Goal: Information Seeking & Learning: Learn about a topic

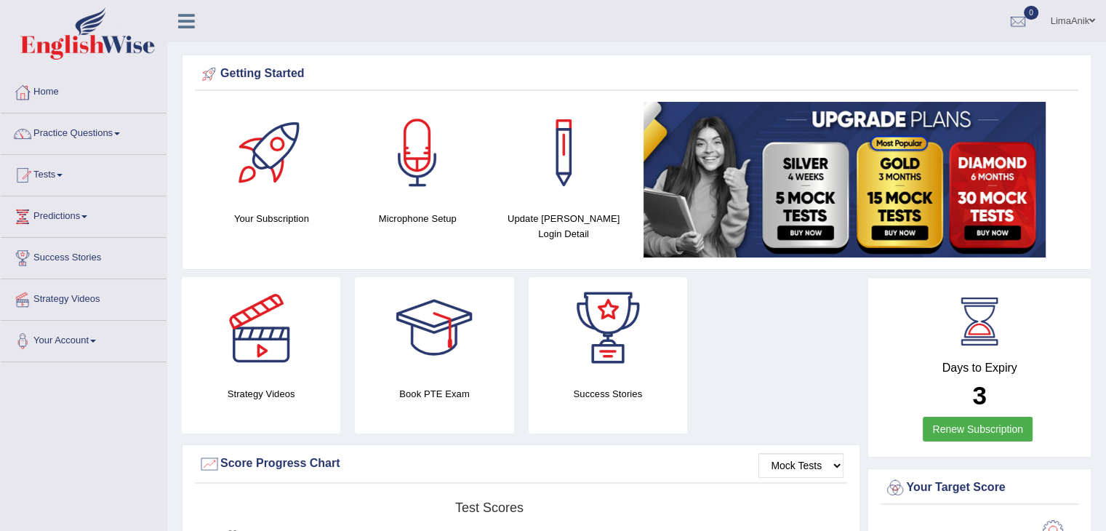
click at [96, 124] on link "Practice Questions" at bounding box center [84, 131] width 166 height 36
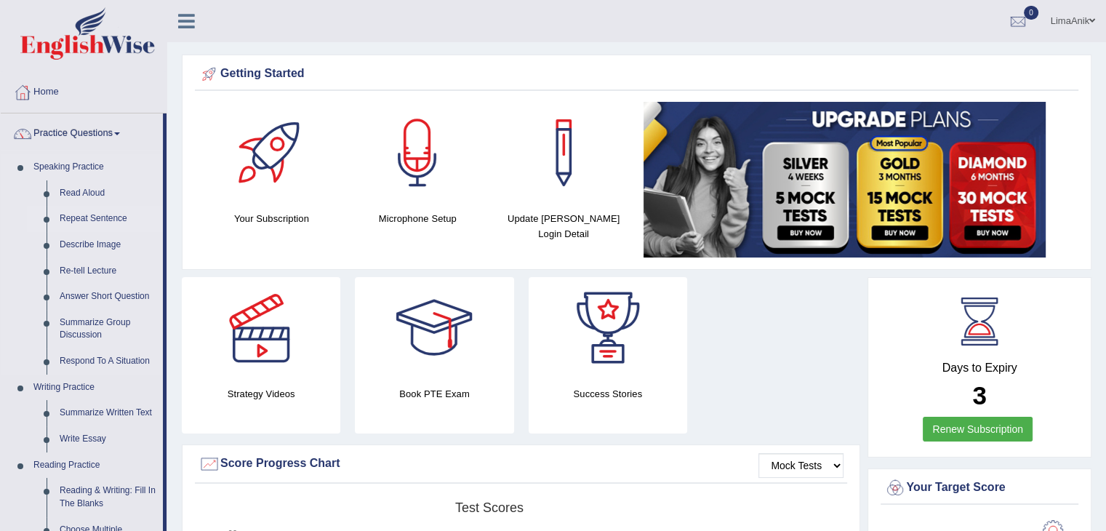
click at [88, 222] on link "Repeat Sentence" at bounding box center [108, 219] width 110 height 26
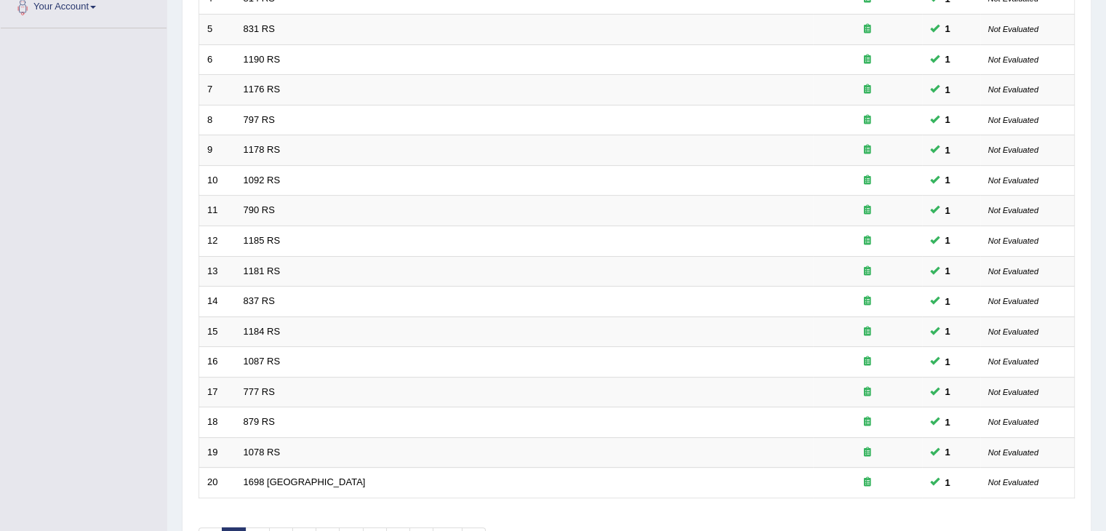
scroll to position [356, 0]
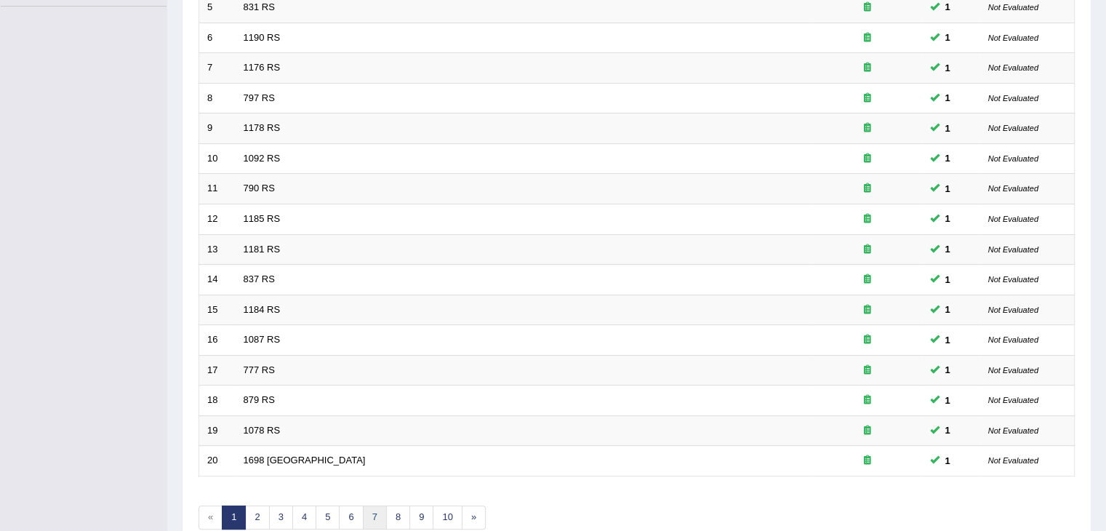
click at [375, 509] on link "7" at bounding box center [375, 518] width 24 height 24
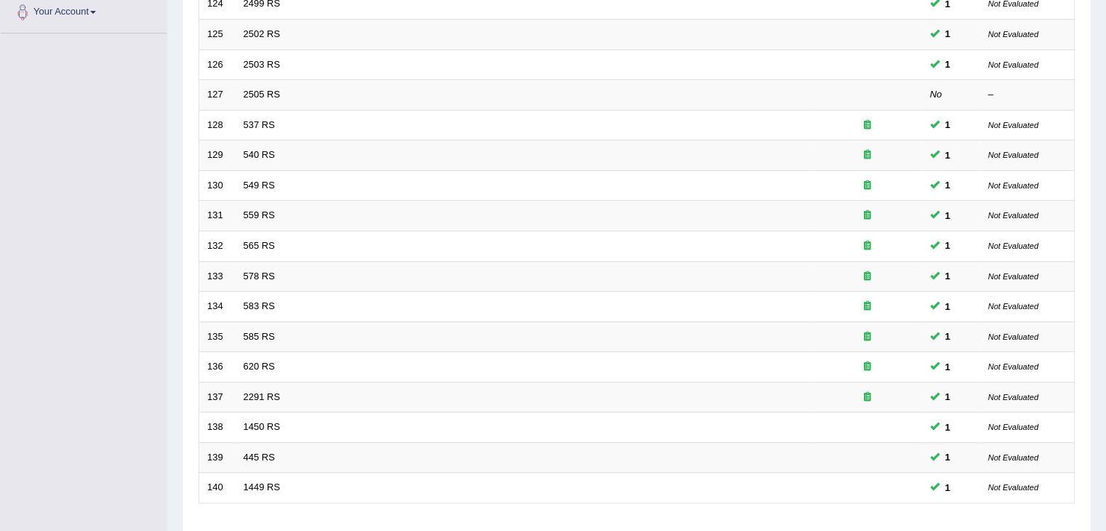
scroll to position [428, 0]
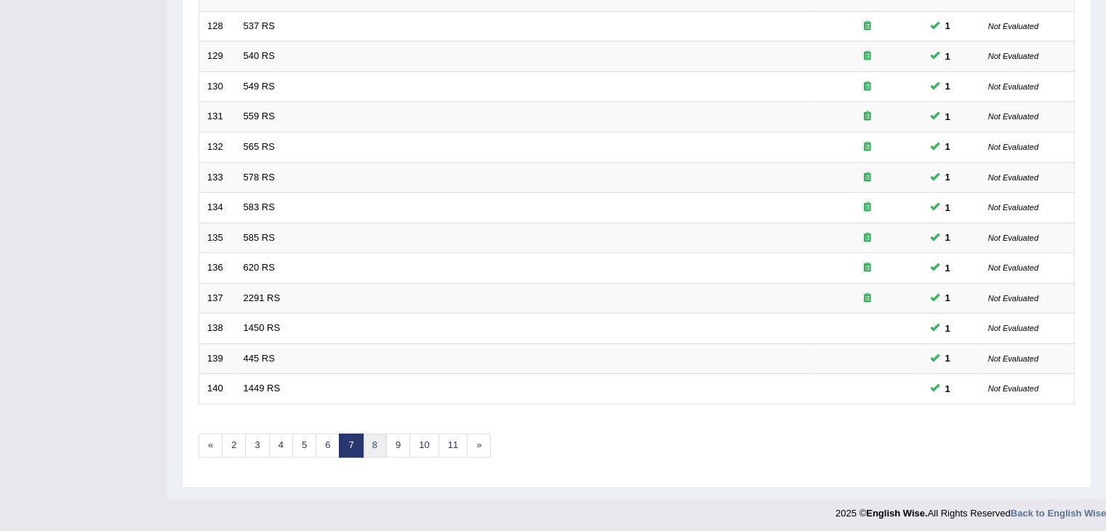
click at [371, 442] on link "8" at bounding box center [375, 446] width 24 height 24
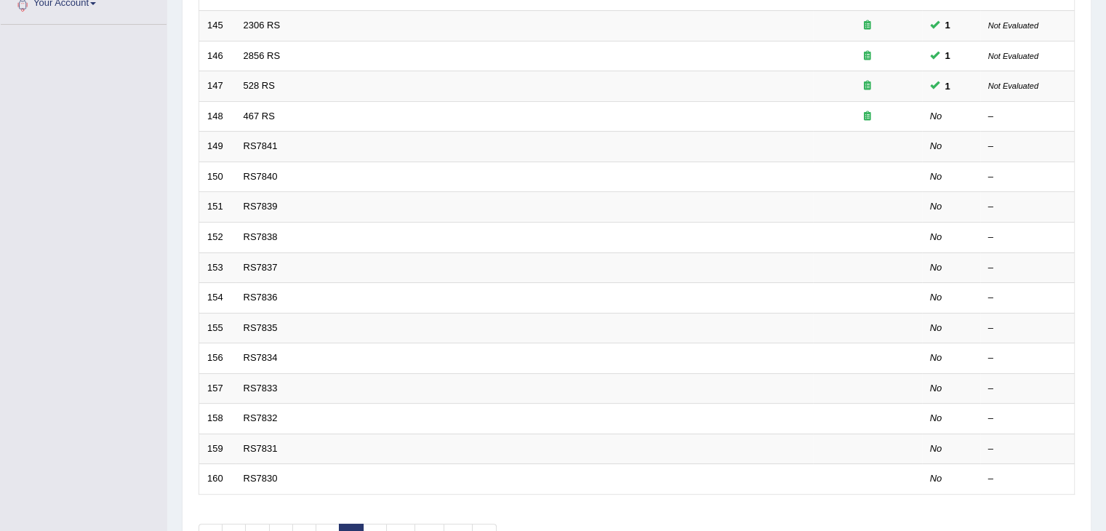
scroll to position [428, 0]
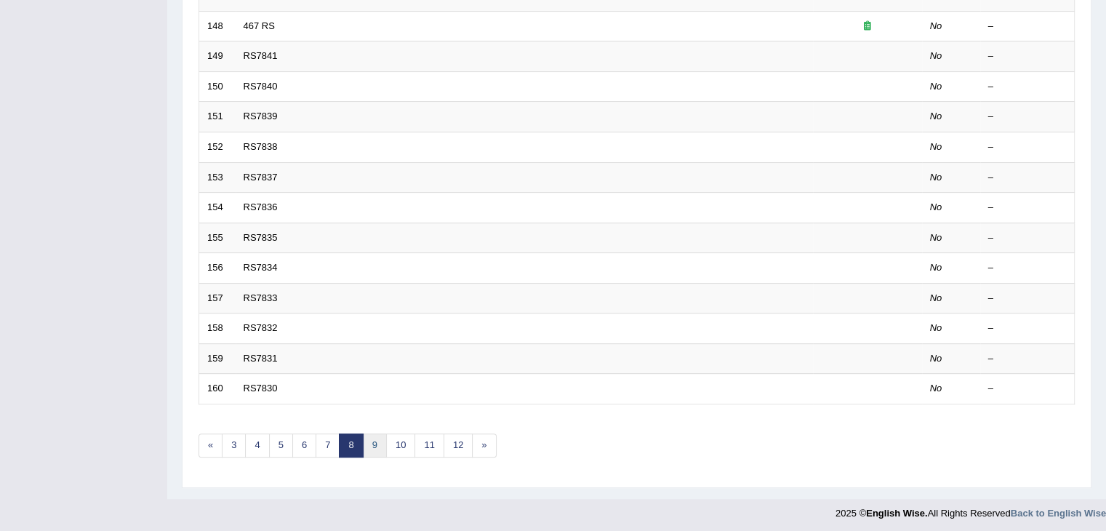
click at [377, 444] on link "9" at bounding box center [375, 446] width 24 height 24
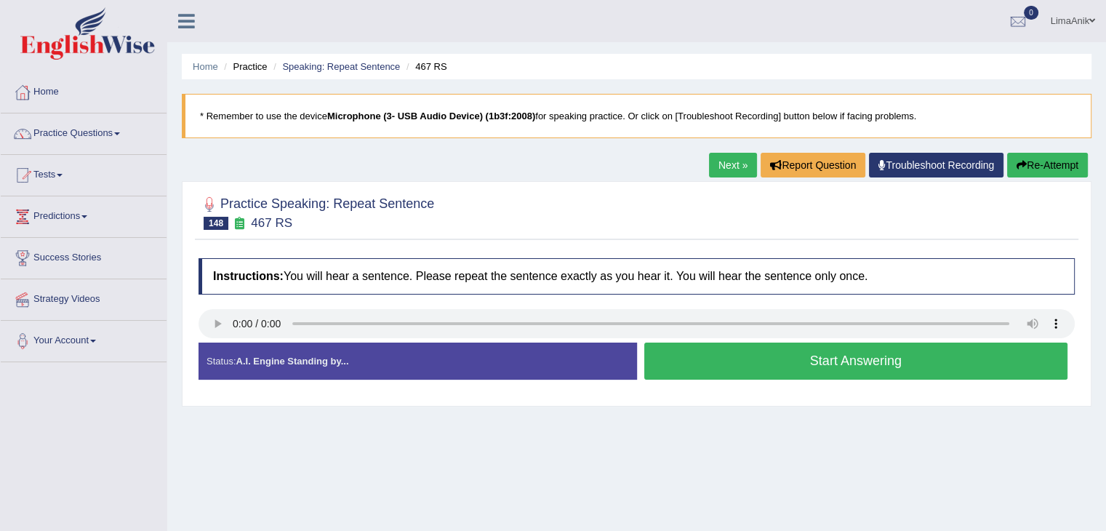
click at [749, 356] on button "Start Answering" at bounding box center [857, 361] width 424 height 37
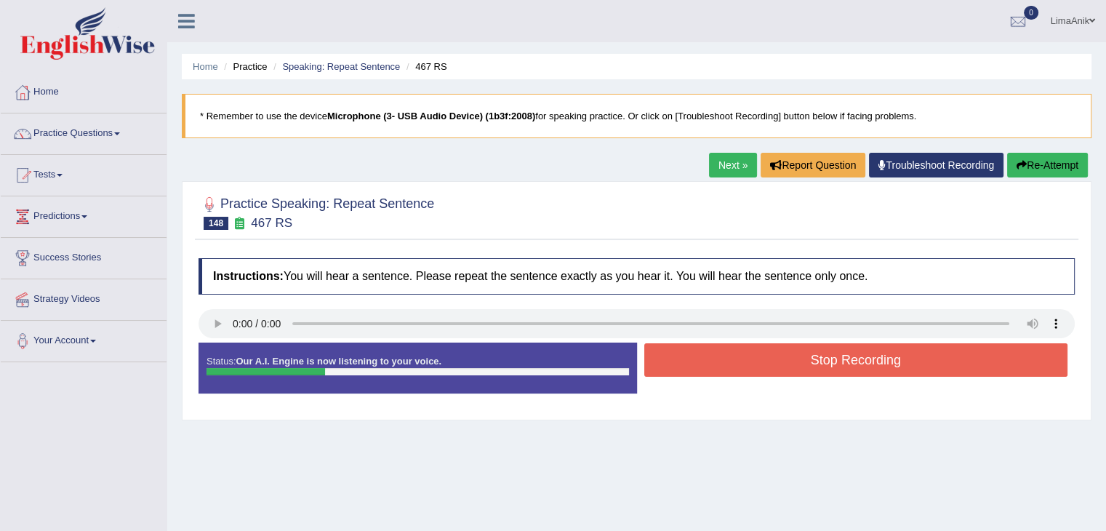
click at [749, 356] on button "Stop Recording" at bounding box center [857, 359] width 424 height 33
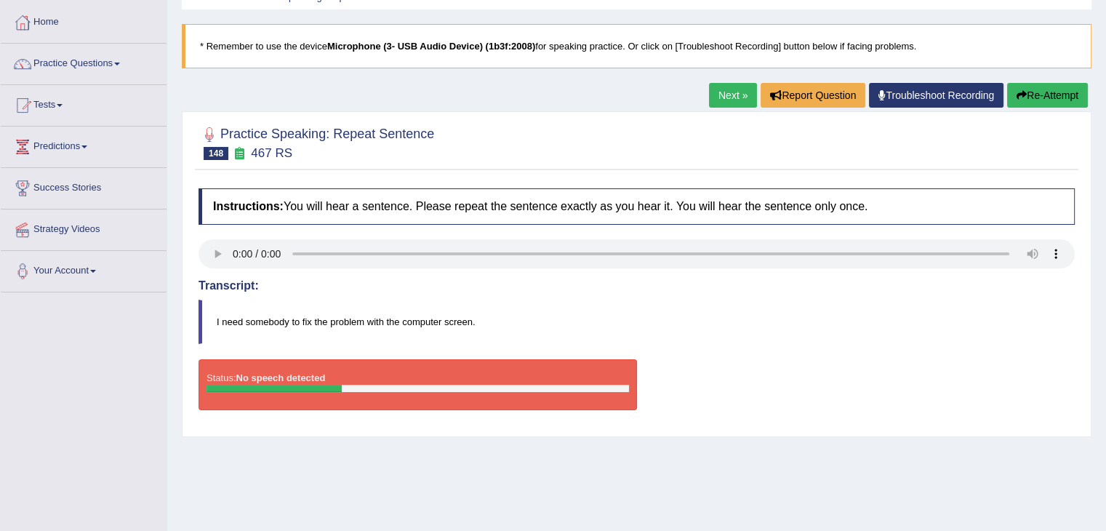
scroll to position [161, 0]
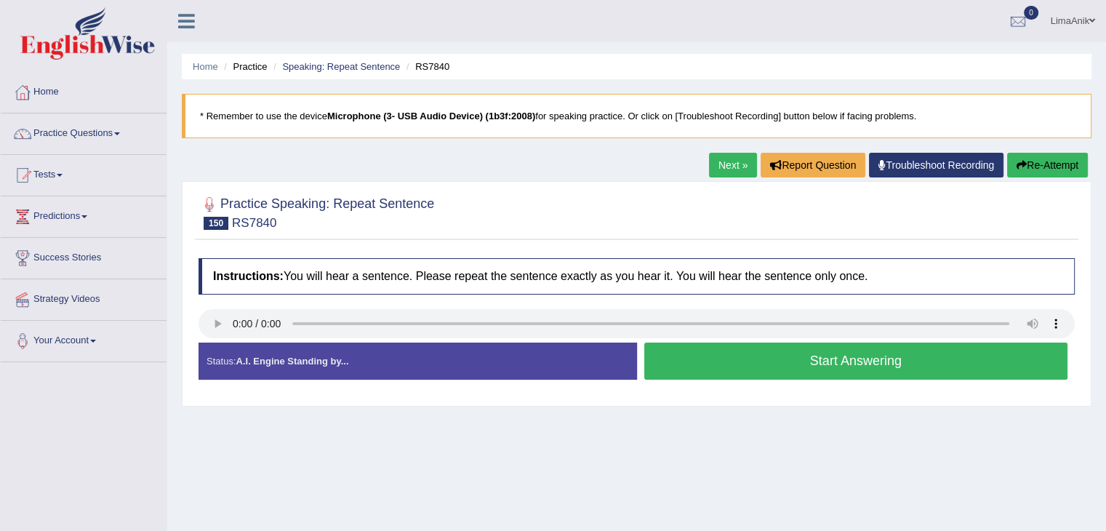
click at [754, 358] on button "Start Answering" at bounding box center [857, 361] width 424 height 37
click at [743, 372] on button "Start Answering" at bounding box center [857, 361] width 424 height 37
click at [791, 364] on button "Start Answering" at bounding box center [857, 361] width 424 height 37
click at [781, 366] on button "Start Answering" at bounding box center [857, 361] width 424 height 37
click at [781, 370] on button "Start Answering" at bounding box center [857, 361] width 424 height 37
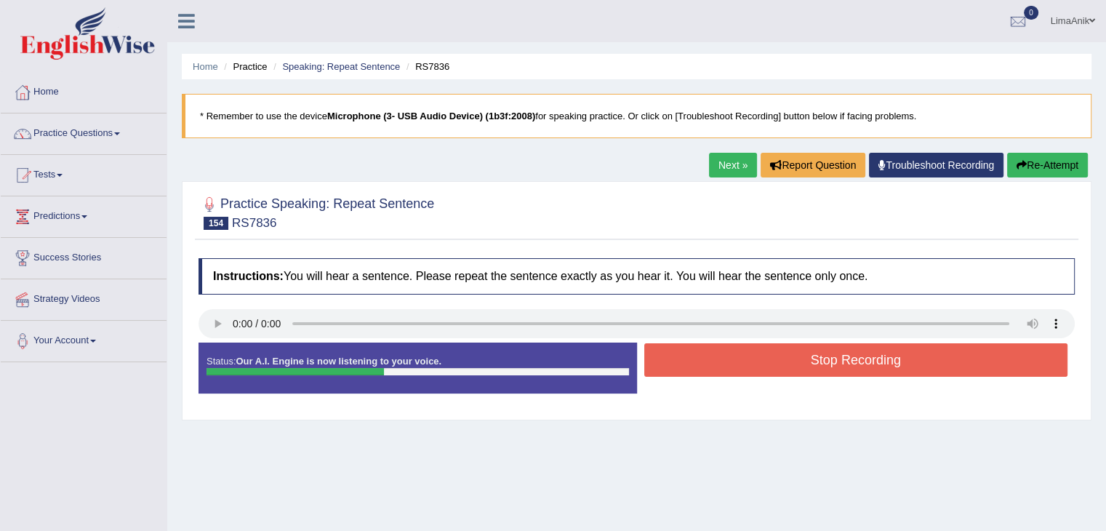
click at [781, 370] on button "Stop Recording" at bounding box center [857, 359] width 424 height 33
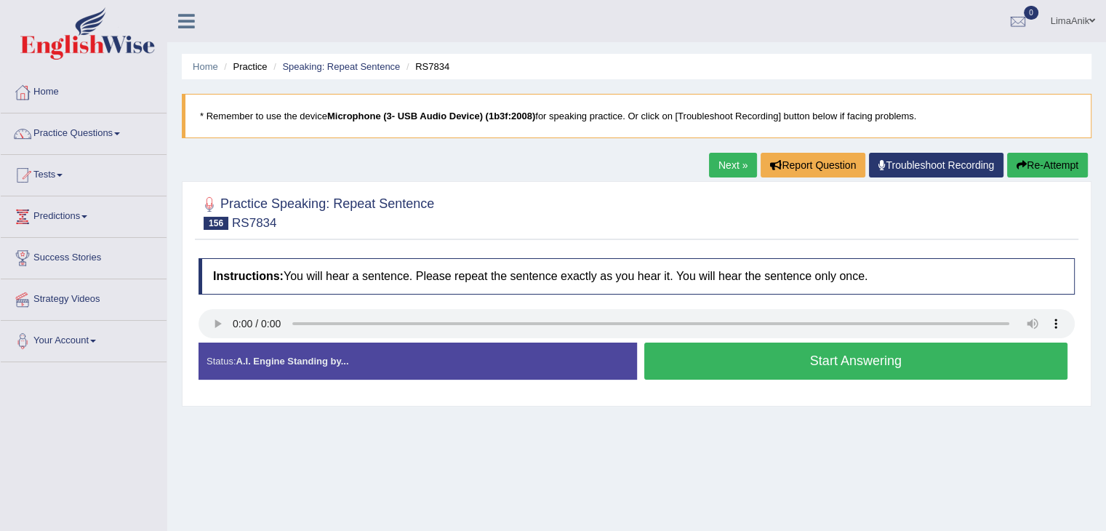
click at [765, 356] on button "Start Answering" at bounding box center [857, 361] width 424 height 37
click at [765, 359] on button "Start Answering" at bounding box center [857, 361] width 424 height 37
click at [763, 370] on button "Start Answering" at bounding box center [857, 361] width 424 height 37
click at [752, 364] on button "Start Answering" at bounding box center [857, 361] width 424 height 37
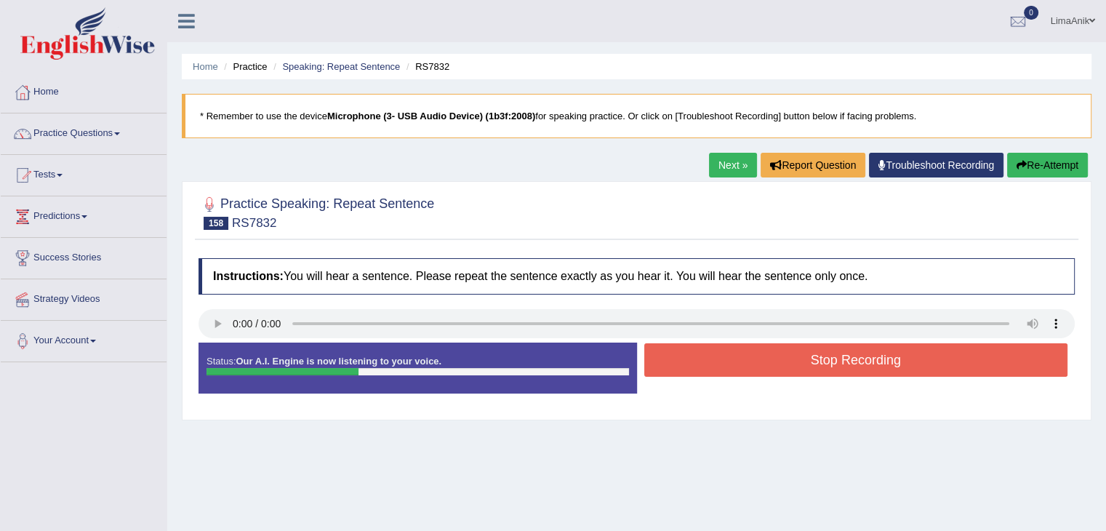
click at [752, 364] on button "Stop Recording" at bounding box center [857, 359] width 424 height 33
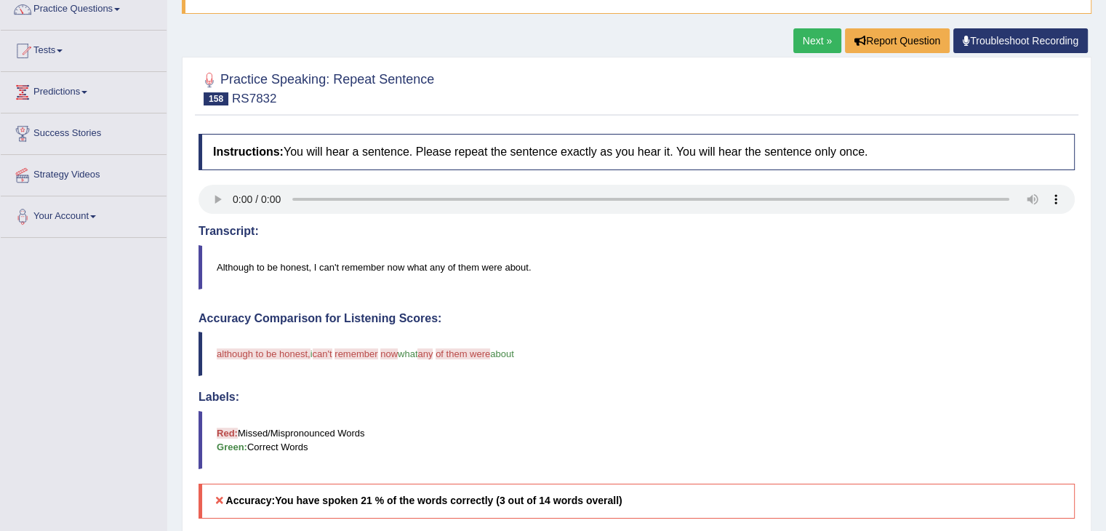
scroll to position [231, 0]
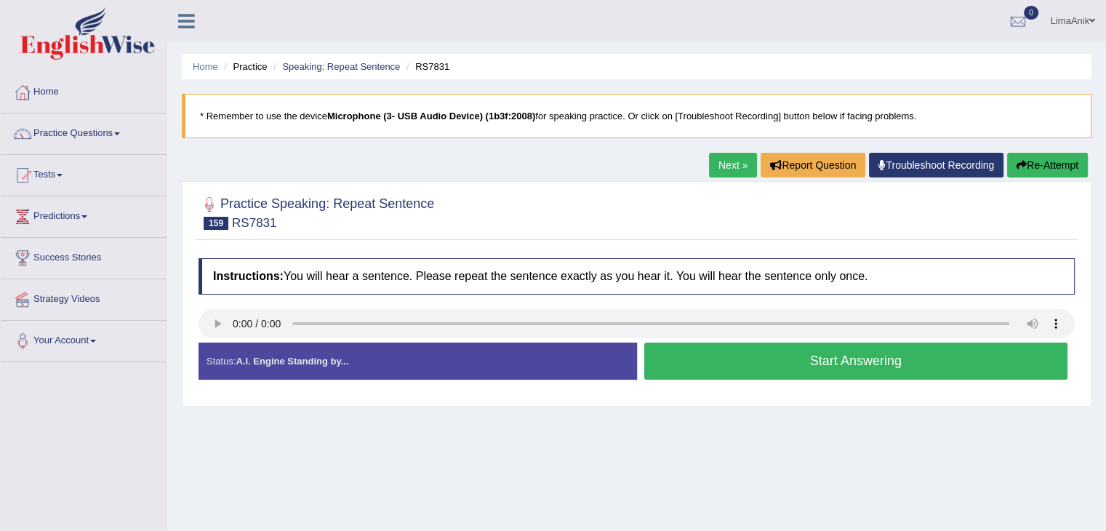
click at [778, 348] on button "Start Answering" at bounding box center [857, 361] width 424 height 37
click at [783, 357] on button "Start Answering" at bounding box center [857, 361] width 424 height 37
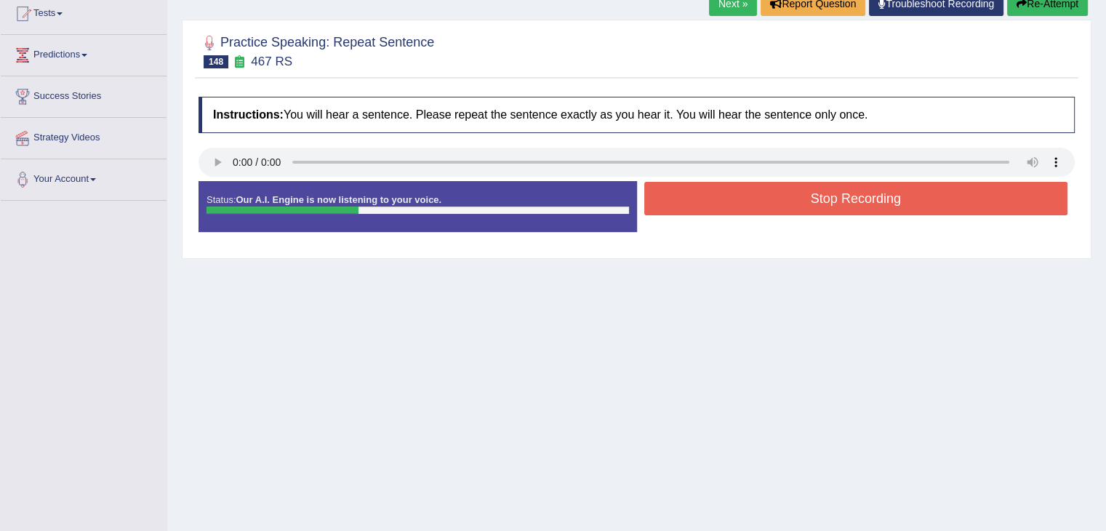
click at [796, 193] on button "Stop Recording" at bounding box center [857, 198] width 424 height 33
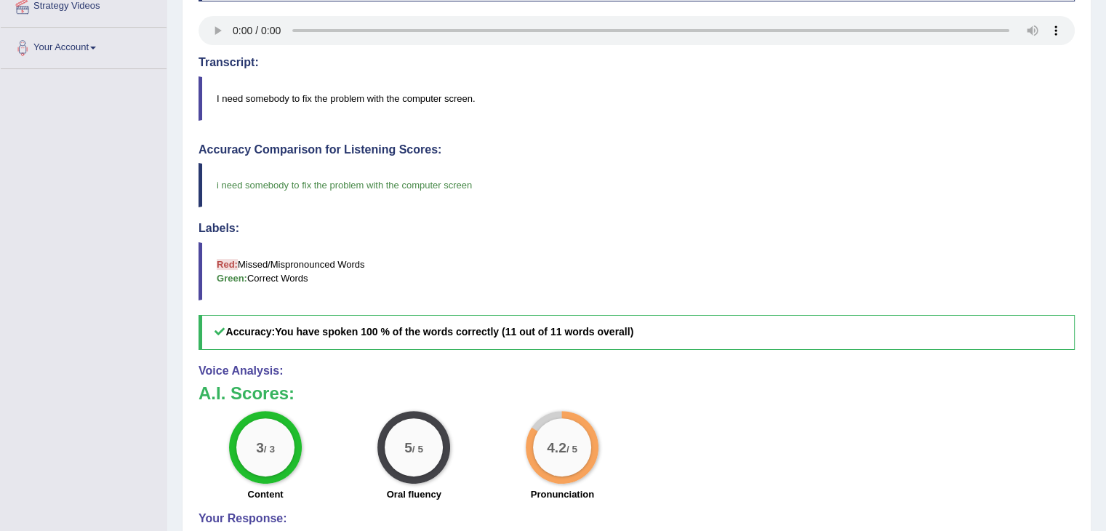
scroll to position [309, 0]
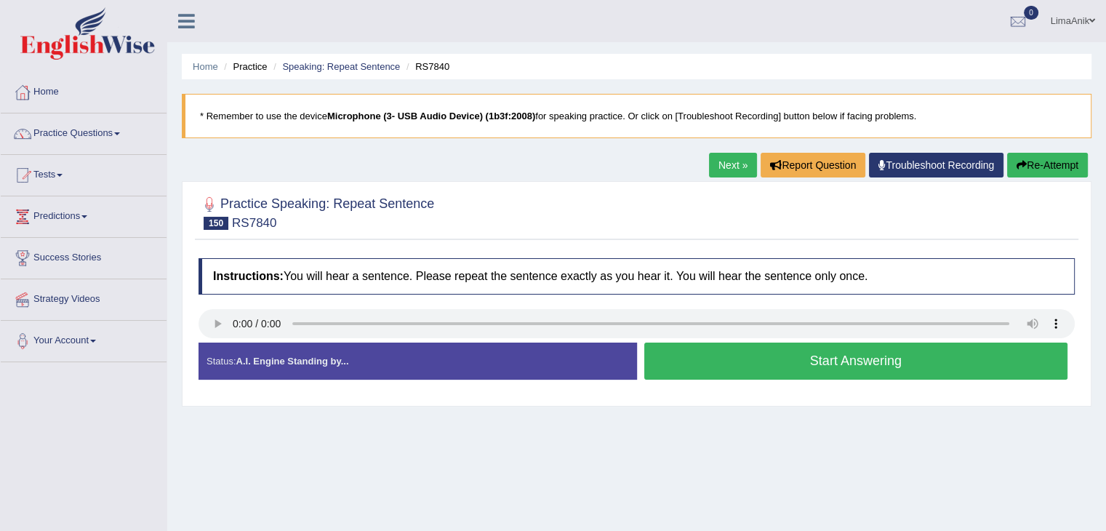
click at [698, 353] on button "Start Answering" at bounding box center [857, 361] width 424 height 37
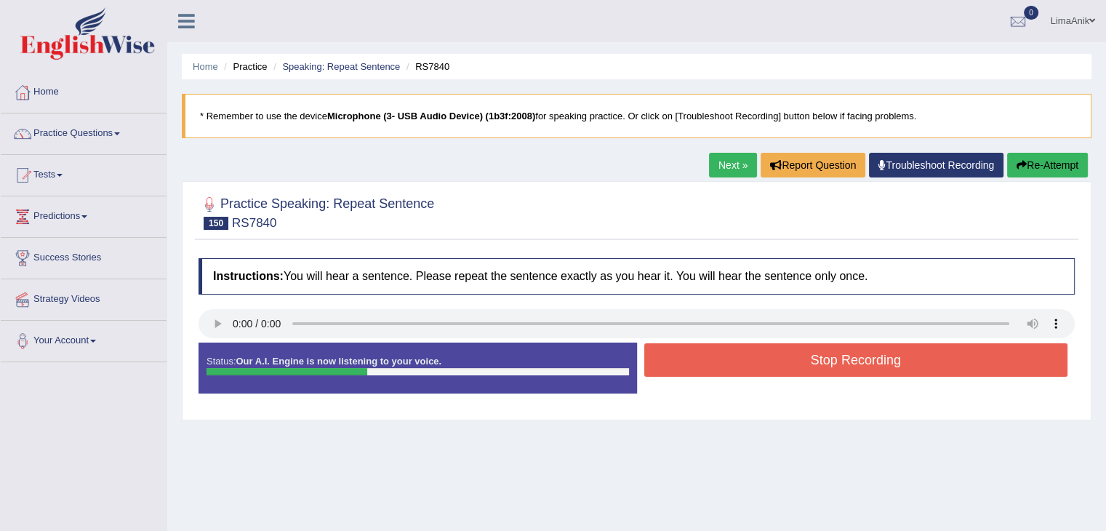
click at [698, 353] on button "Stop Recording" at bounding box center [857, 359] width 424 height 33
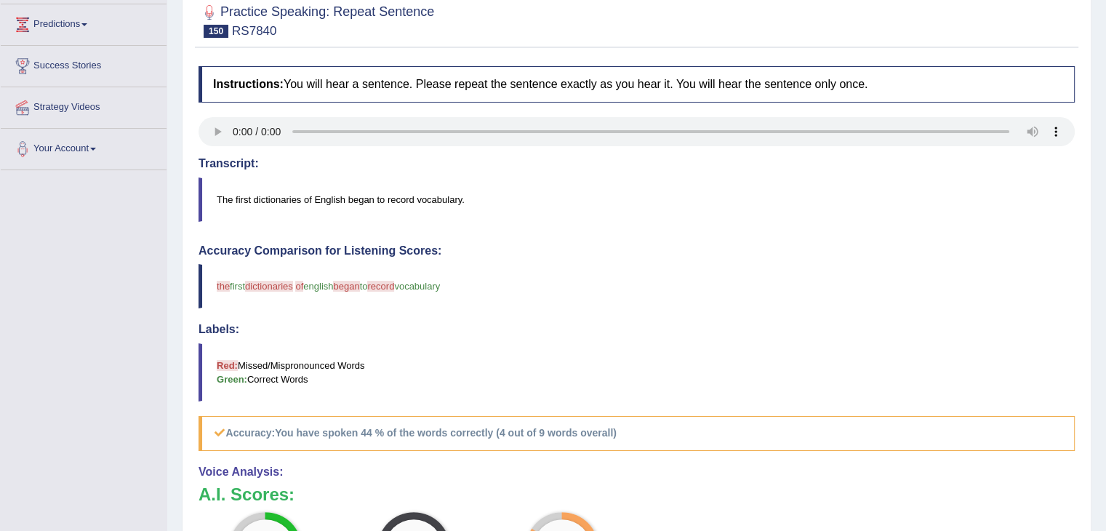
scroll to position [256, 0]
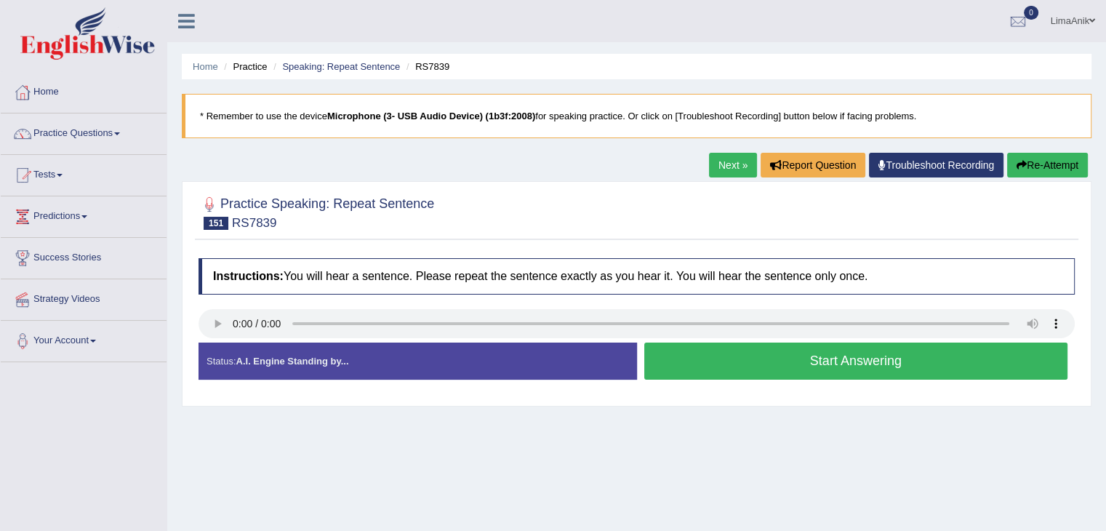
click at [744, 362] on button "Start Answering" at bounding box center [857, 361] width 424 height 37
click at [846, 367] on button "Start Answering" at bounding box center [857, 361] width 424 height 37
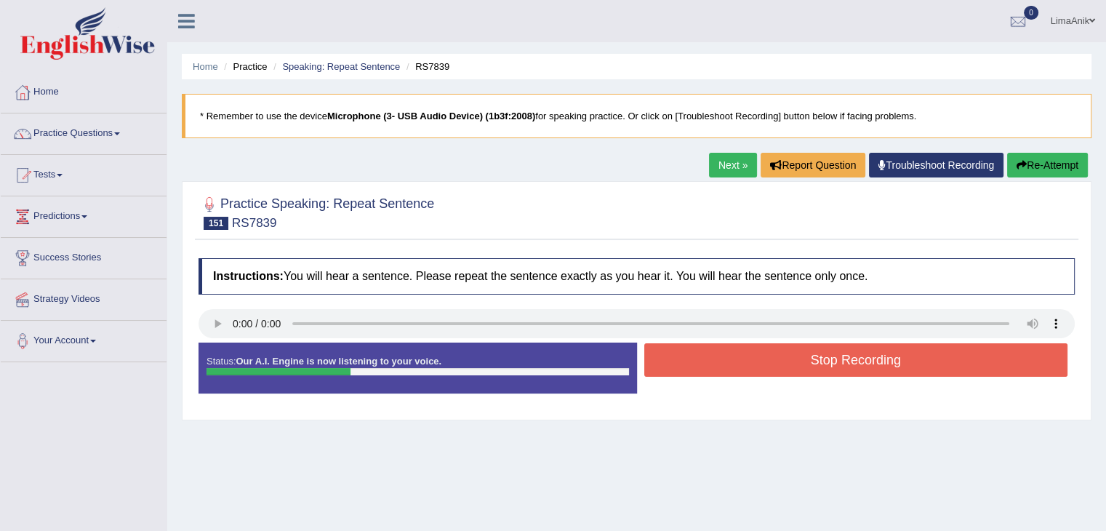
click at [846, 367] on button "Stop Recording" at bounding box center [857, 359] width 424 height 33
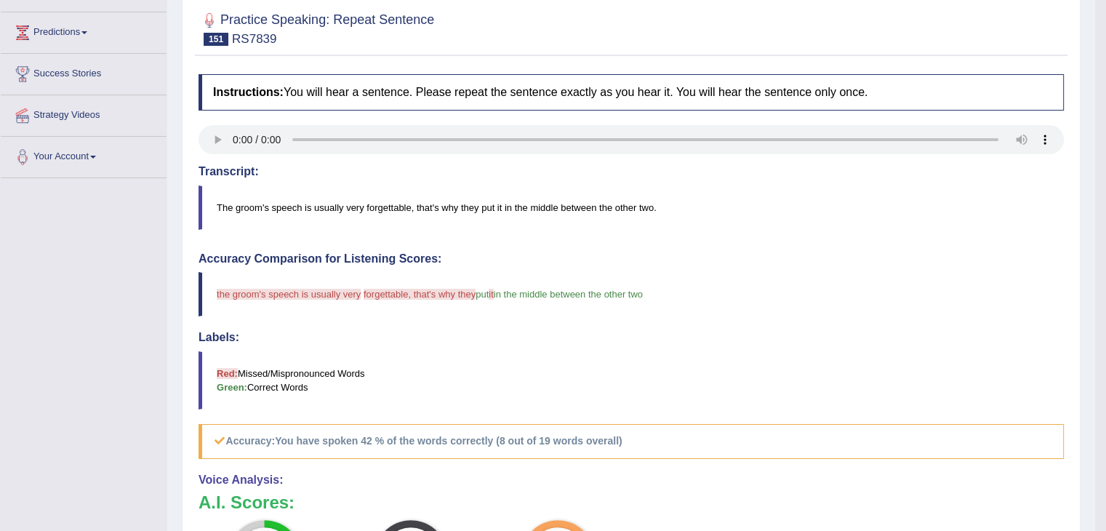
scroll to position [292, 0]
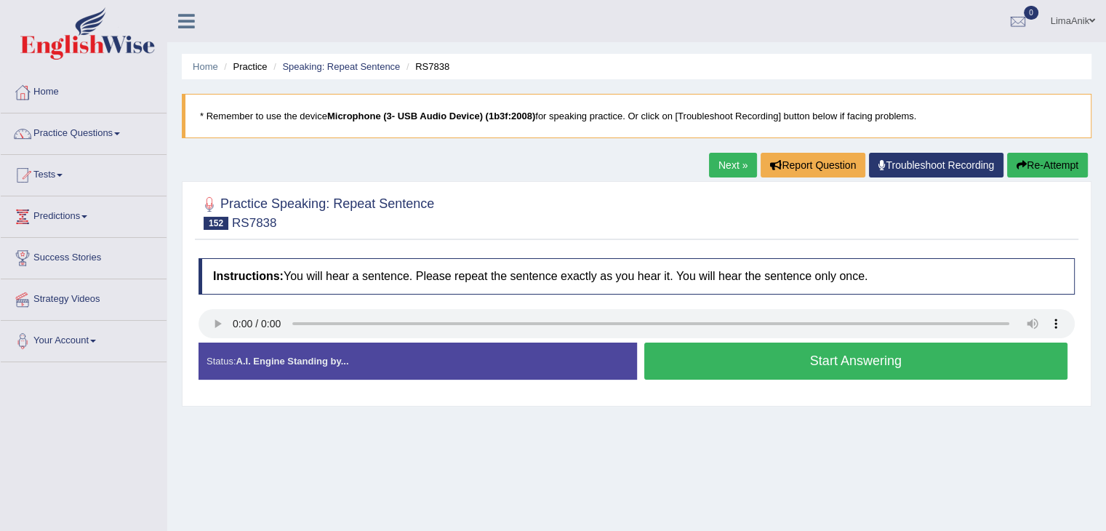
click at [745, 350] on button "Start Answering" at bounding box center [857, 361] width 424 height 37
click at [756, 355] on button "Start Answering" at bounding box center [857, 361] width 424 height 37
click at [767, 357] on button "Start Answering" at bounding box center [857, 361] width 424 height 37
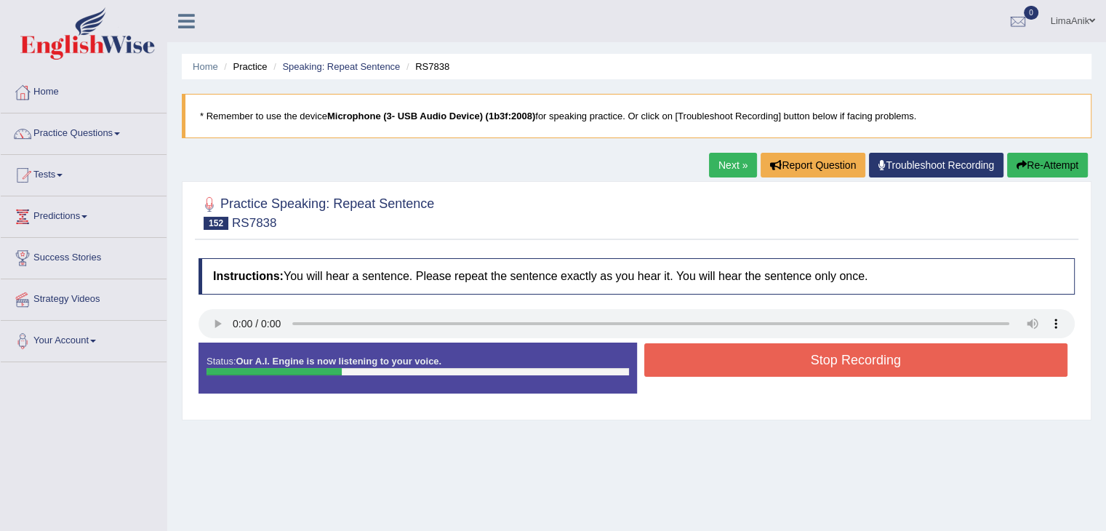
click at [767, 357] on button "Stop Recording" at bounding box center [857, 359] width 424 height 33
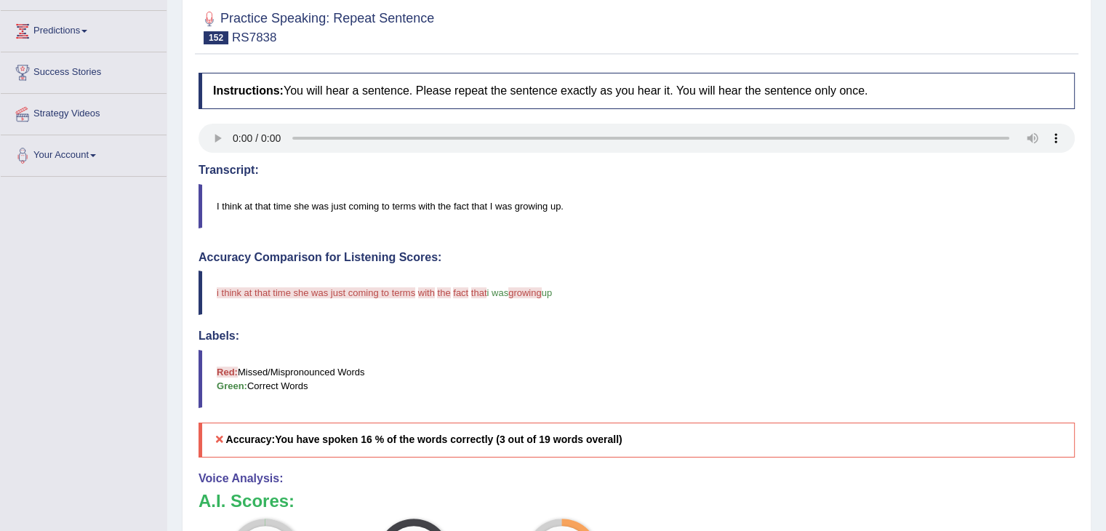
scroll to position [247, 0]
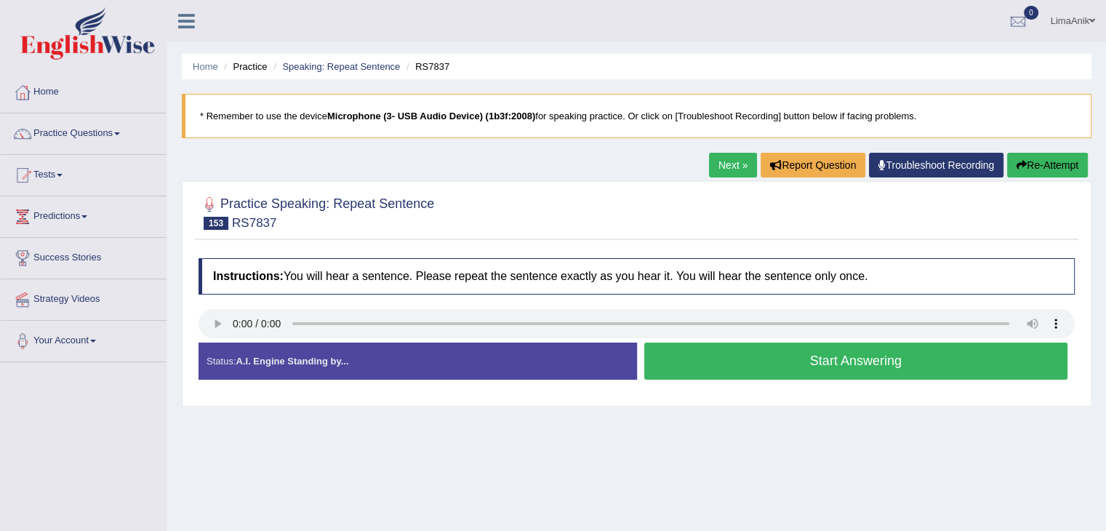
click at [824, 369] on button "Start Answering" at bounding box center [857, 361] width 424 height 37
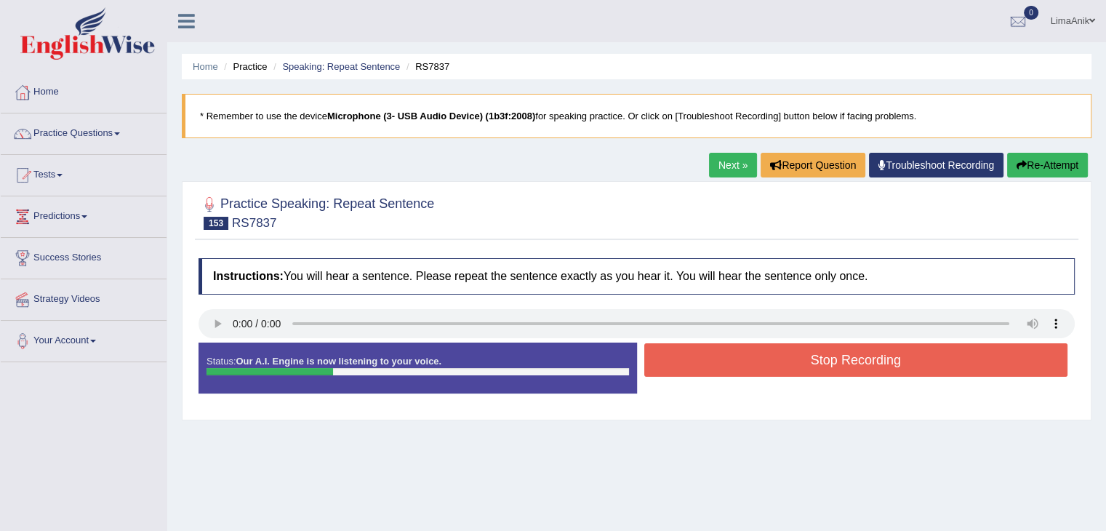
click at [824, 369] on button "Stop Recording" at bounding box center [857, 359] width 424 height 33
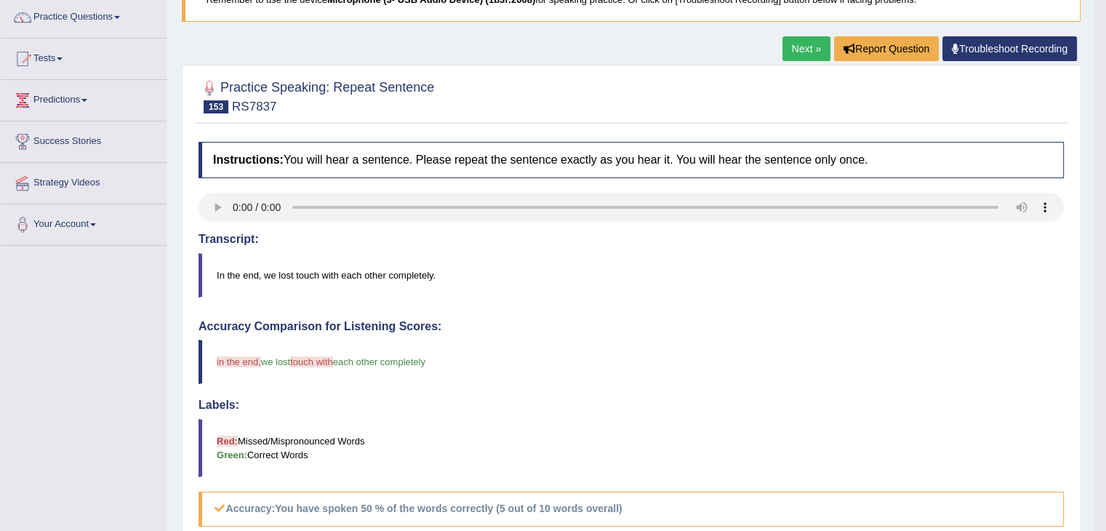
scroll to position [220, 0]
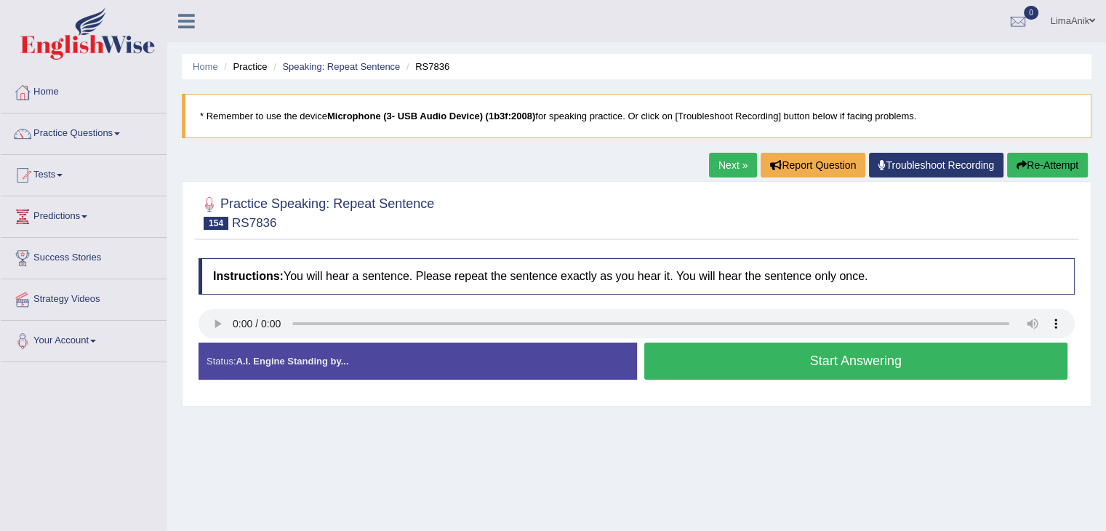
click at [718, 365] on button "Start Answering" at bounding box center [857, 361] width 424 height 37
click at [686, 363] on button "Start Answering" at bounding box center [857, 361] width 424 height 37
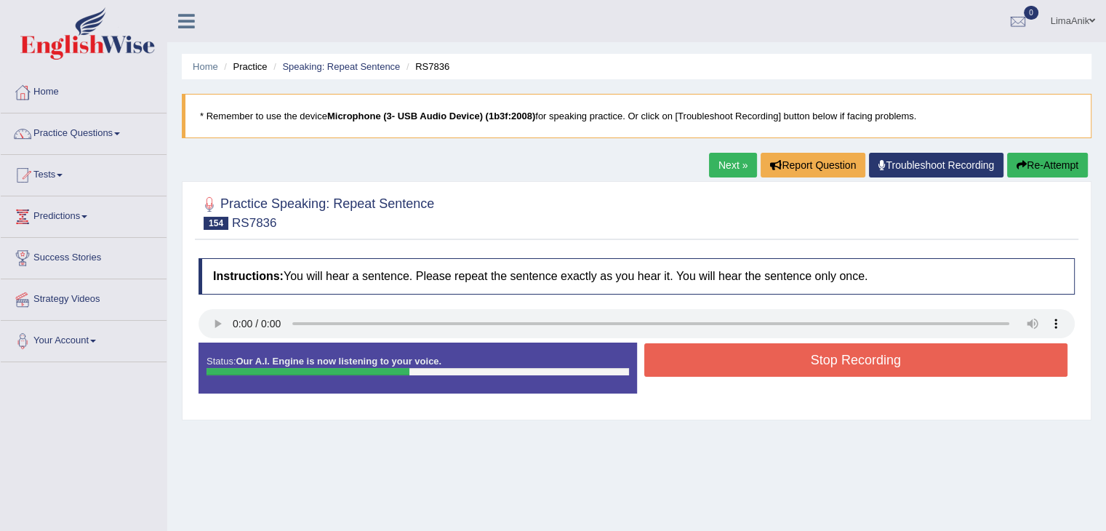
click at [878, 364] on button "Stop Recording" at bounding box center [857, 359] width 424 height 33
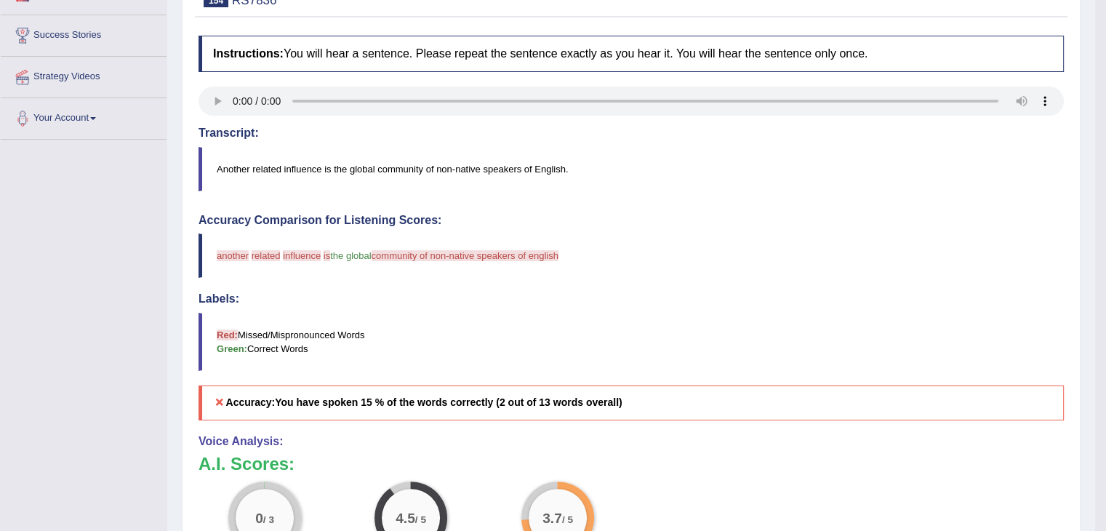
scroll to position [330, 0]
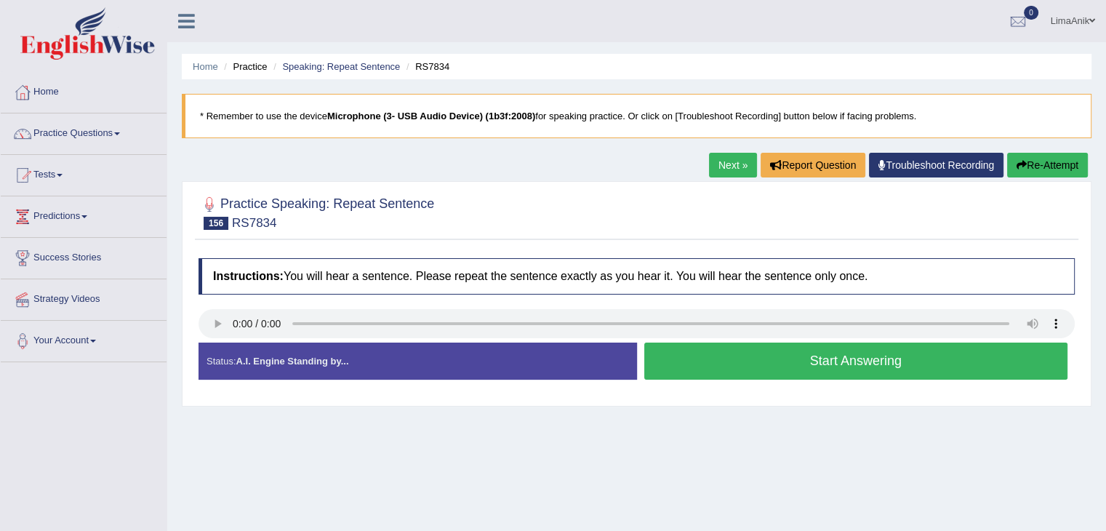
click at [704, 356] on button "Start Answering" at bounding box center [857, 361] width 424 height 37
click at [710, 356] on button "Start Answering" at bounding box center [857, 361] width 424 height 37
click at [766, 364] on button "Start Answering" at bounding box center [857, 361] width 424 height 37
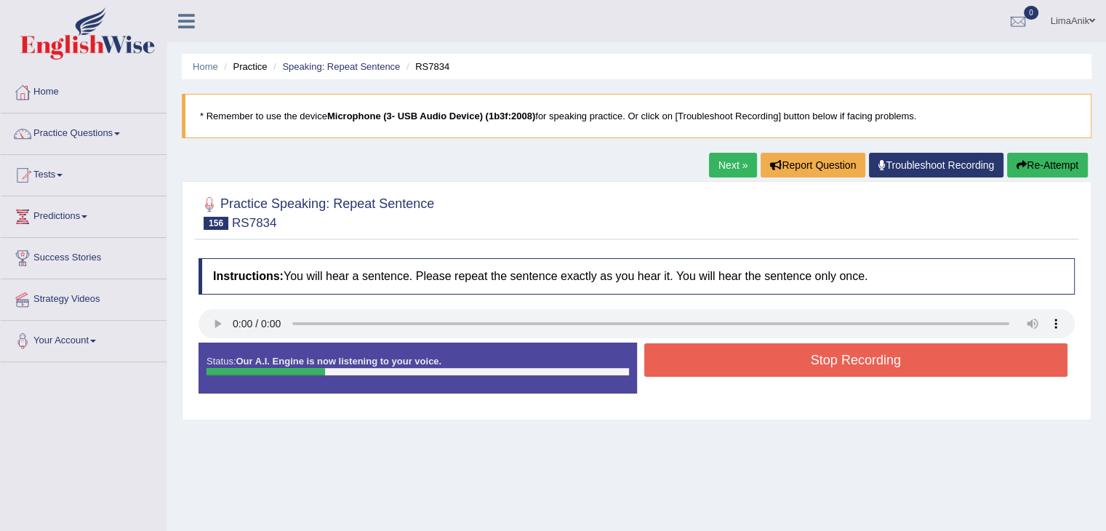
click at [768, 360] on button "Stop Recording" at bounding box center [857, 359] width 424 height 33
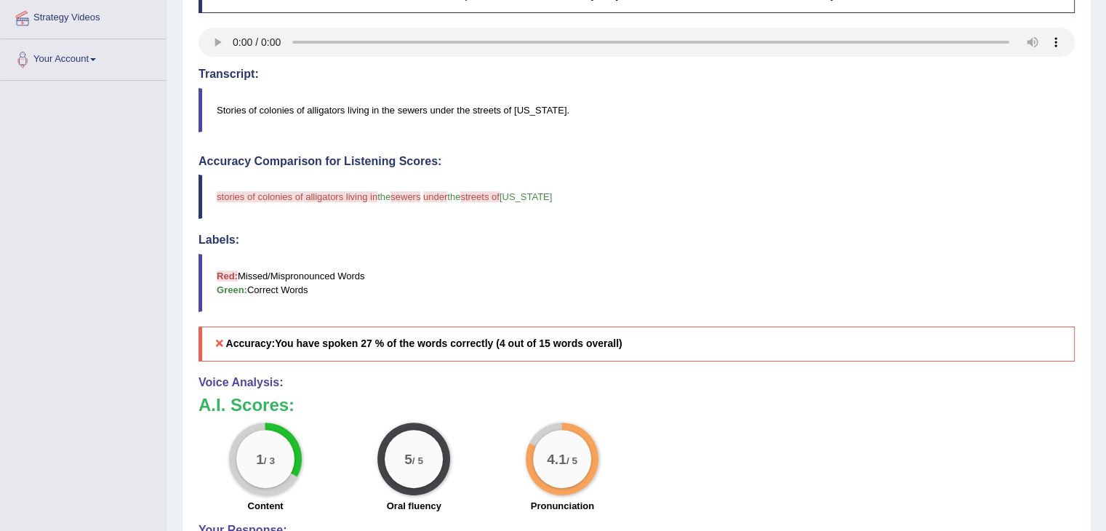
scroll to position [314, 0]
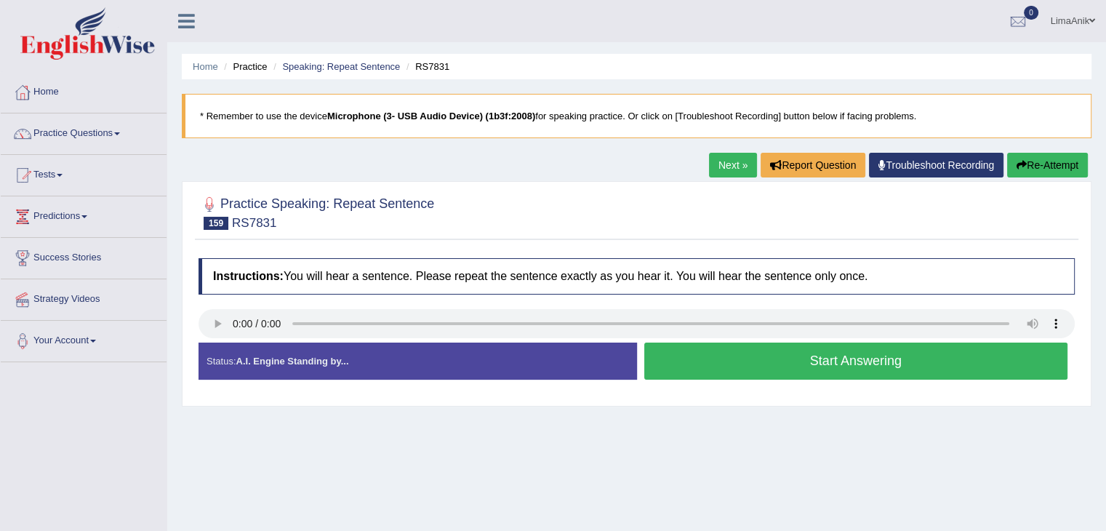
click at [798, 342] on div "Created with Highcharts 7.1.2 Great Too slow Too fast Time Speech pace meter: 0…" at bounding box center [860, 342] width 446 height 1
click at [794, 350] on button "Start Answering" at bounding box center [857, 361] width 424 height 37
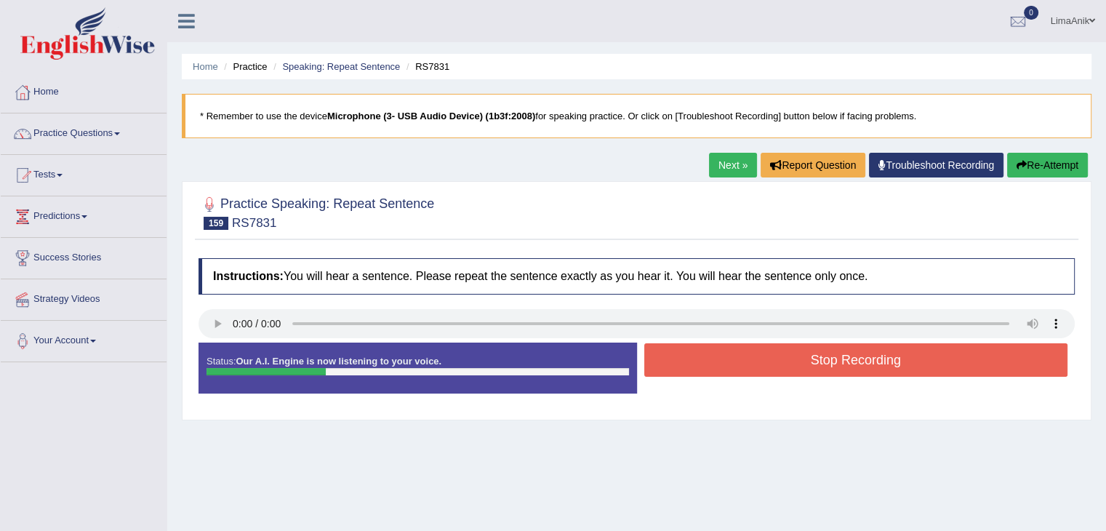
click at [794, 350] on button "Stop Recording" at bounding box center [857, 359] width 424 height 33
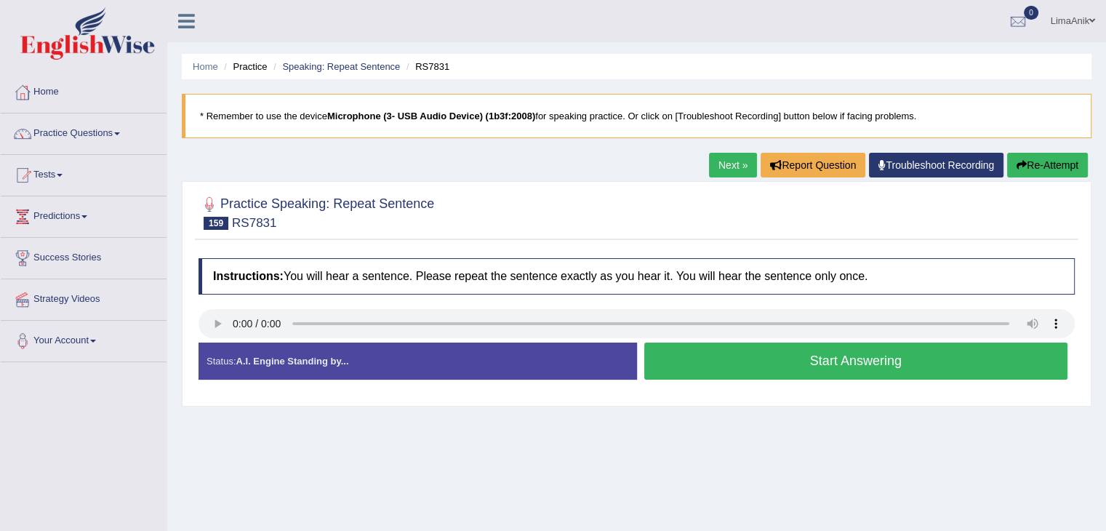
click at [716, 347] on div "Instructions: You will hear a sentence. Please repeat the sentence exactly as y…" at bounding box center [637, 325] width 884 height 148
click at [716, 347] on button "Start Answering" at bounding box center [857, 361] width 424 height 37
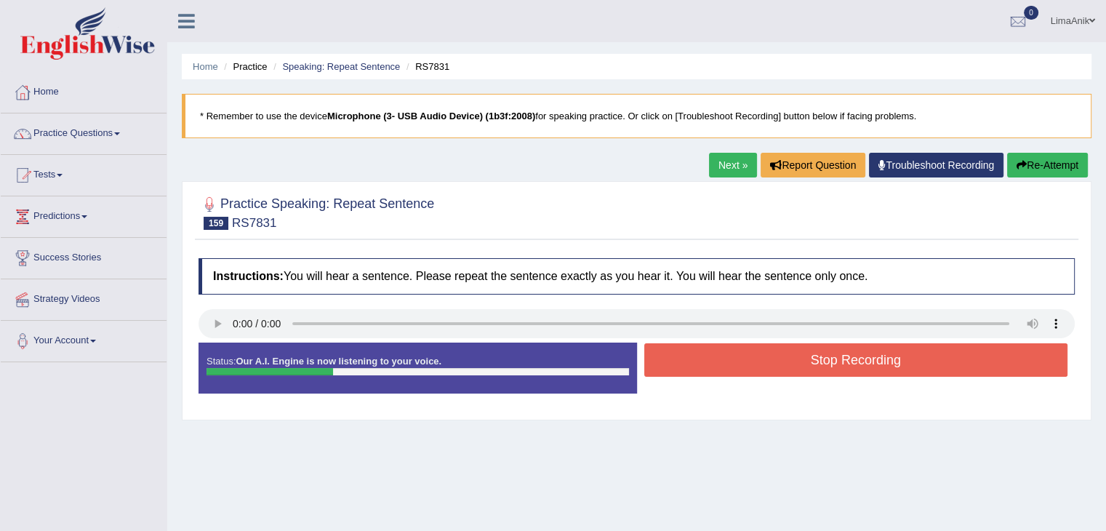
click at [716, 347] on button "Stop Recording" at bounding box center [857, 359] width 424 height 33
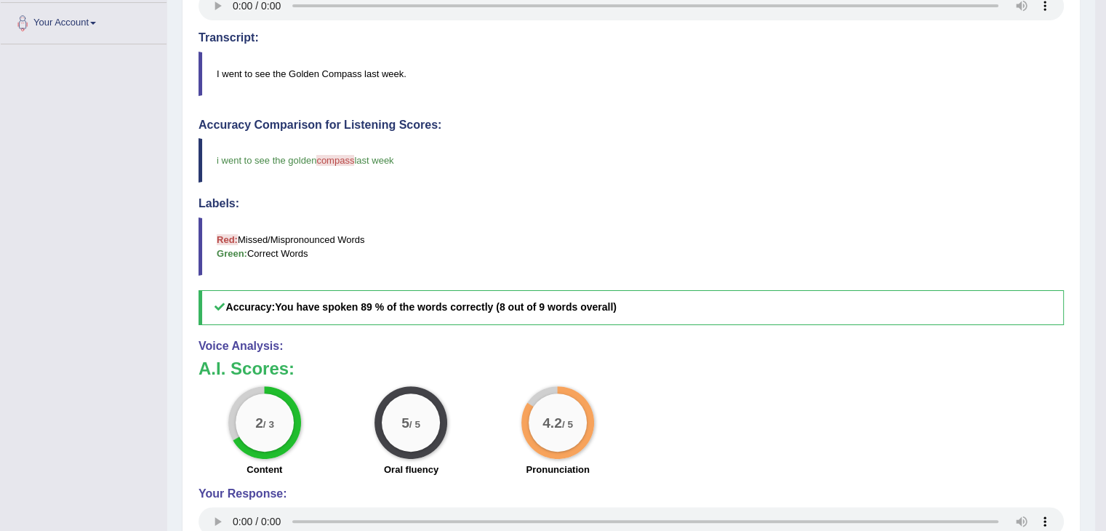
scroll to position [346, 0]
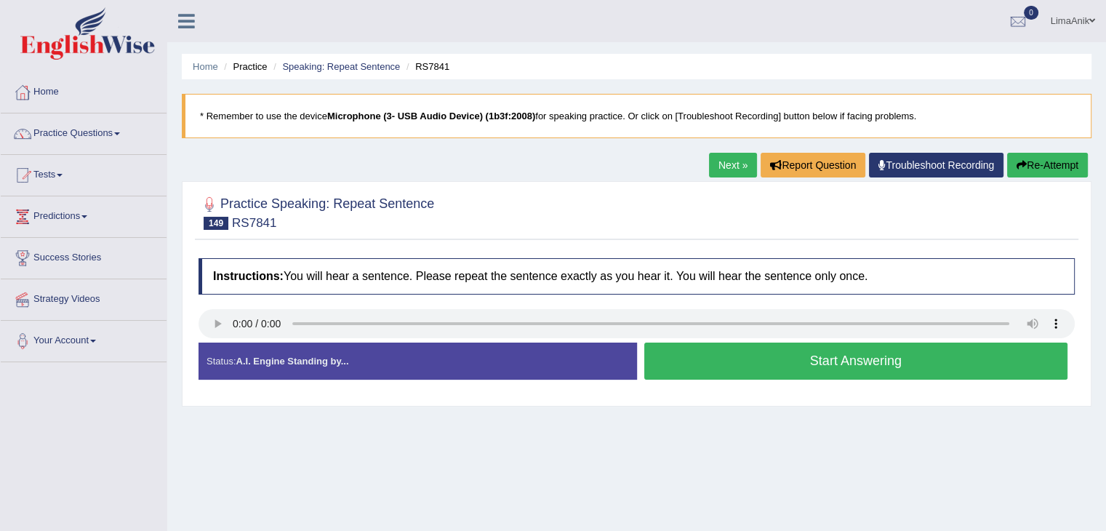
click at [773, 375] on button "Start Answering" at bounding box center [857, 361] width 424 height 37
click at [765, 362] on button "Start Answering" at bounding box center [857, 361] width 424 height 37
click at [712, 364] on button "Start Answering" at bounding box center [857, 361] width 424 height 37
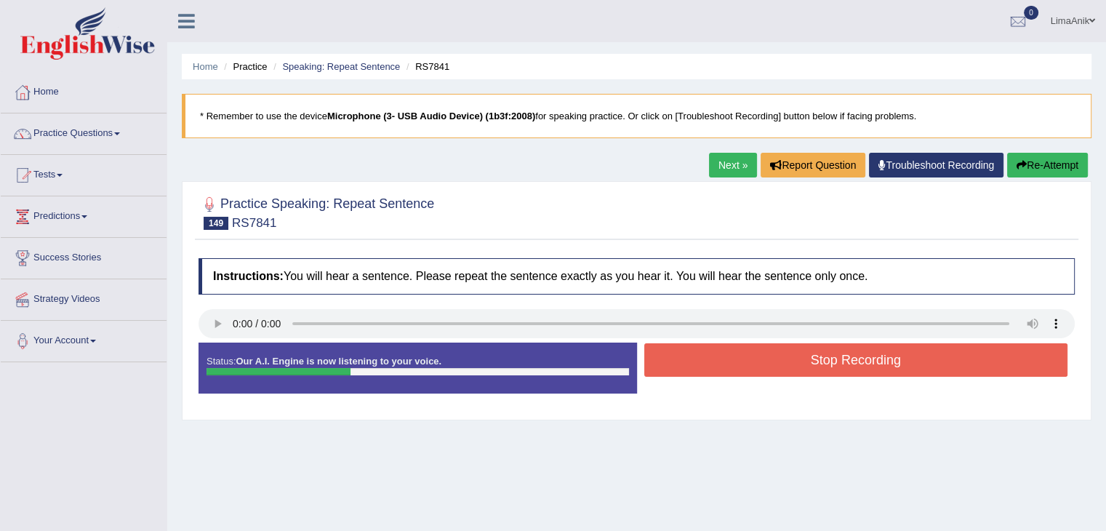
click at [712, 364] on button "Stop Recording" at bounding box center [857, 359] width 424 height 33
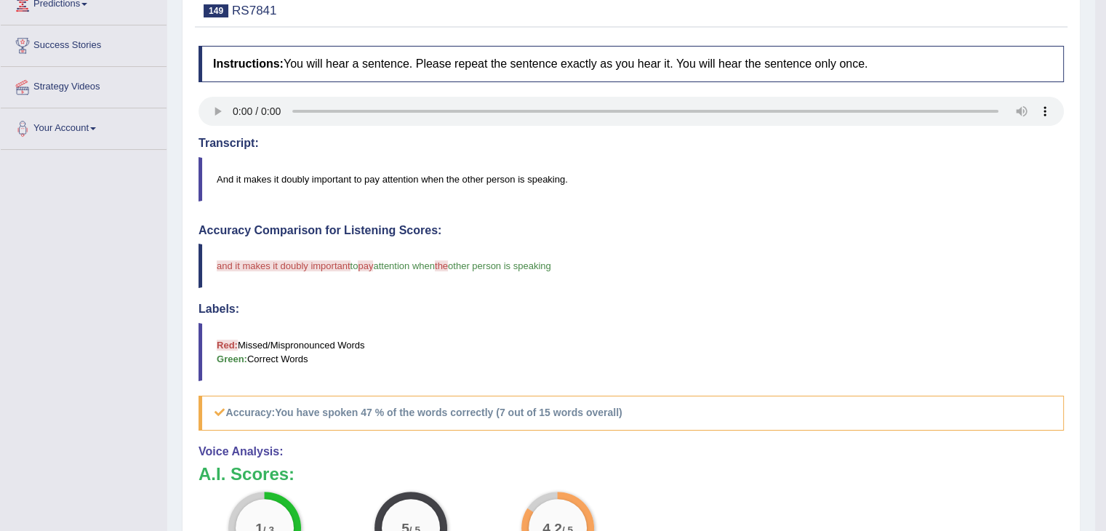
scroll to position [274, 0]
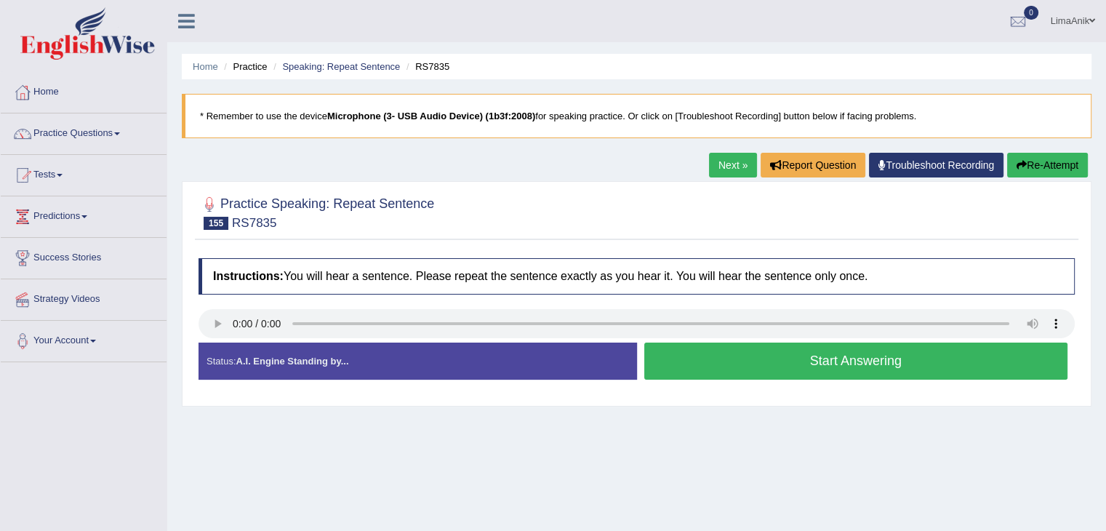
click at [751, 362] on button "Start Answering" at bounding box center [857, 361] width 424 height 37
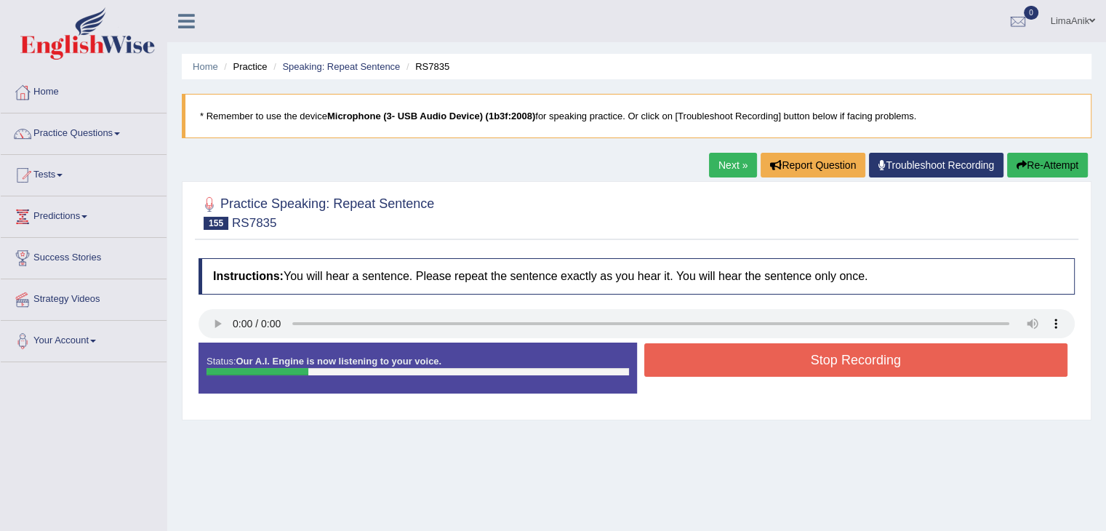
click at [751, 362] on button "Stop Recording" at bounding box center [857, 359] width 424 height 33
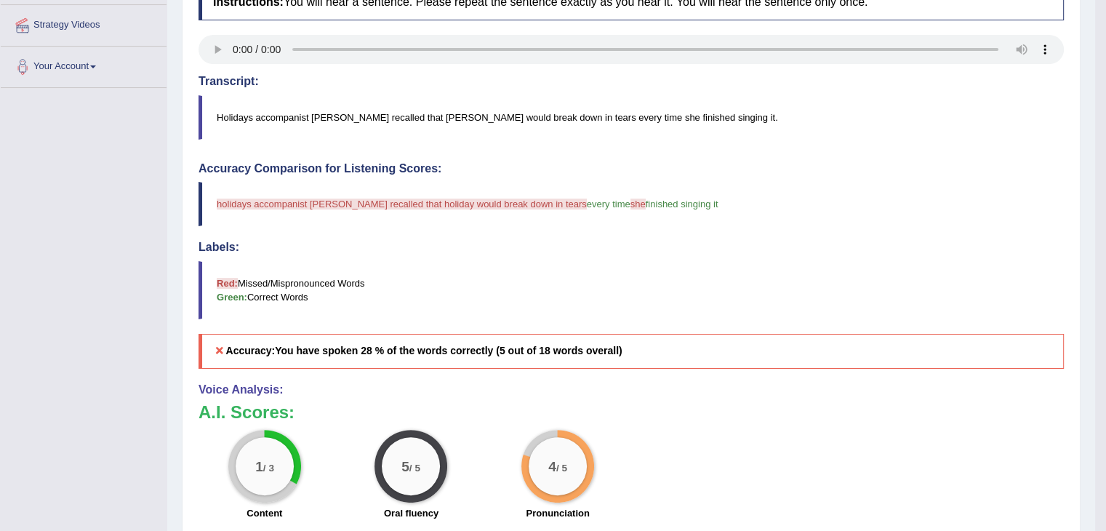
scroll to position [299, 0]
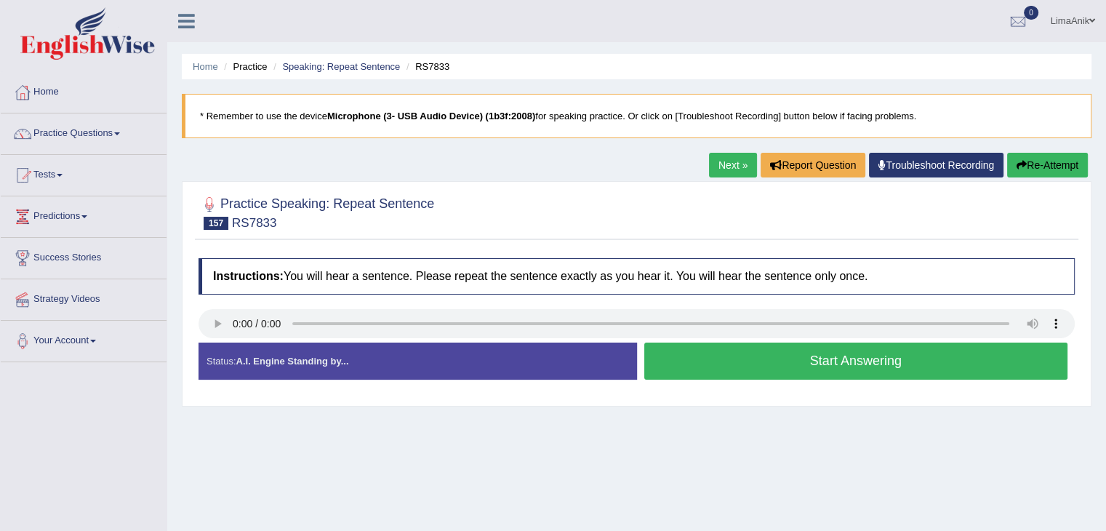
click at [705, 354] on button "Start Answering" at bounding box center [857, 361] width 424 height 37
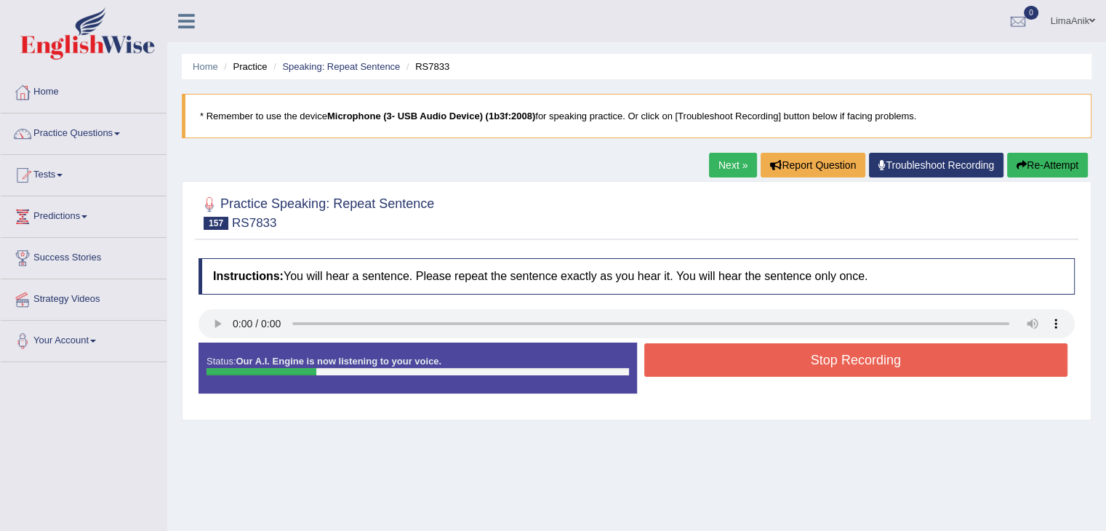
click at [705, 354] on button "Stop Recording" at bounding box center [857, 359] width 424 height 33
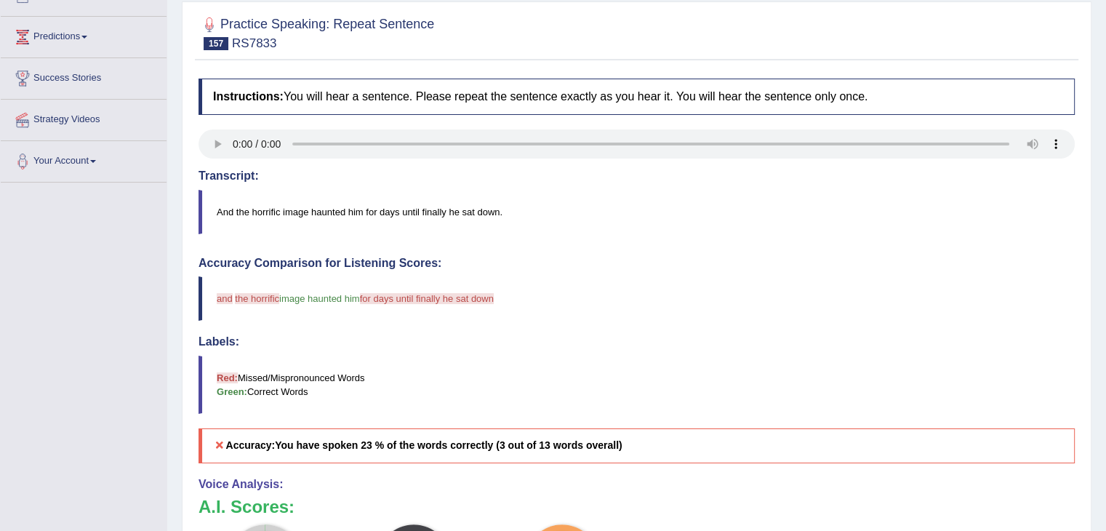
scroll to position [183, 0]
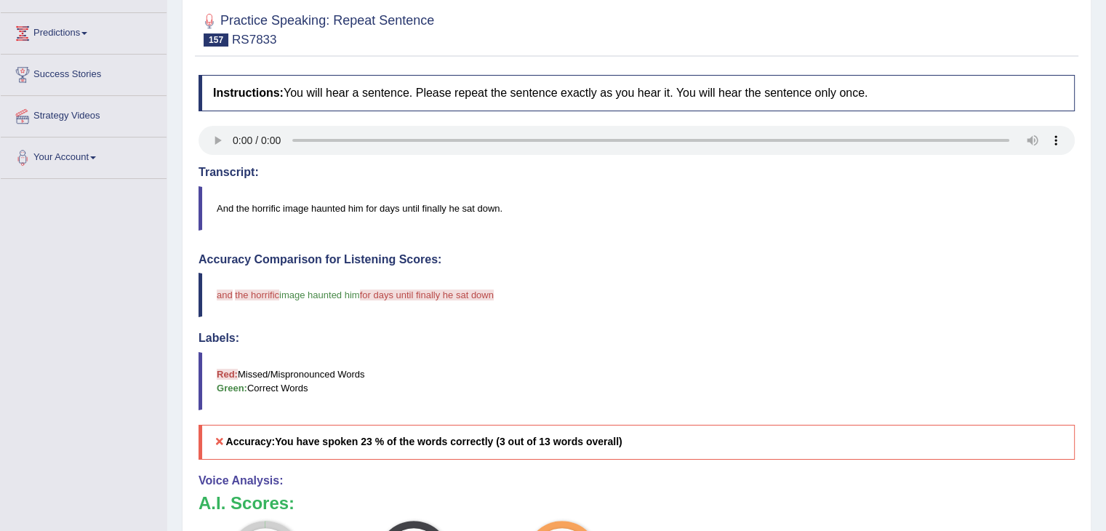
click at [1097, 309] on div "Home Practice Speaking: Repeat Sentence RS7833 * Remember to use the device Mic…" at bounding box center [636, 300] width 939 height 966
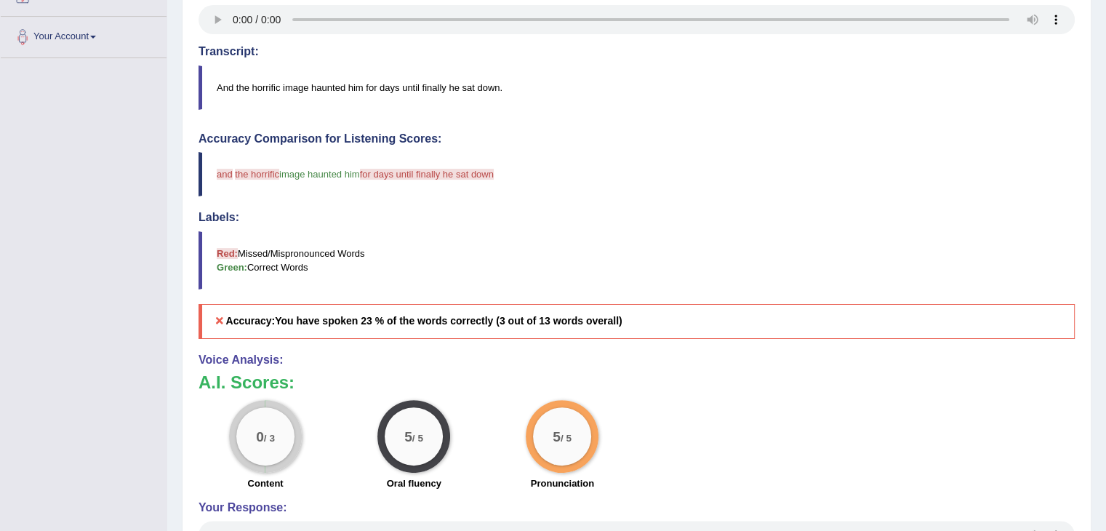
scroll to position [314, 0]
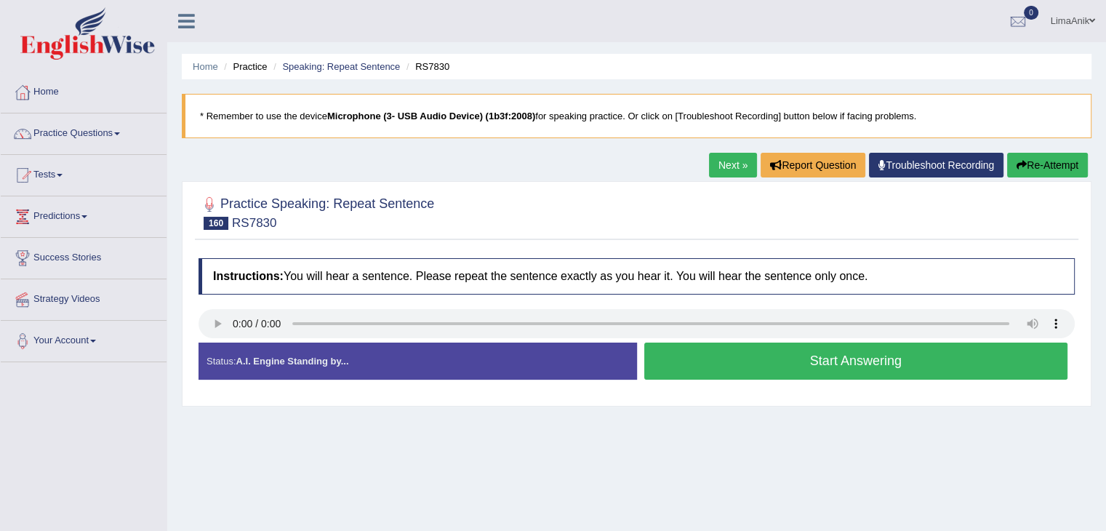
drag, startPoint x: 683, startPoint y: 341, endPoint x: 698, endPoint y: 374, distance: 36.1
click at [698, 374] on div "Instructions: You will hear a sentence. Please repeat the sentence exactly as y…" at bounding box center [637, 325] width 884 height 148
click at [698, 374] on button "Start Answering" at bounding box center [857, 361] width 424 height 37
click at [712, 350] on button "Start Answering" at bounding box center [857, 361] width 424 height 37
click at [696, 349] on button "Start Answering" at bounding box center [857, 361] width 424 height 37
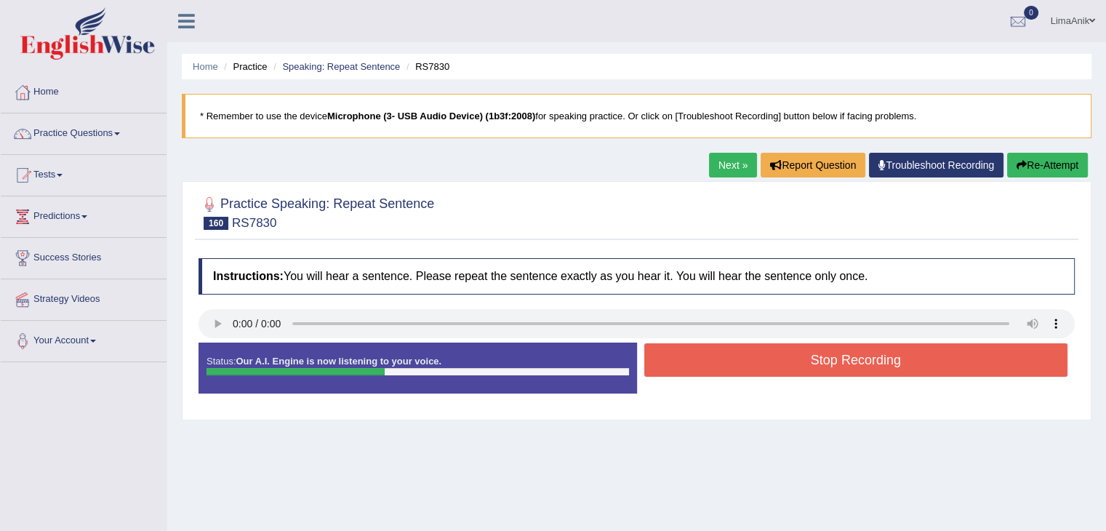
click at [730, 358] on button "Stop Recording" at bounding box center [857, 359] width 424 height 33
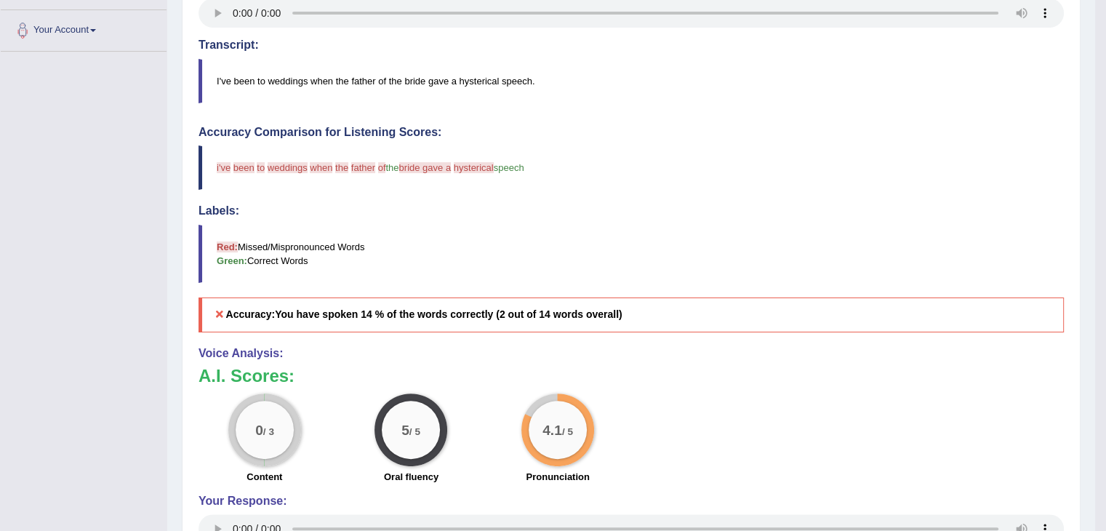
scroll to position [331, 0]
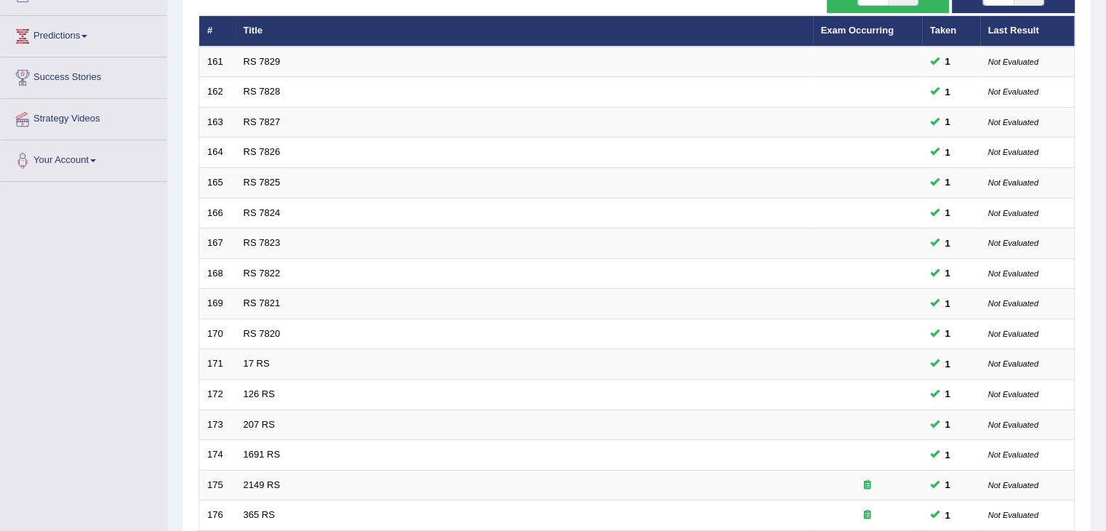
scroll to position [402, 0]
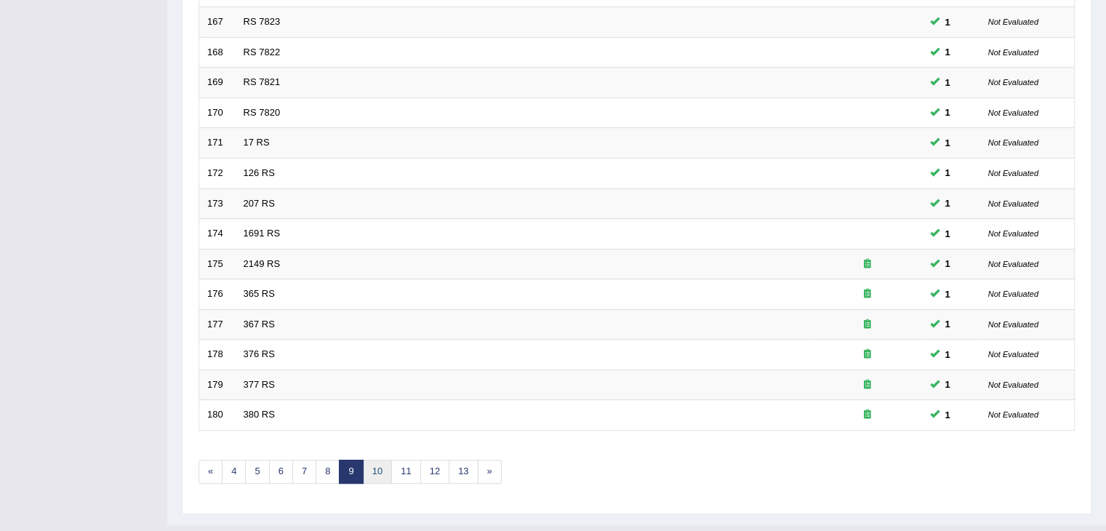
click at [380, 468] on link "10" at bounding box center [377, 472] width 29 height 24
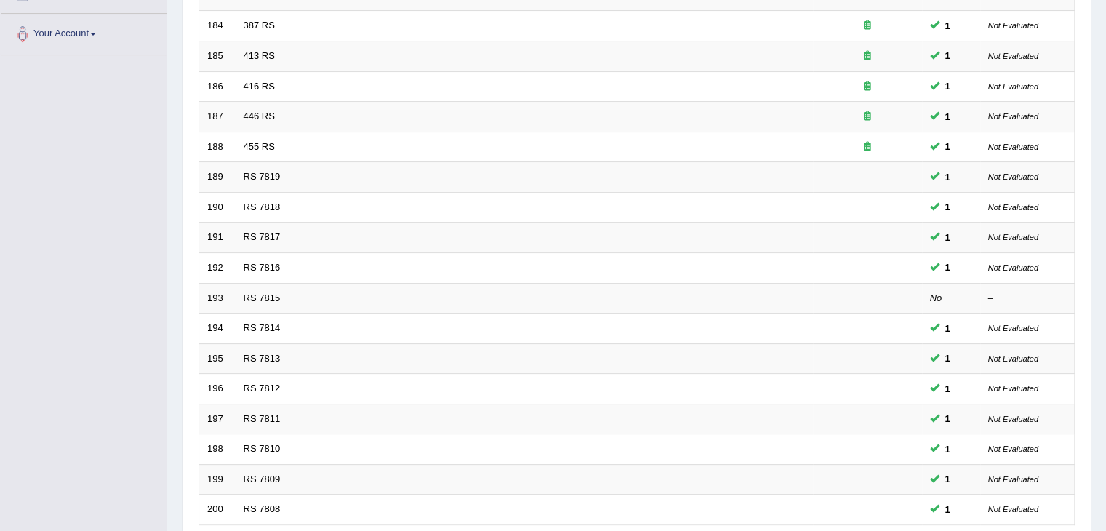
scroll to position [428, 0]
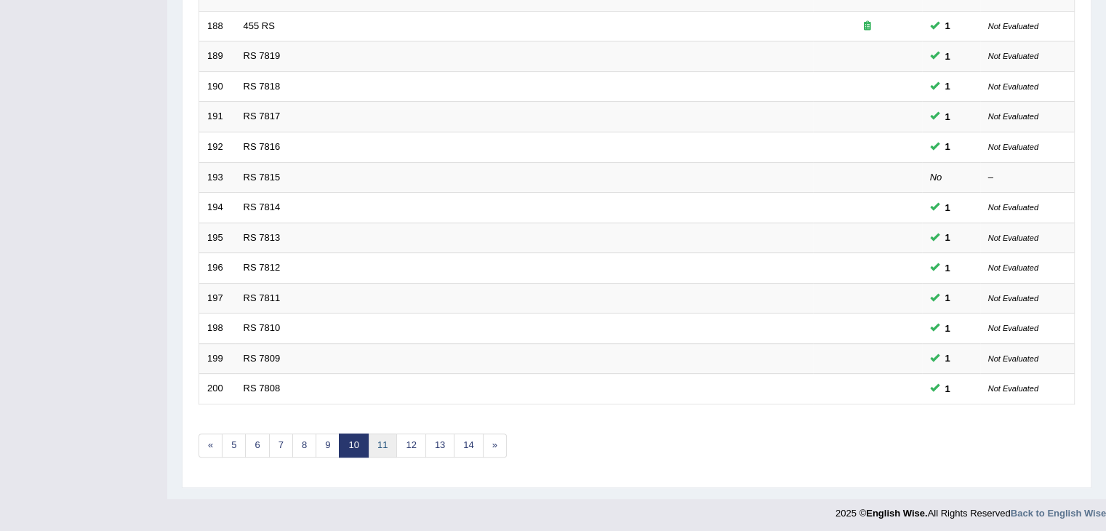
click at [389, 442] on link "11" at bounding box center [382, 446] width 29 height 24
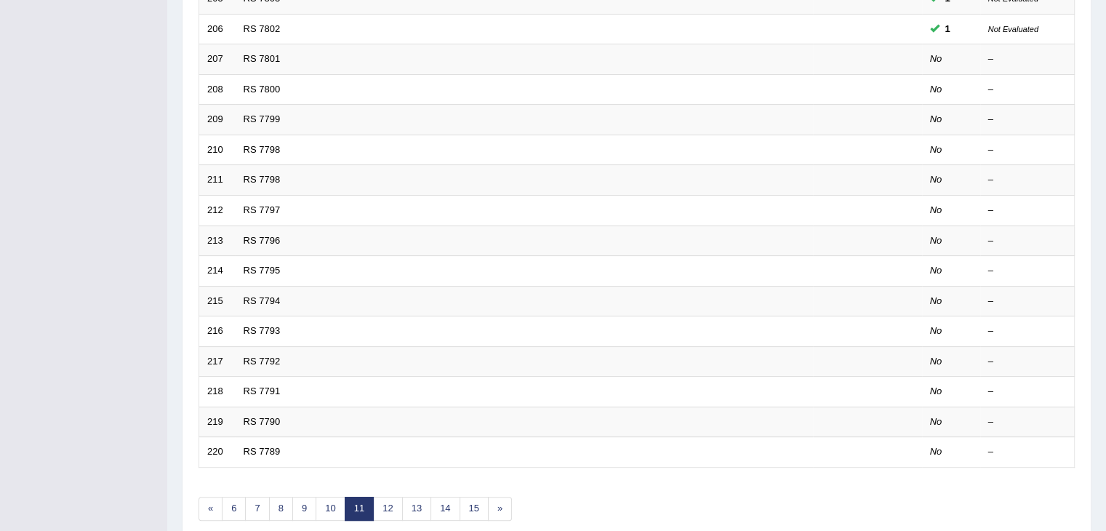
scroll to position [428, 0]
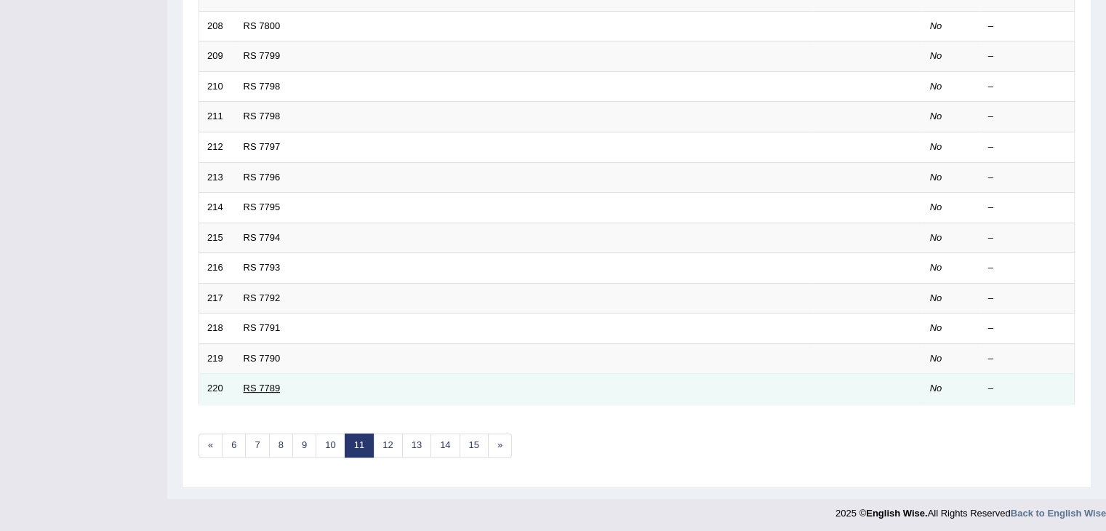
click at [265, 388] on link "RS 7789" at bounding box center [262, 388] width 37 height 11
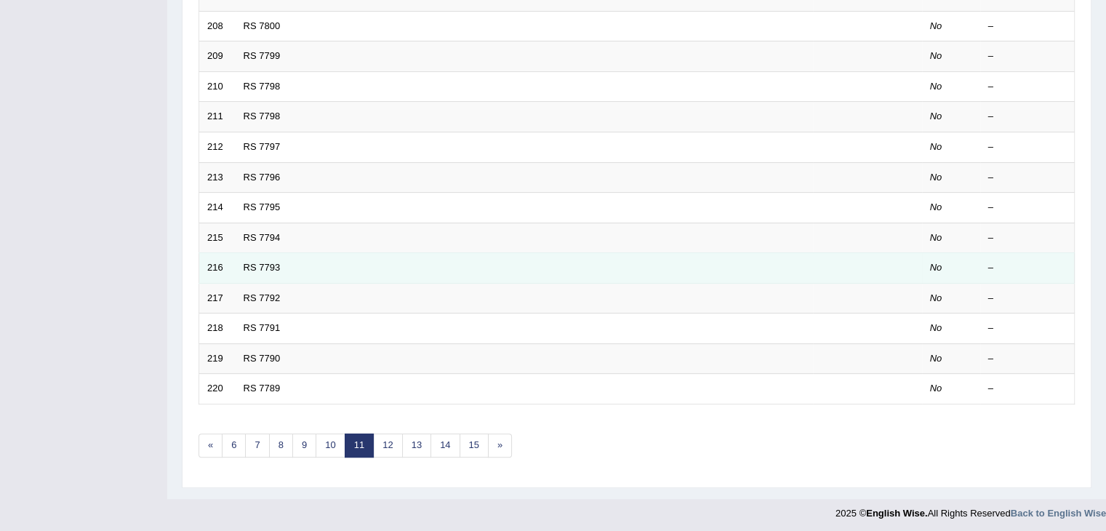
scroll to position [428, 0]
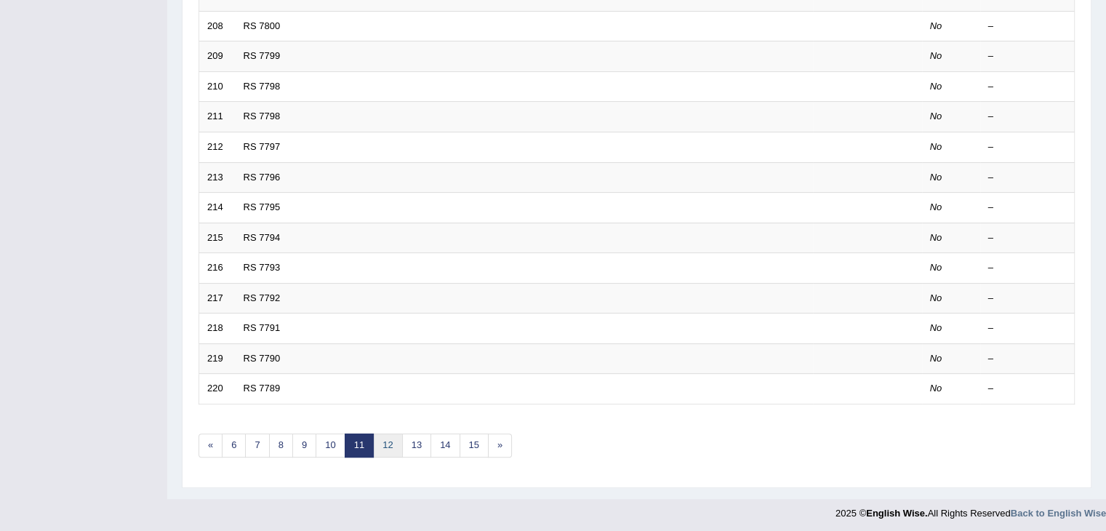
click at [388, 436] on link "12" at bounding box center [387, 446] width 29 height 24
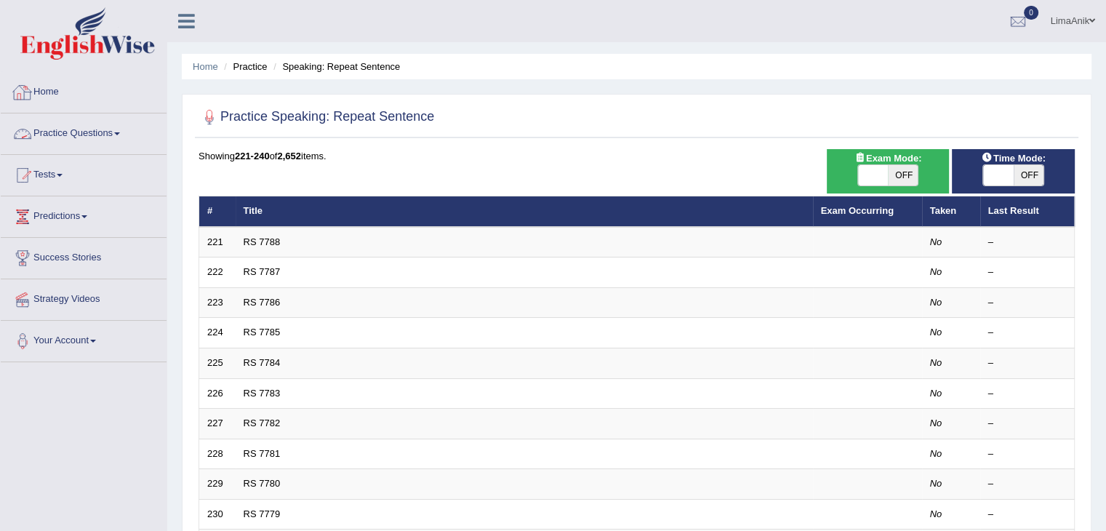
click at [39, 121] on link "Practice Questions" at bounding box center [84, 131] width 166 height 36
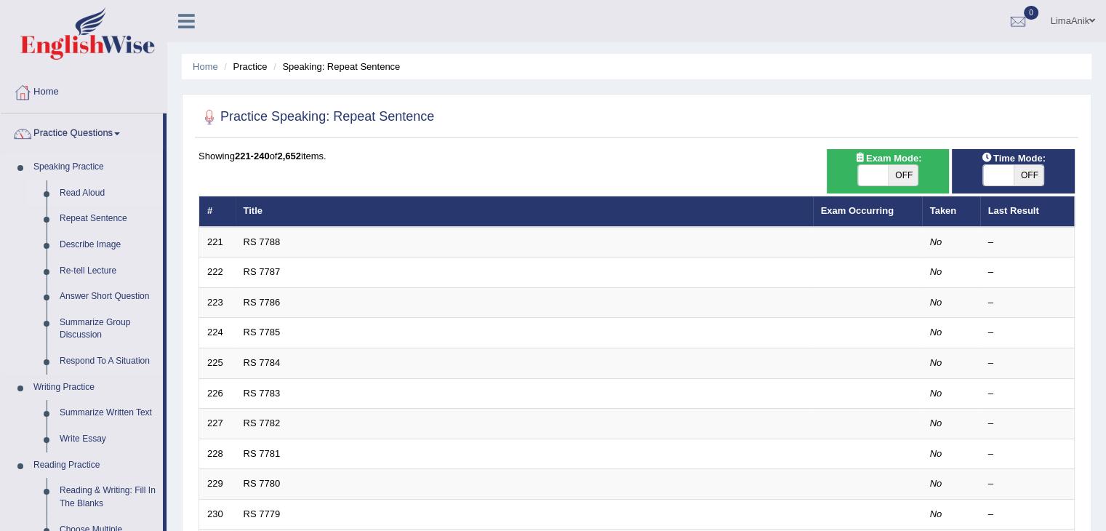
click at [103, 196] on link "Read Aloud" at bounding box center [108, 193] width 110 height 26
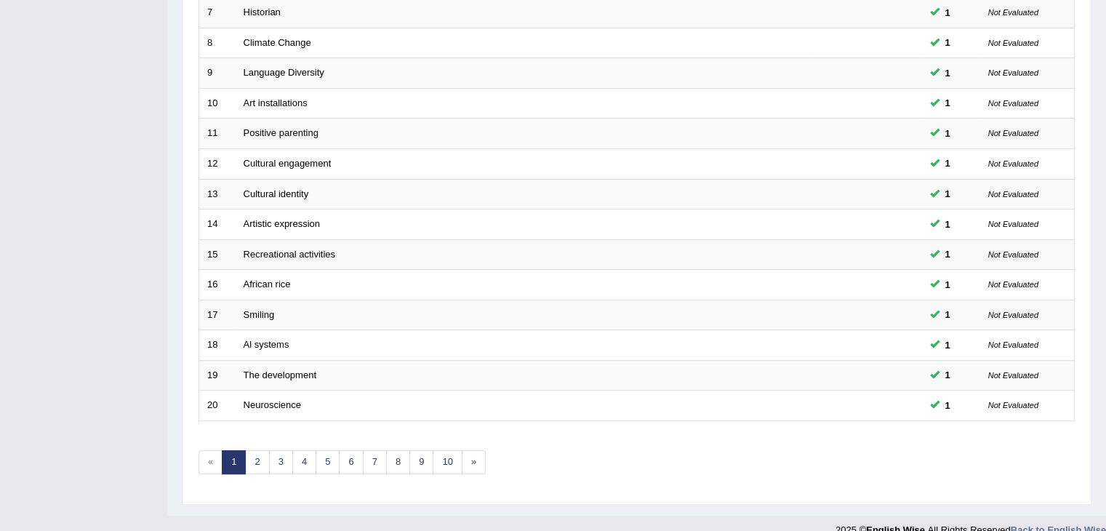
scroll to position [428, 0]
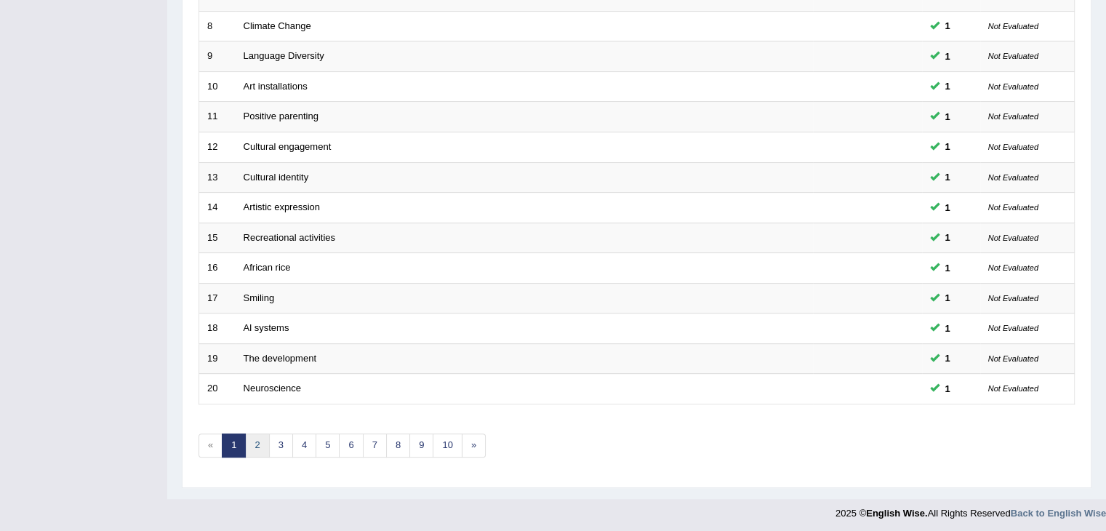
click at [254, 434] on link "2" at bounding box center [257, 446] width 24 height 24
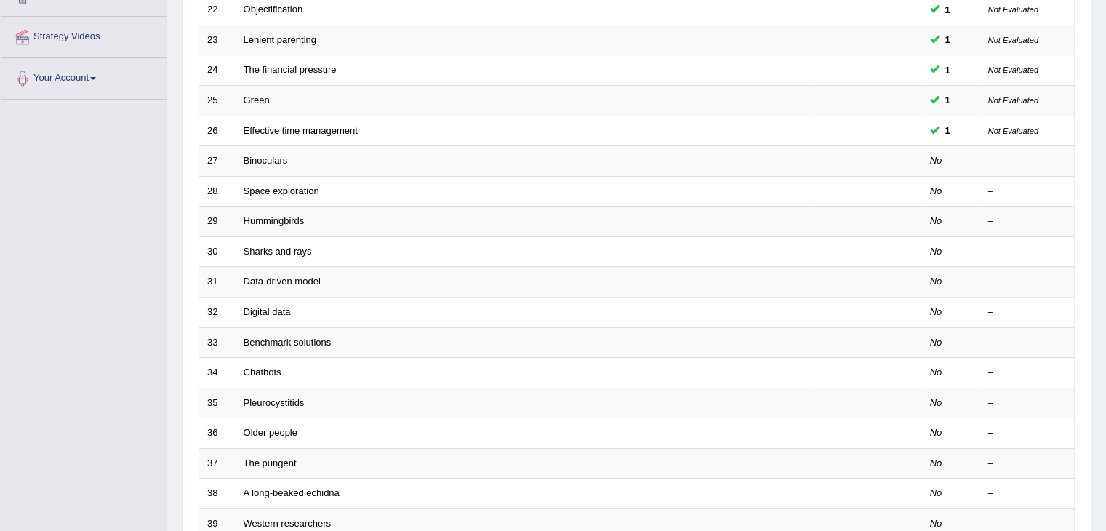
scroll to position [307, 0]
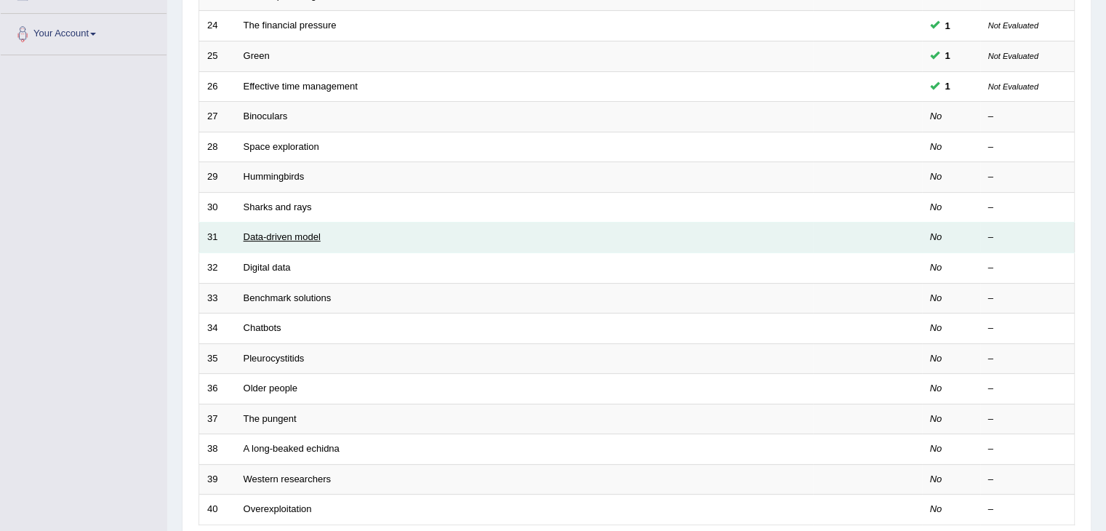
click at [274, 238] on link "Data-driven model" at bounding box center [282, 236] width 77 height 11
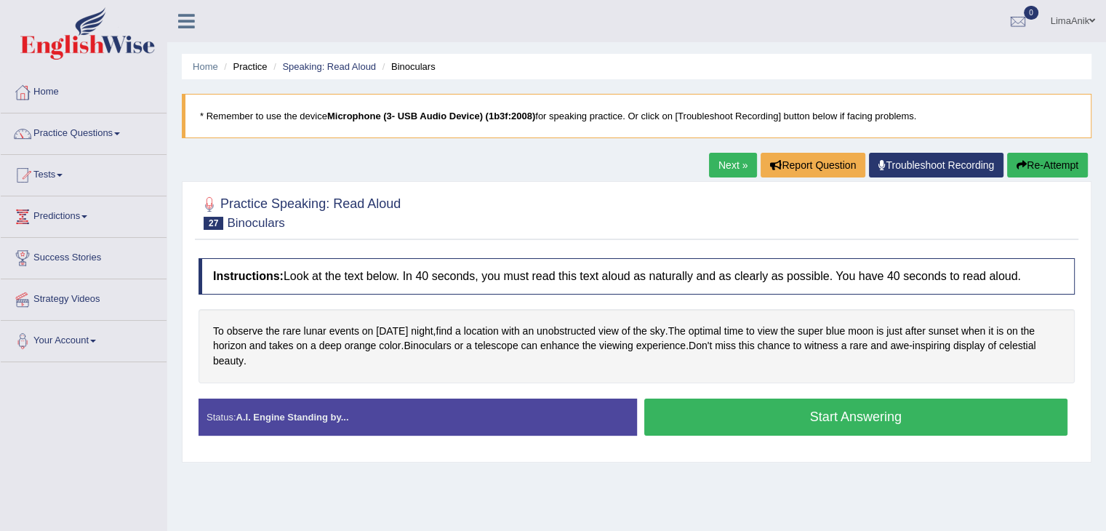
click at [703, 415] on button "Start Answering" at bounding box center [857, 417] width 424 height 37
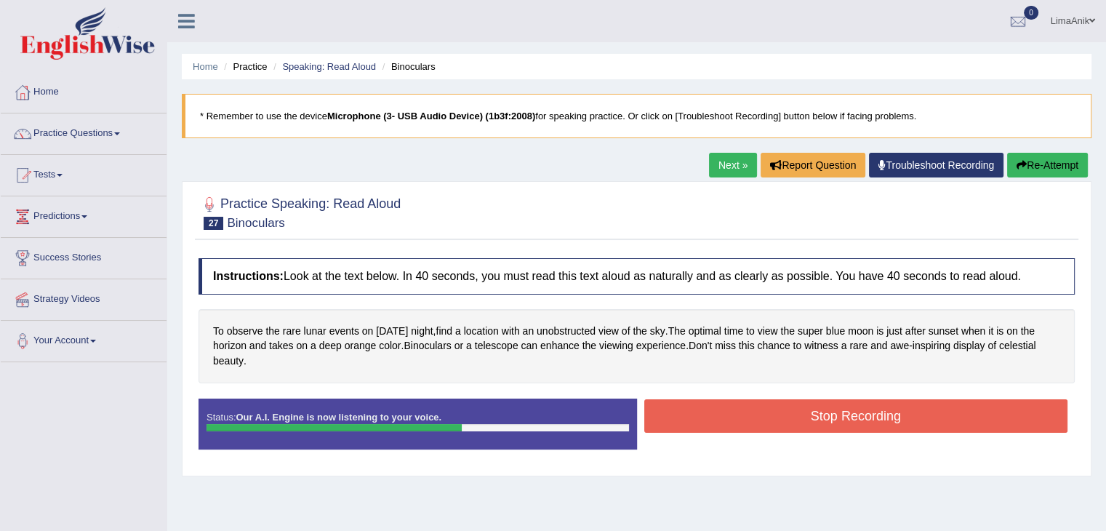
click at [702, 412] on button "Stop Recording" at bounding box center [857, 415] width 424 height 33
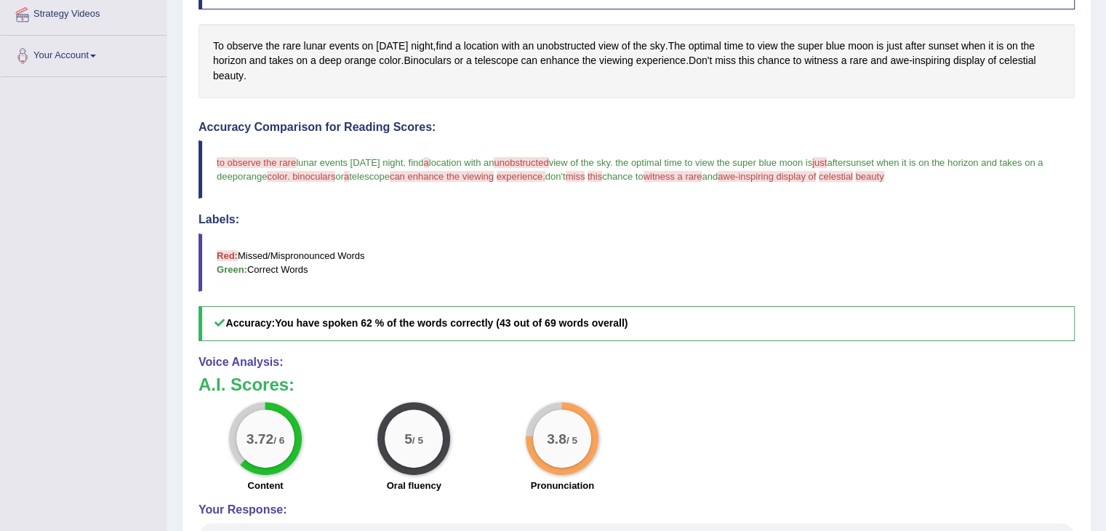
scroll to position [297, 0]
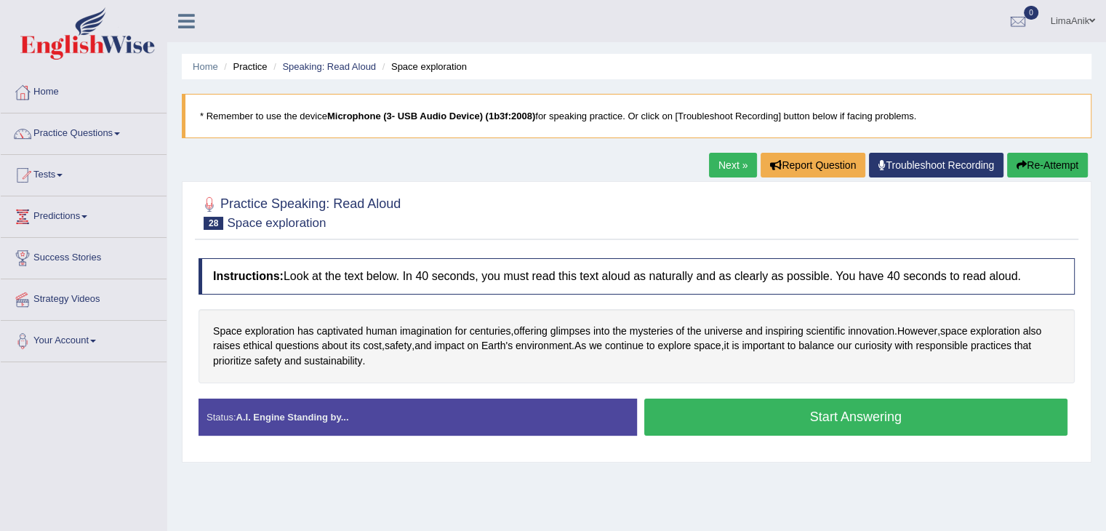
click at [759, 420] on button "Start Answering" at bounding box center [857, 417] width 424 height 37
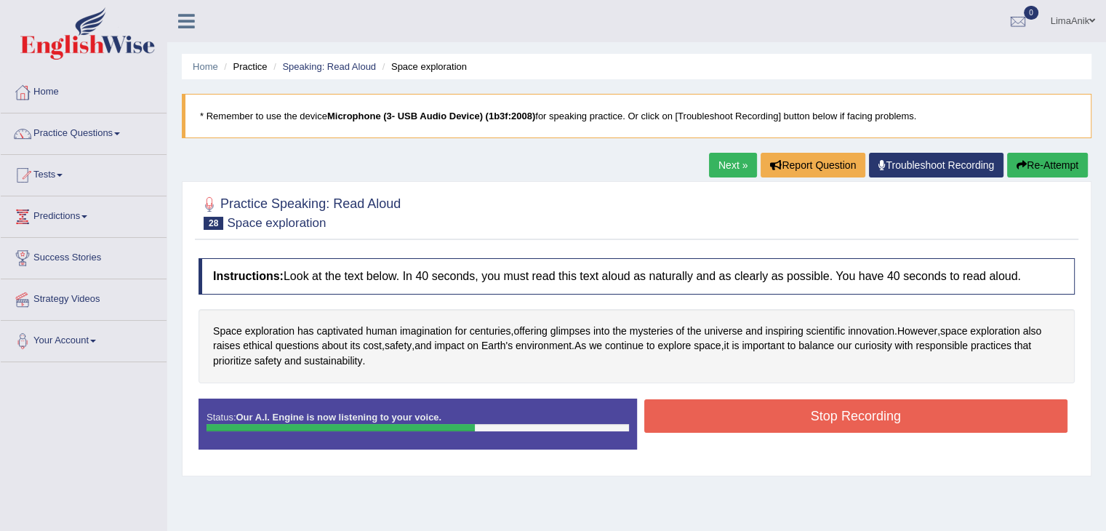
click at [773, 423] on button "Stop Recording" at bounding box center [857, 415] width 424 height 33
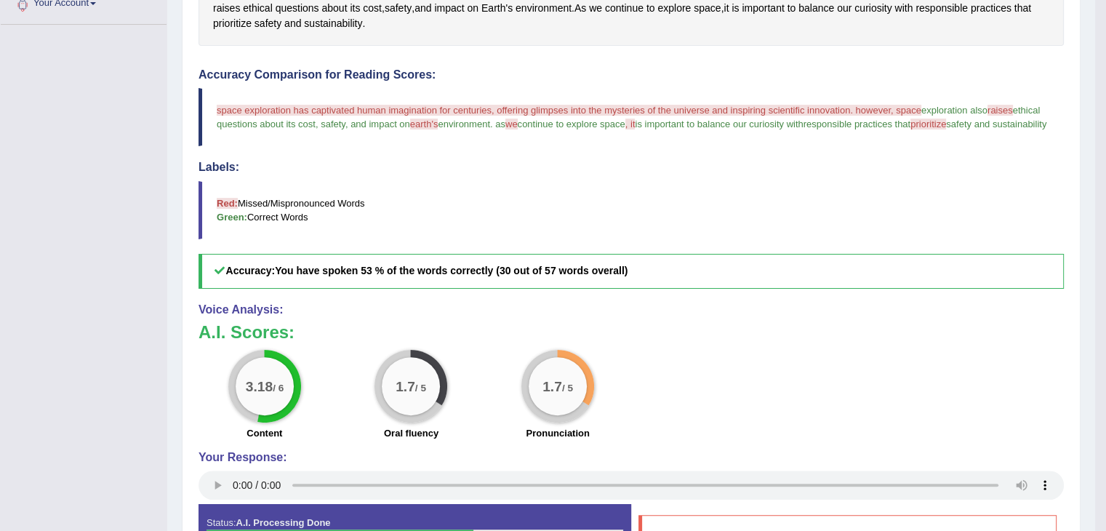
scroll to position [351, 0]
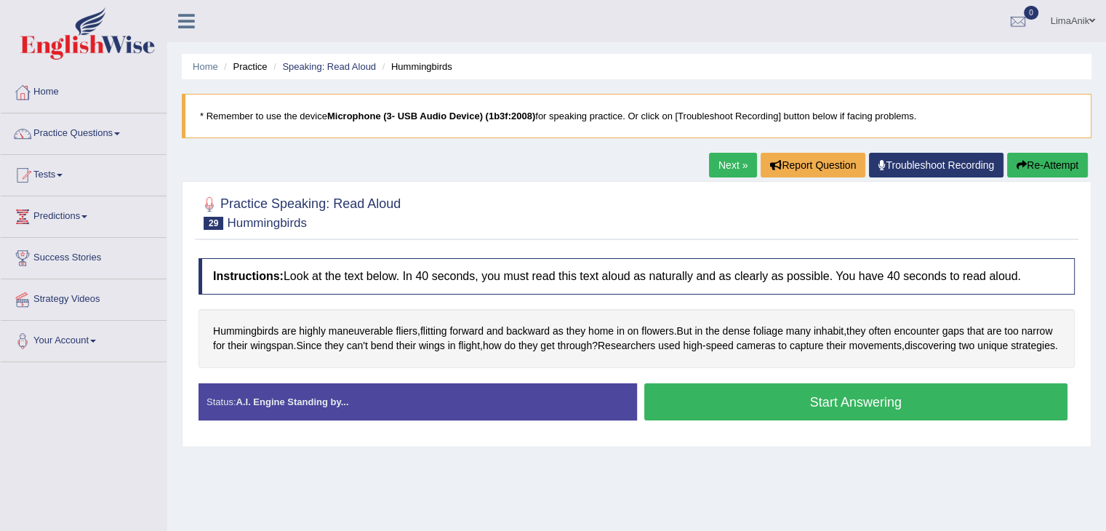
click at [838, 417] on button "Start Answering" at bounding box center [857, 401] width 424 height 37
click at [708, 420] on button "Start Answering" at bounding box center [857, 401] width 424 height 37
click at [724, 414] on button "Start Answering" at bounding box center [857, 401] width 424 height 37
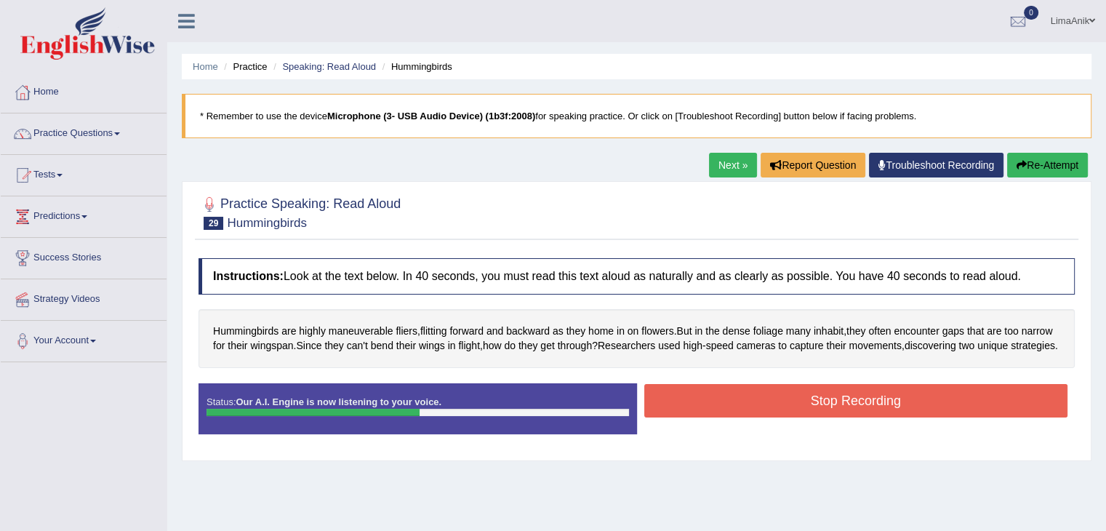
click at [724, 414] on button "Stop Recording" at bounding box center [857, 400] width 424 height 33
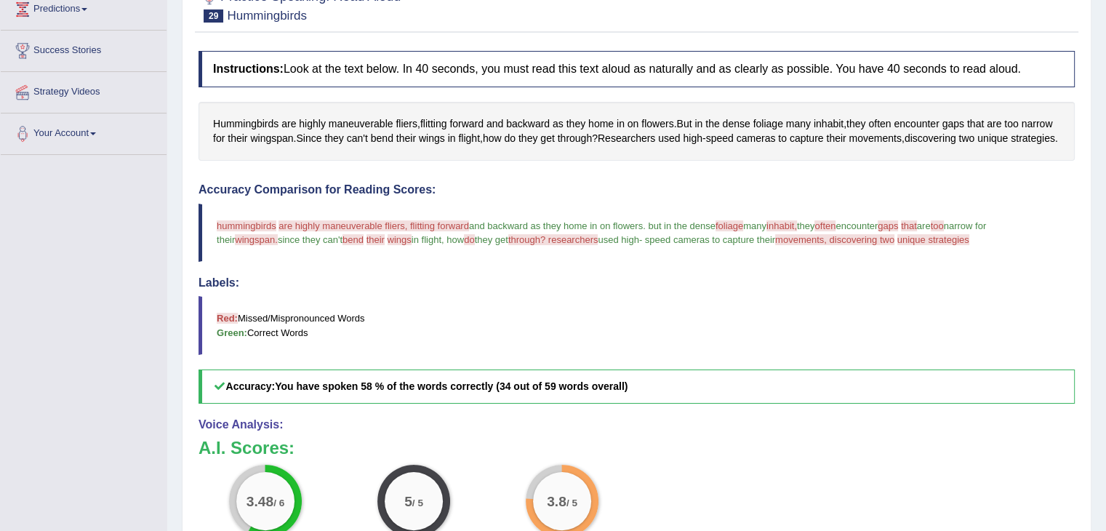
scroll to position [226, 0]
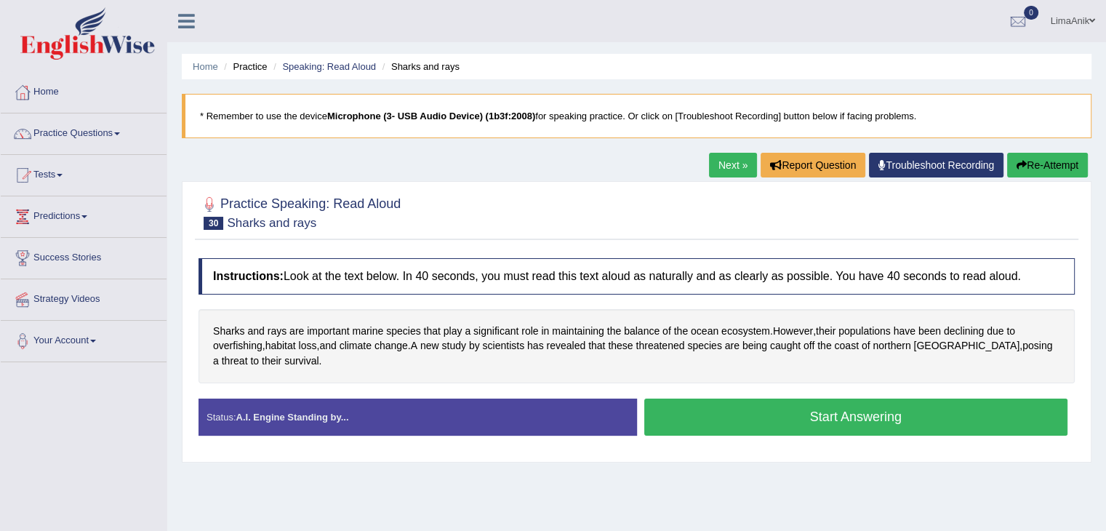
click at [775, 414] on button "Start Answering" at bounding box center [857, 417] width 424 height 37
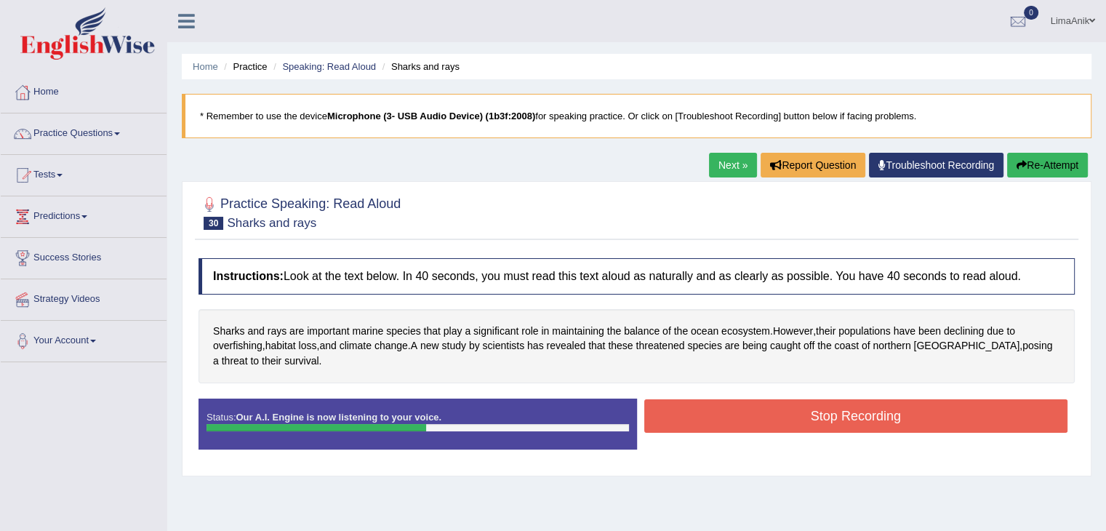
click at [841, 415] on button "Stop Recording" at bounding box center [857, 415] width 424 height 33
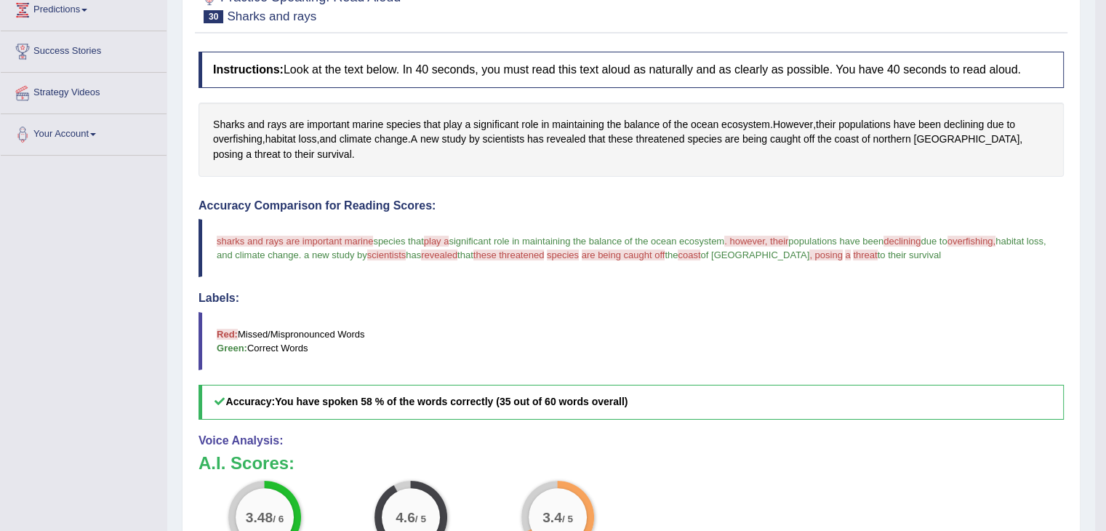
scroll to position [291, 0]
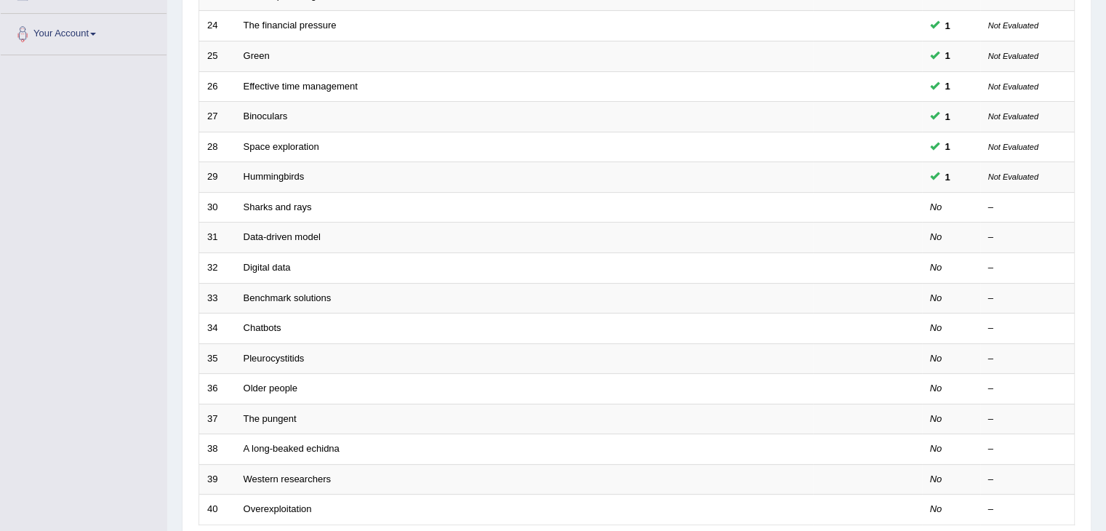
click at [1102, 314] on div "Home Practice Speaking: Read Aloud Practice Speaking: Read Aloud Time Mode: ON …" at bounding box center [636, 156] width 939 height 927
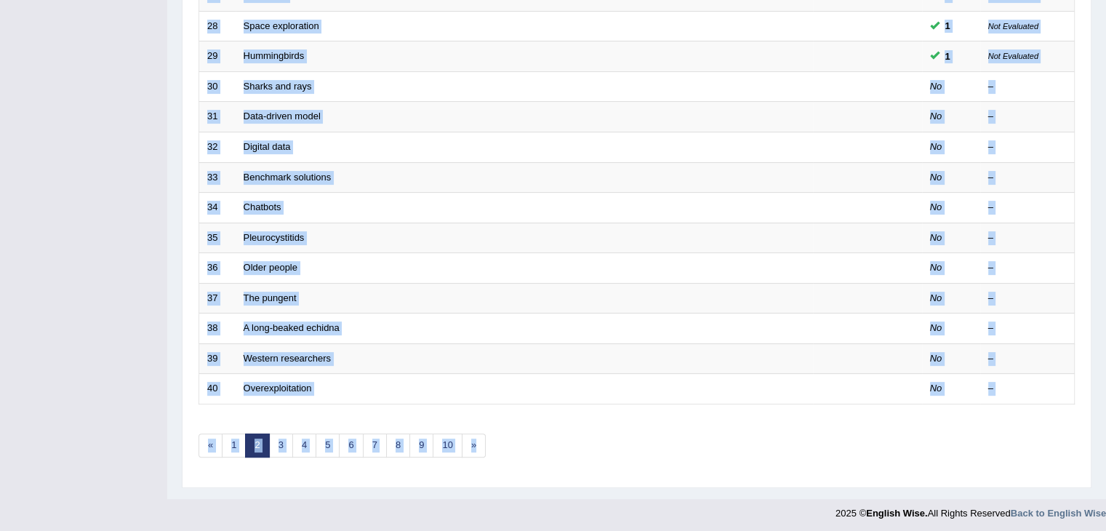
drag, startPoint x: 1094, startPoint y: 478, endPoint x: 1079, endPoint y: 258, distance: 221.0
click at [1079, 258] on div "Home Practice Speaking: Read Aloud Practice Speaking: Read Aloud Time Mode: ON …" at bounding box center [636, 35] width 939 height 927
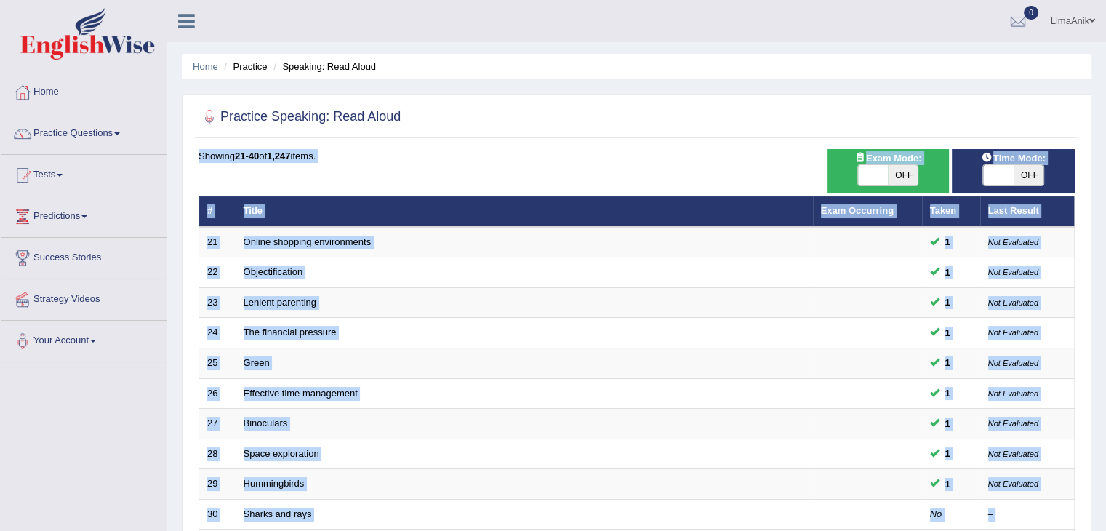
click at [1010, 116] on div at bounding box center [637, 118] width 877 height 30
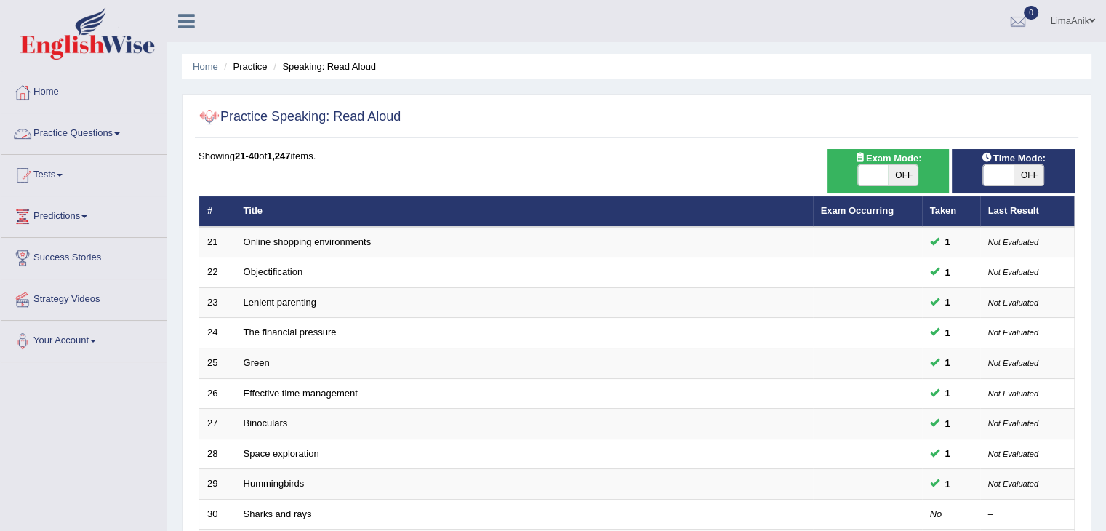
click at [111, 127] on link "Practice Questions" at bounding box center [84, 131] width 166 height 36
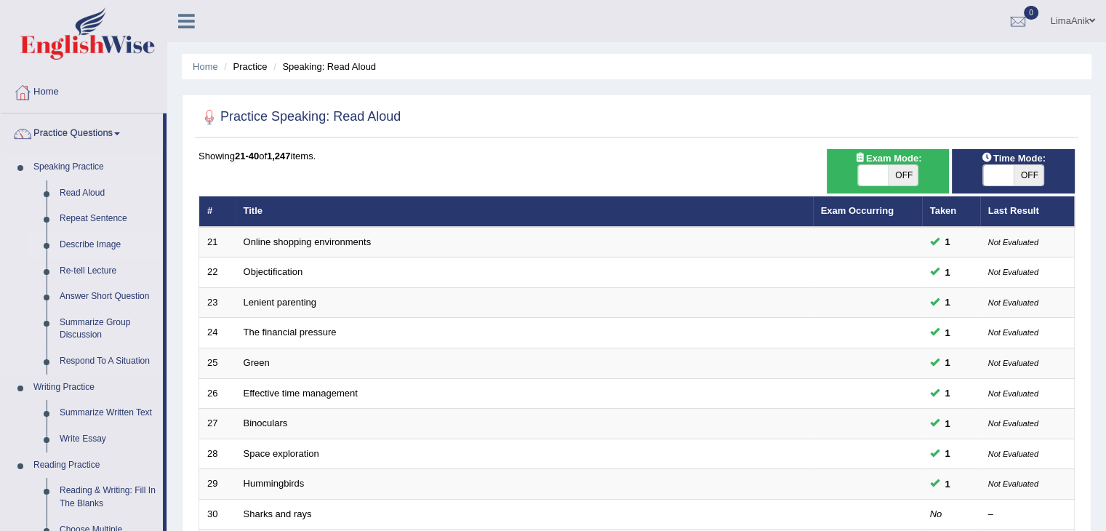
click at [93, 248] on link "Describe Image" at bounding box center [108, 245] width 110 height 26
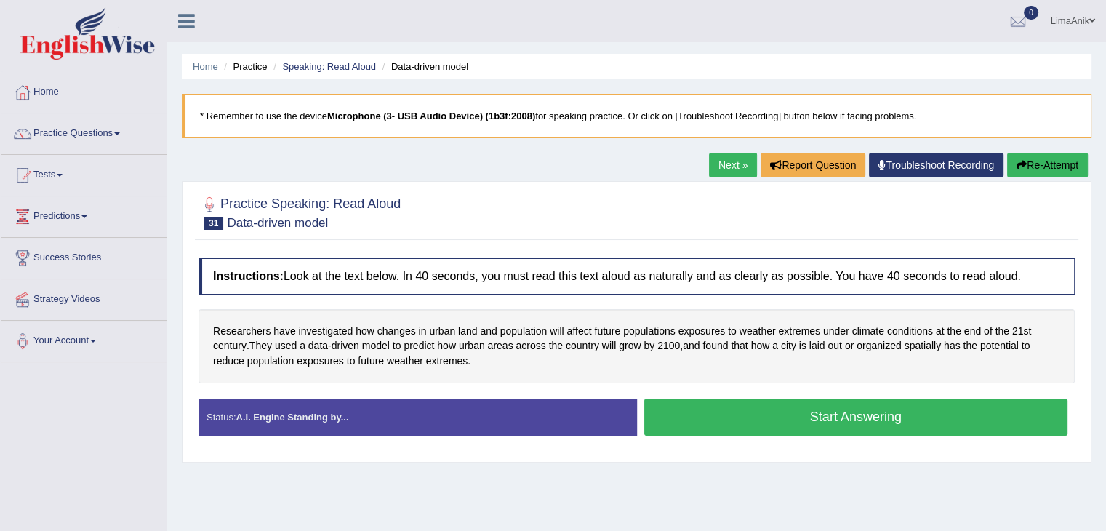
scroll to position [44, 0]
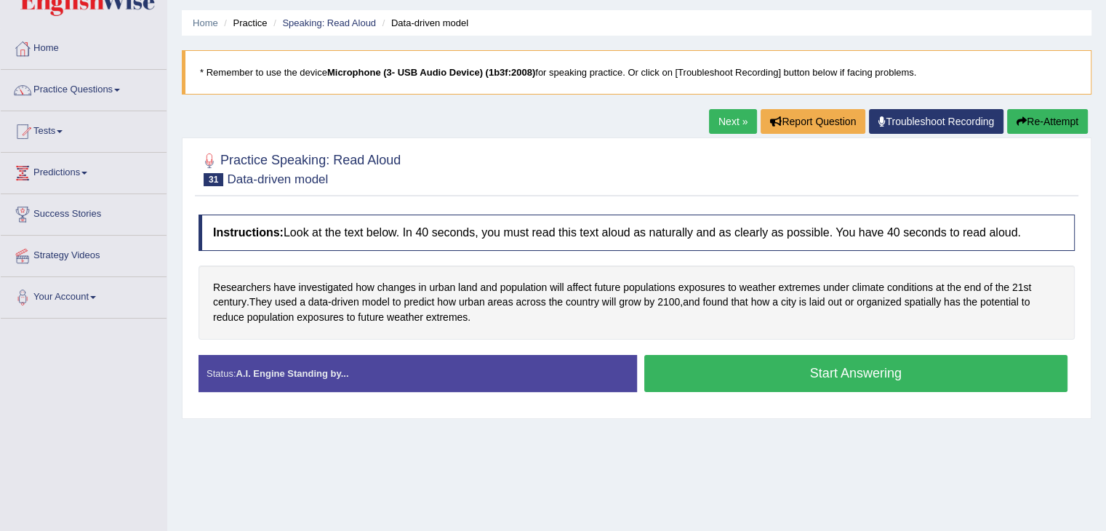
click at [815, 362] on button "Start Answering" at bounding box center [857, 373] width 424 height 37
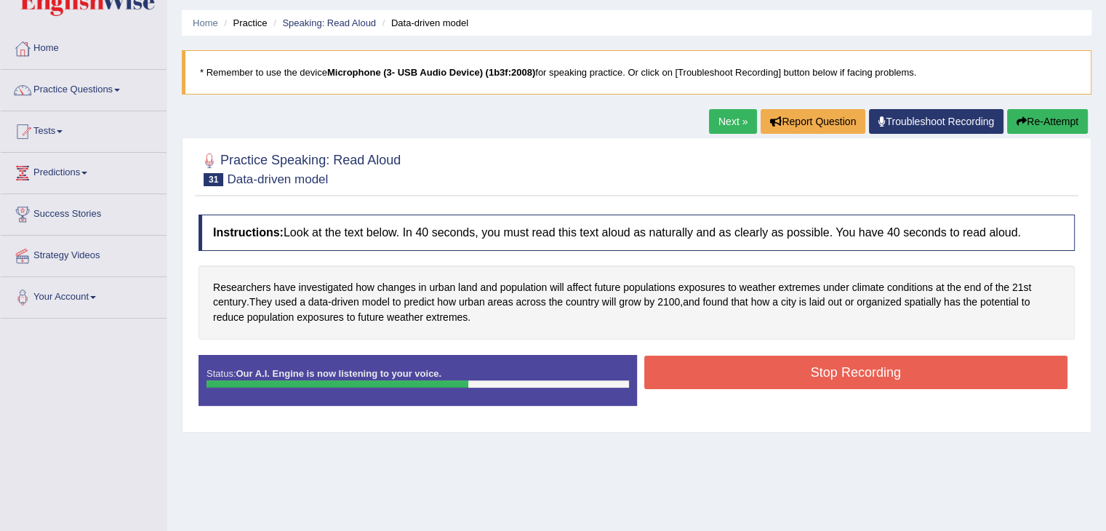
click at [815, 362] on button "Stop Recording" at bounding box center [857, 372] width 424 height 33
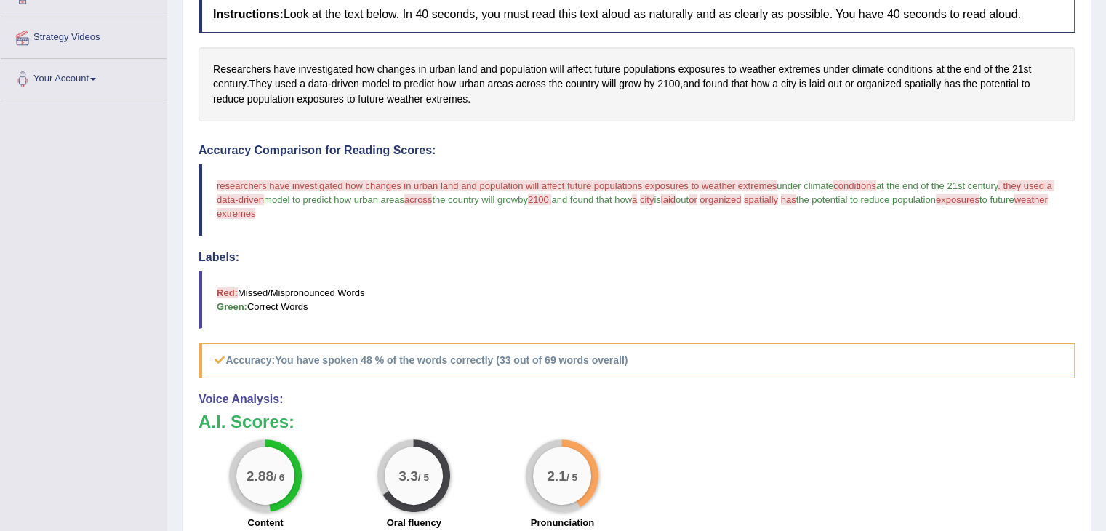
scroll to position [282, 0]
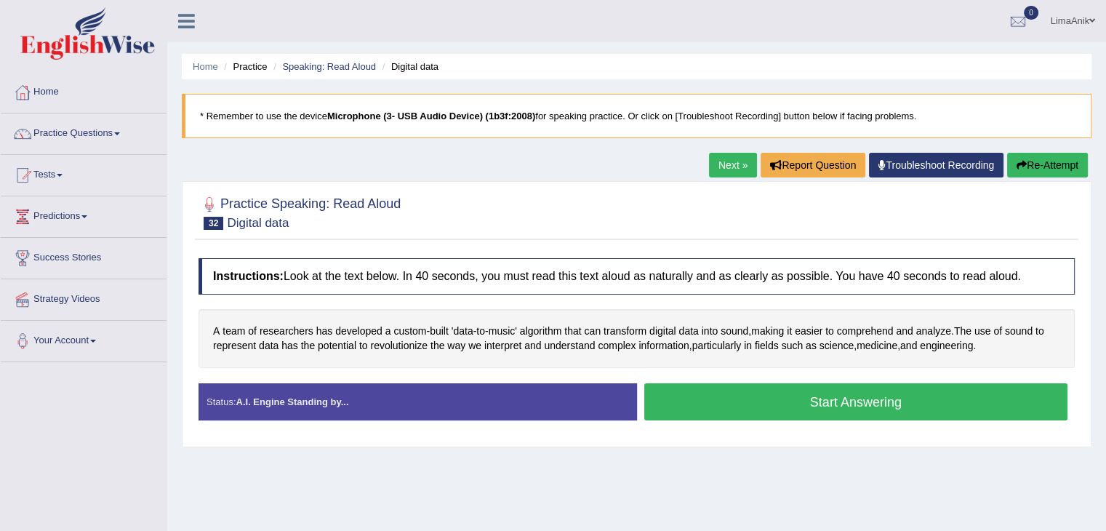
click at [514, 212] on div at bounding box center [637, 212] width 877 height 44
click at [721, 391] on button "Start Answering" at bounding box center [857, 401] width 424 height 37
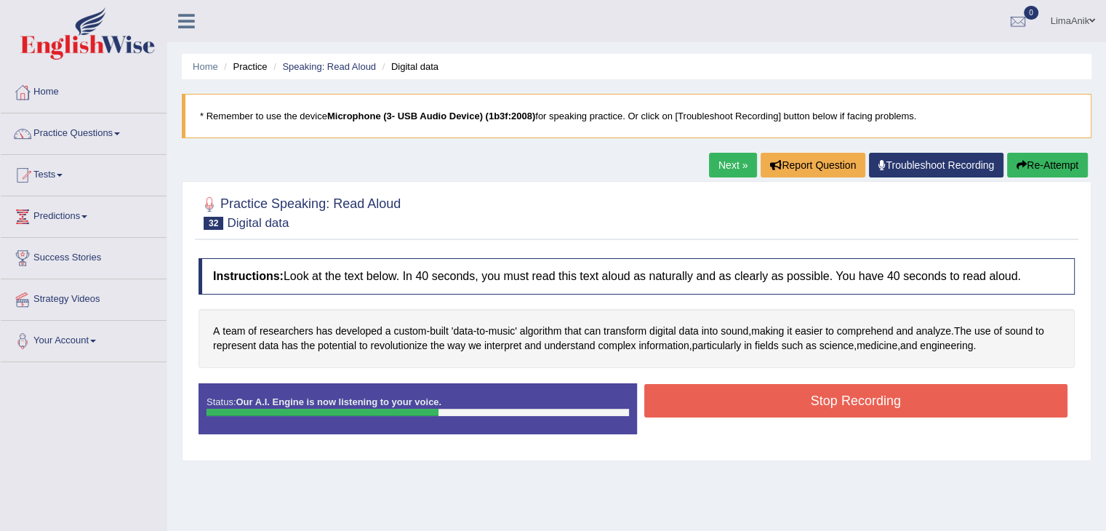
click at [818, 408] on button "Stop Recording" at bounding box center [857, 400] width 424 height 33
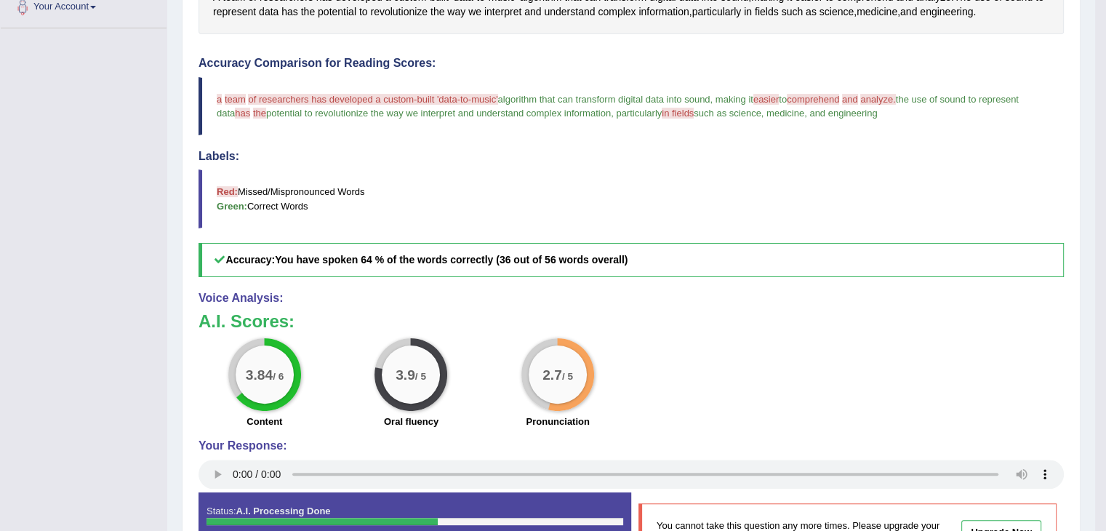
scroll to position [351, 0]
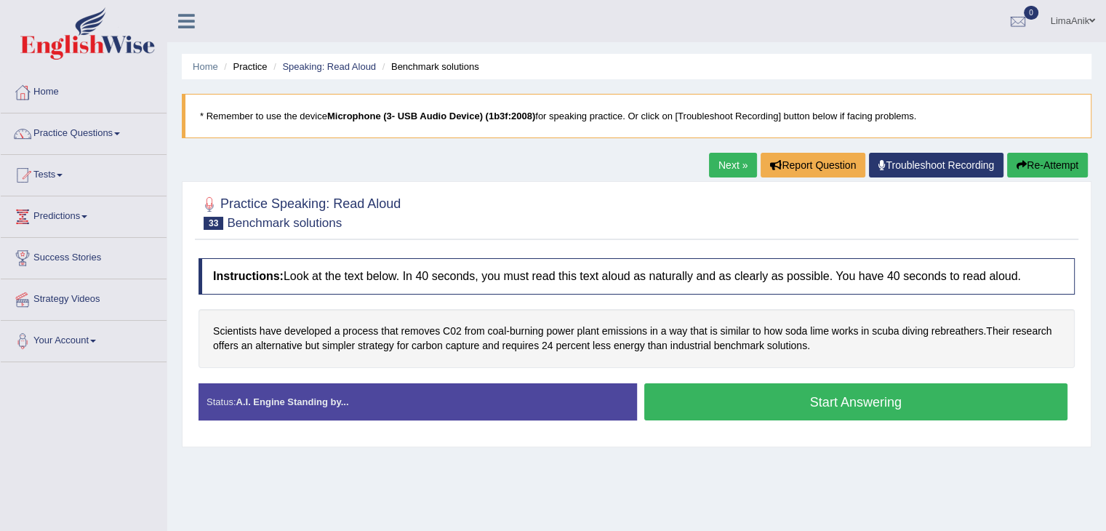
click at [702, 396] on button "Start Answering" at bounding box center [857, 401] width 424 height 37
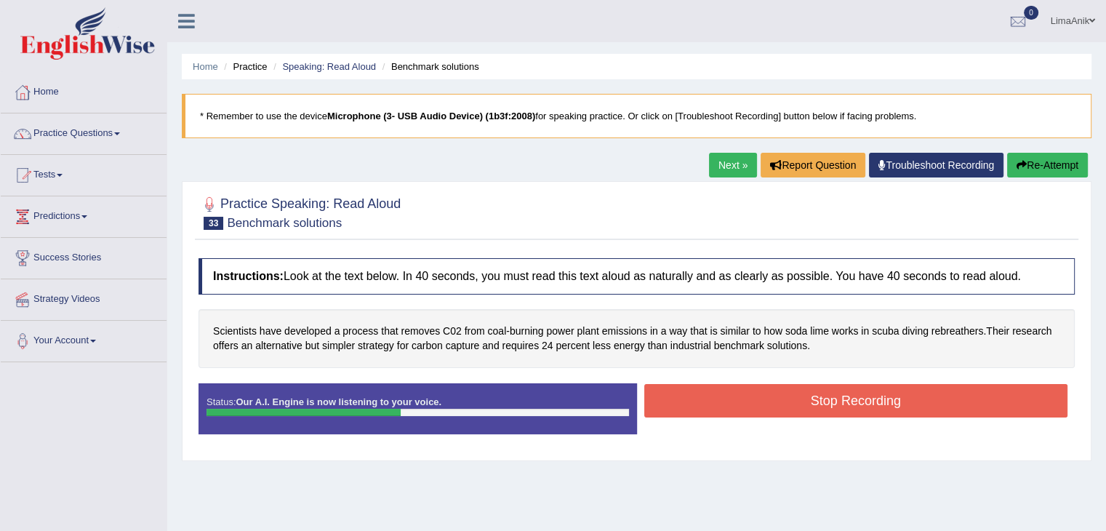
click at [702, 396] on button "Stop Recording" at bounding box center [857, 400] width 424 height 33
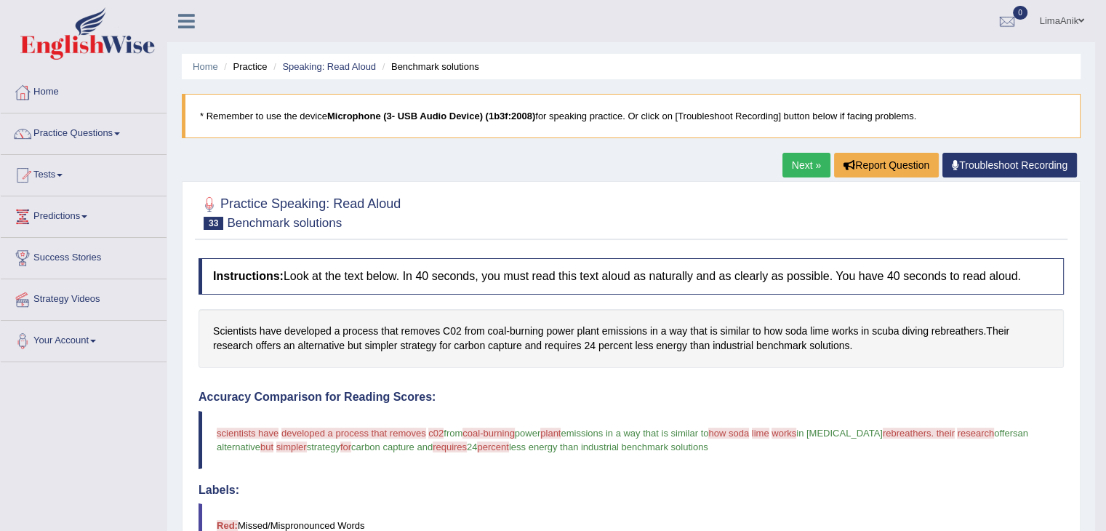
click at [1098, 215] on body "Toggle navigation Home Practice Questions Speaking Practice Read Aloud Repeat S…" at bounding box center [553, 265] width 1106 height 531
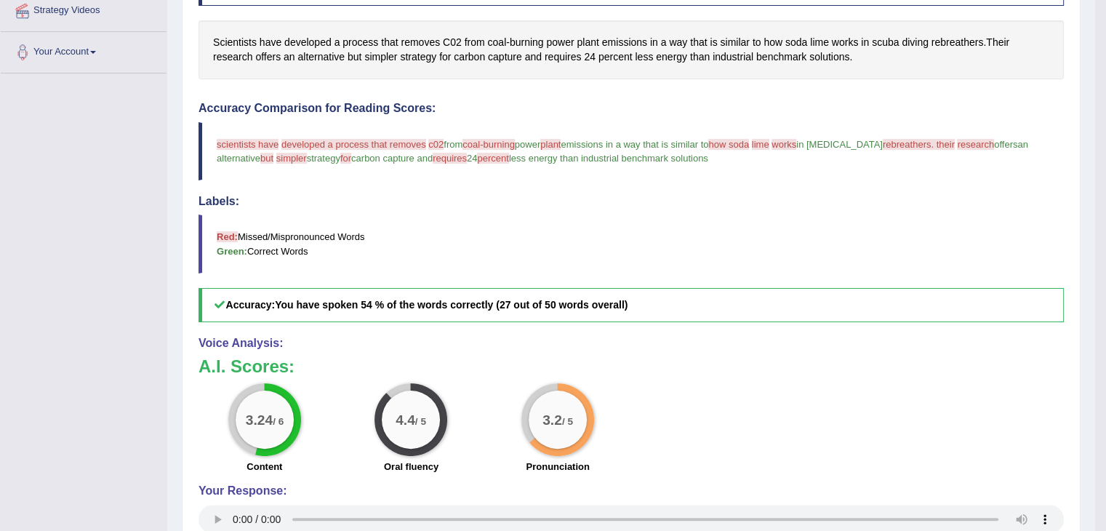
scroll to position [292, 0]
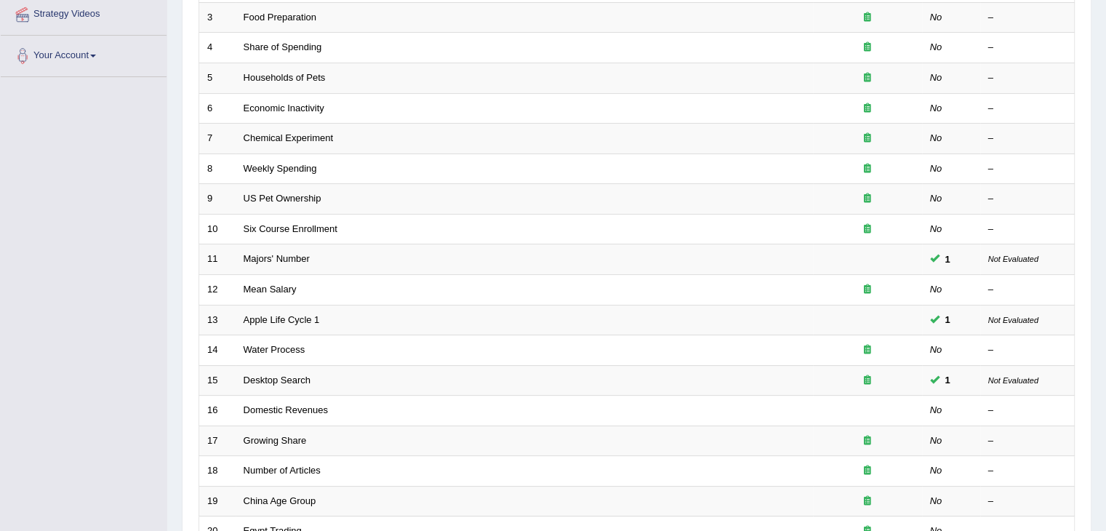
scroll to position [428, 0]
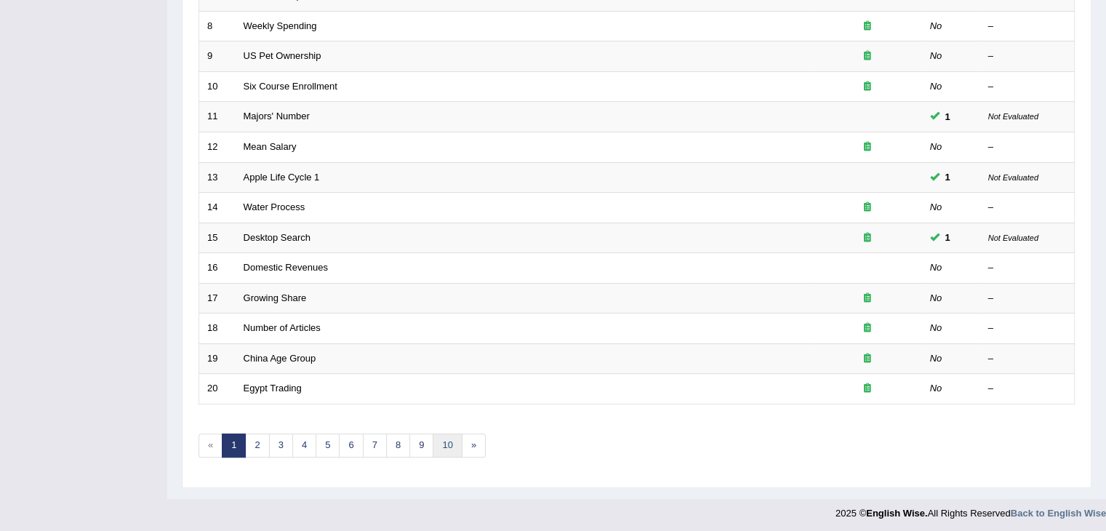
click at [442, 444] on link "10" at bounding box center [447, 446] width 29 height 24
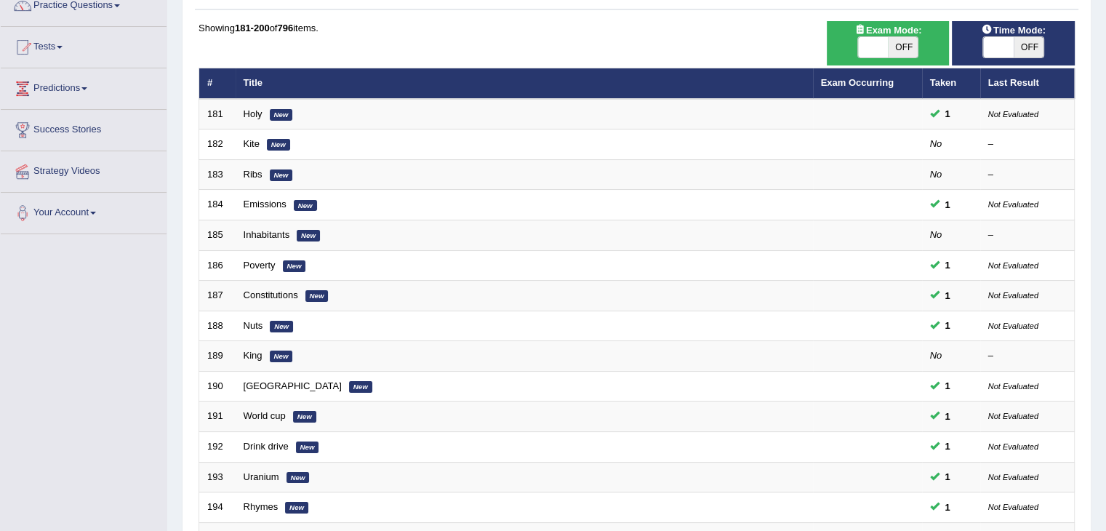
scroll to position [135, 0]
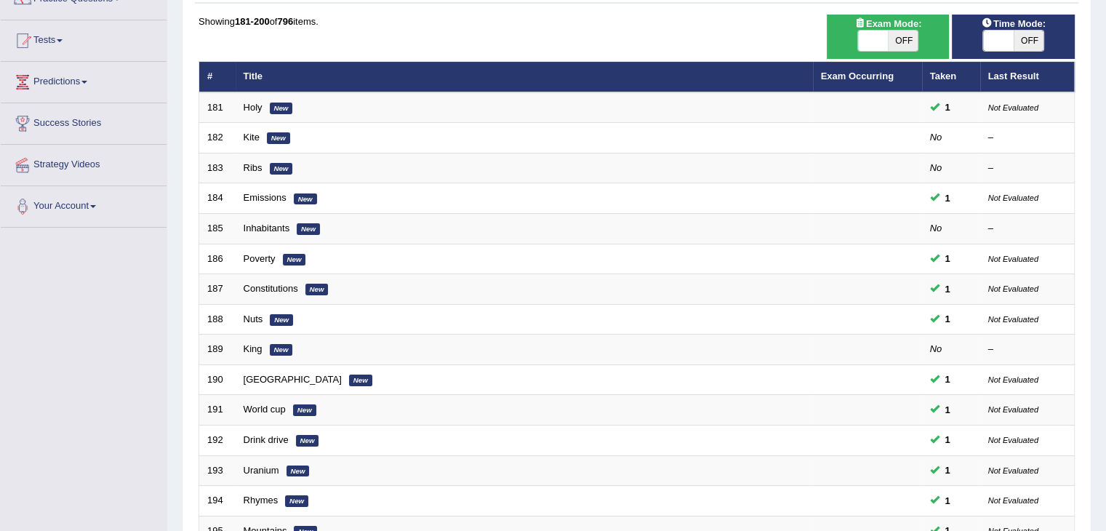
drag, startPoint x: 1117, startPoint y: 252, endPoint x: 1114, endPoint y: 324, distance: 71.4
click at [1106, 324] on html "Toggle navigation Home Practice Questions Speaking Practice Read Aloud Repeat S…" at bounding box center [553, 130] width 1106 height 531
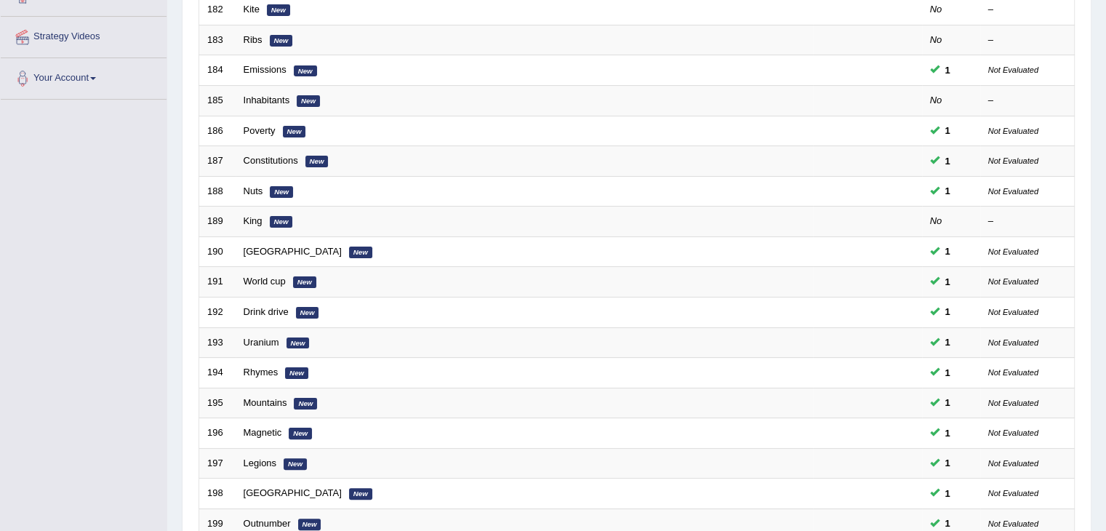
scroll to position [428, 0]
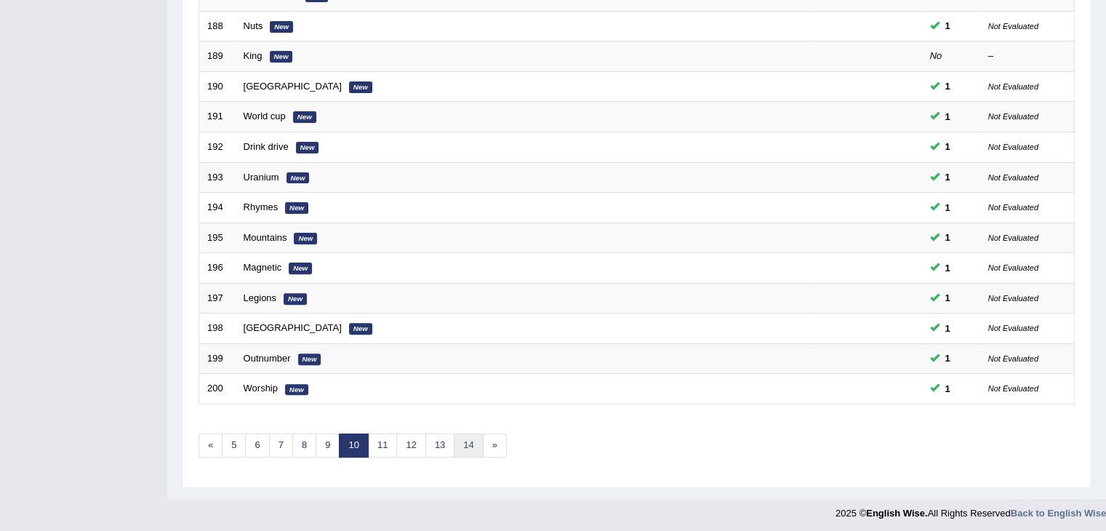
click at [466, 444] on link "14" at bounding box center [468, 446] width 29 height 24
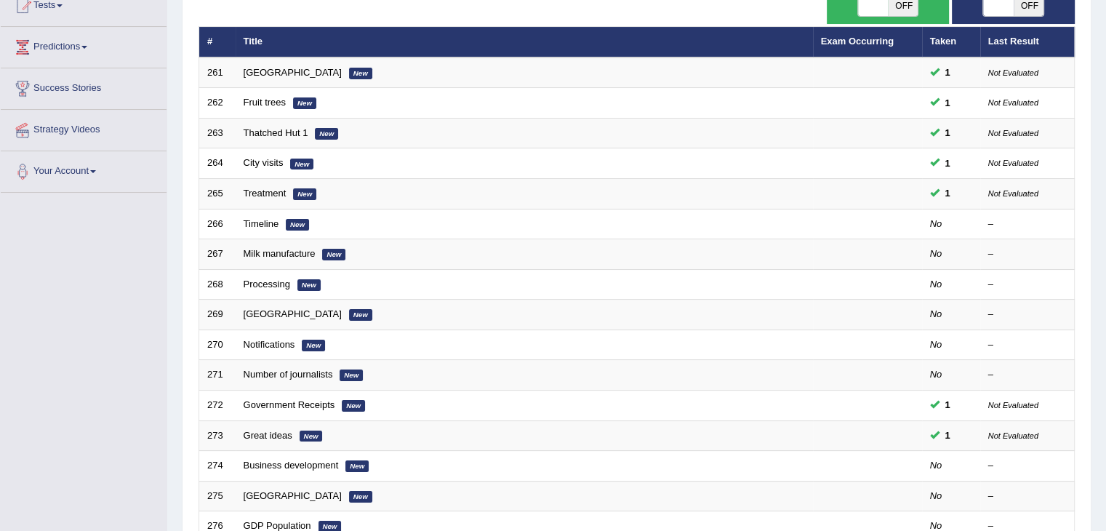
scroll to position [262, 0]
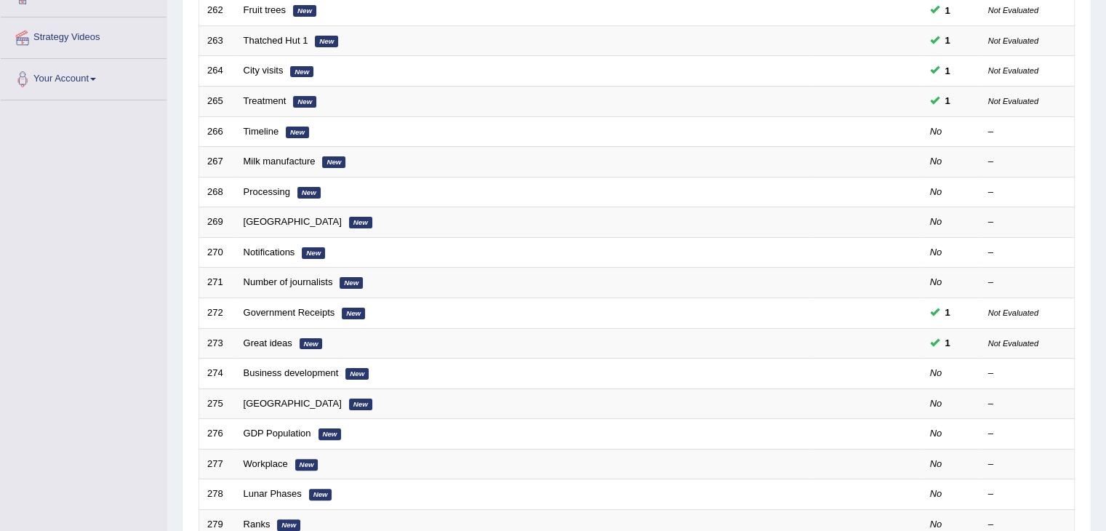
drag, startPoint x: 242, startPoint y: 220, endPoint x: 160, endPoint y: 200, distance: 84.0
click at [160, 200] on div "Toggle navigation Home Practice Questions Speaking Practice Read Aloud Repeat S…" at bounding box center [553, 216] width 1106 height 956
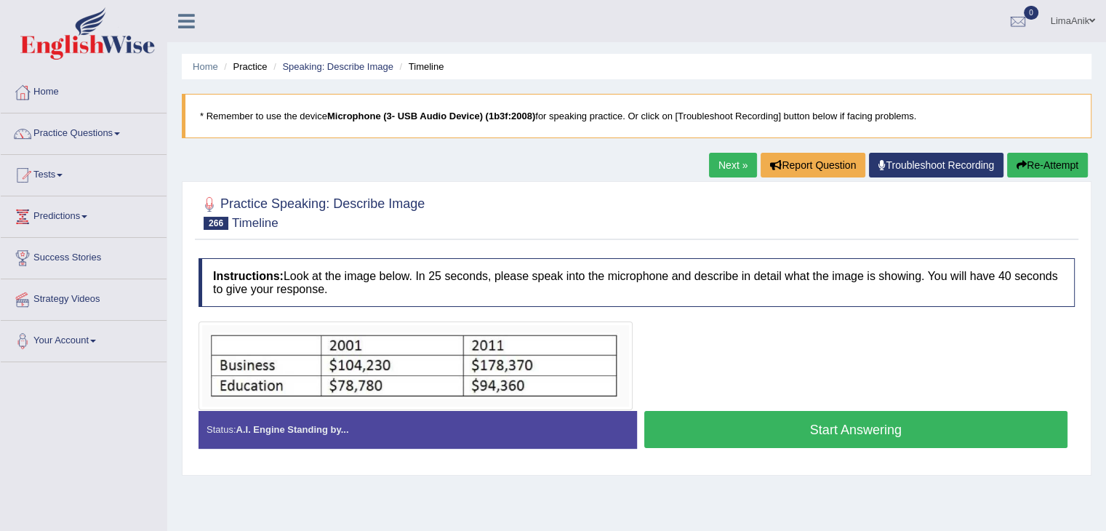
click at [791, 426] on button "Start Answering" at bounding box center [857, 429] width 424 height 37
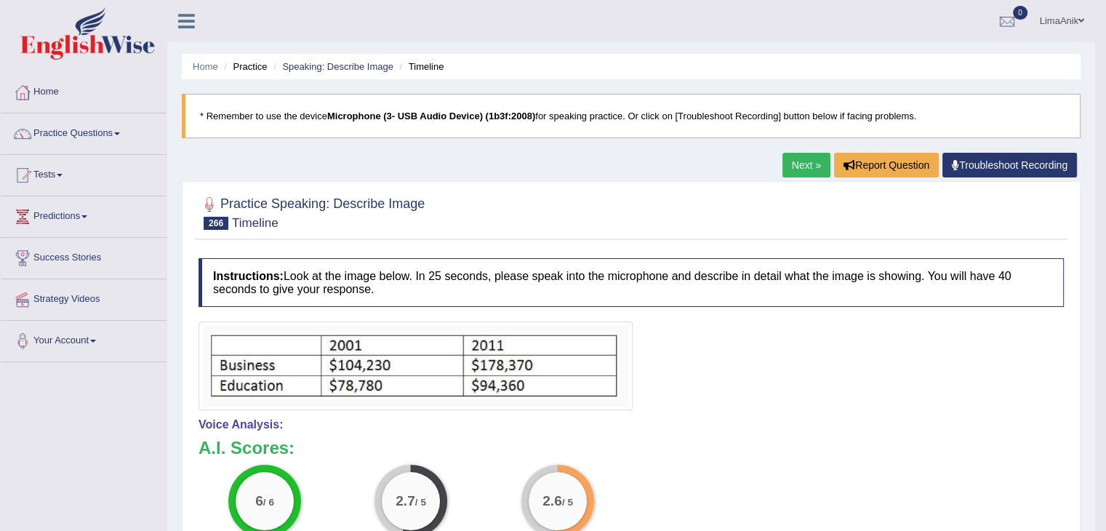
scroll to position [177, 0]
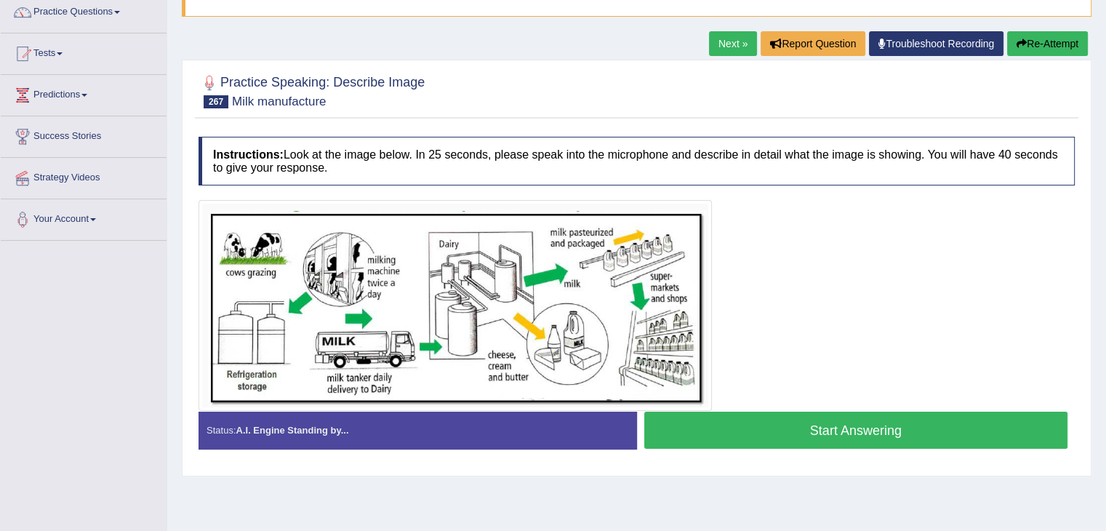
scroll to position [140, 0]
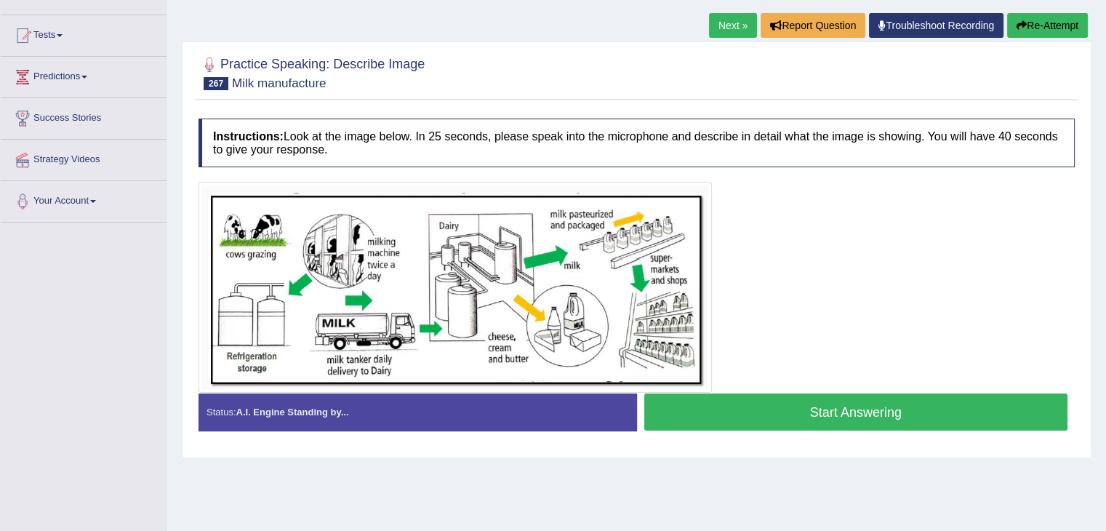
click at [775, 413] on button "Start Answering" at bounding box center [857, 412] width 424 height 37
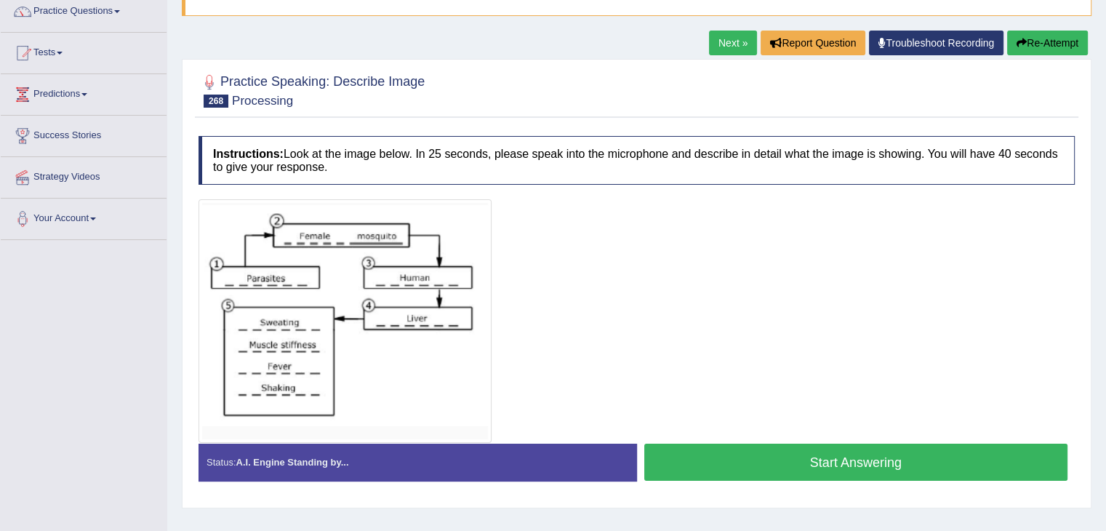
scroll to position [124, 0]
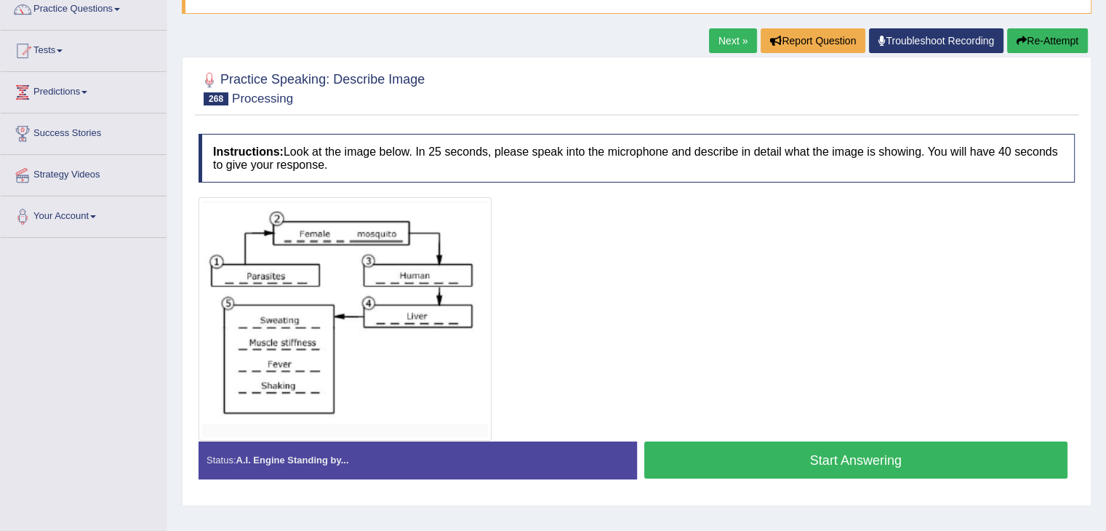
click at [754, 468] on button "Start Answering" at bounding box center [857, 460] width 424 height 37
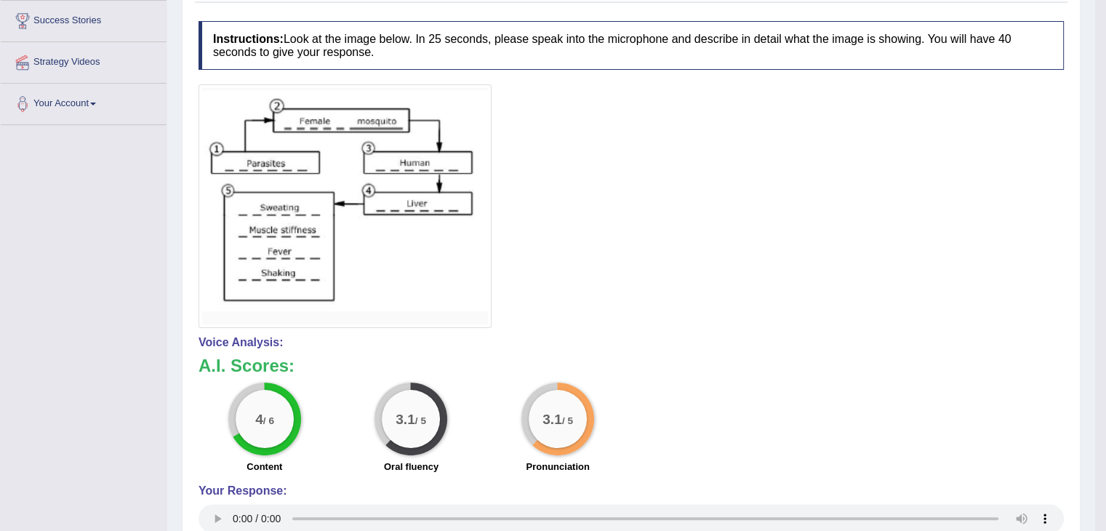
scroll to position [271, 0]
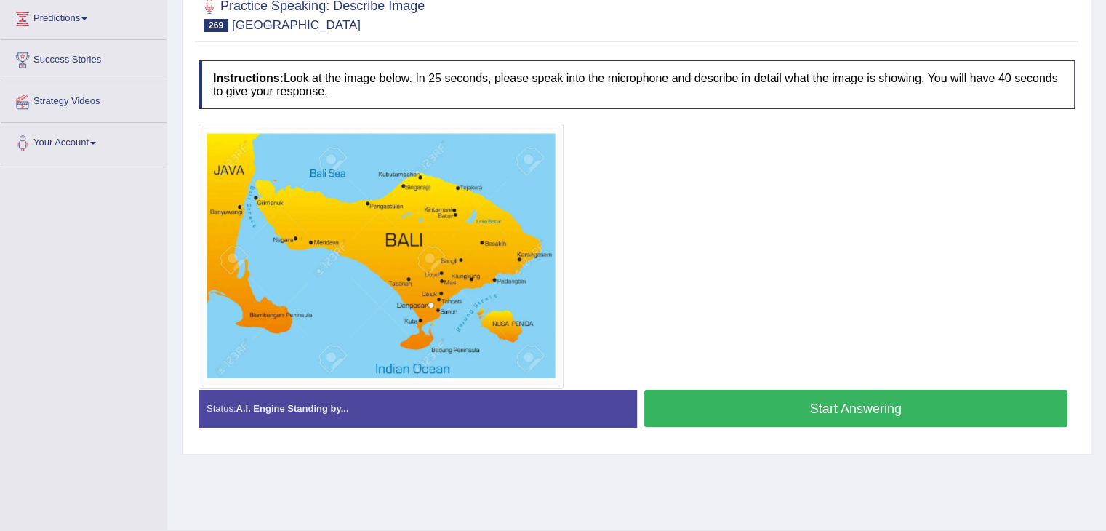
scroll to position [199, 0]
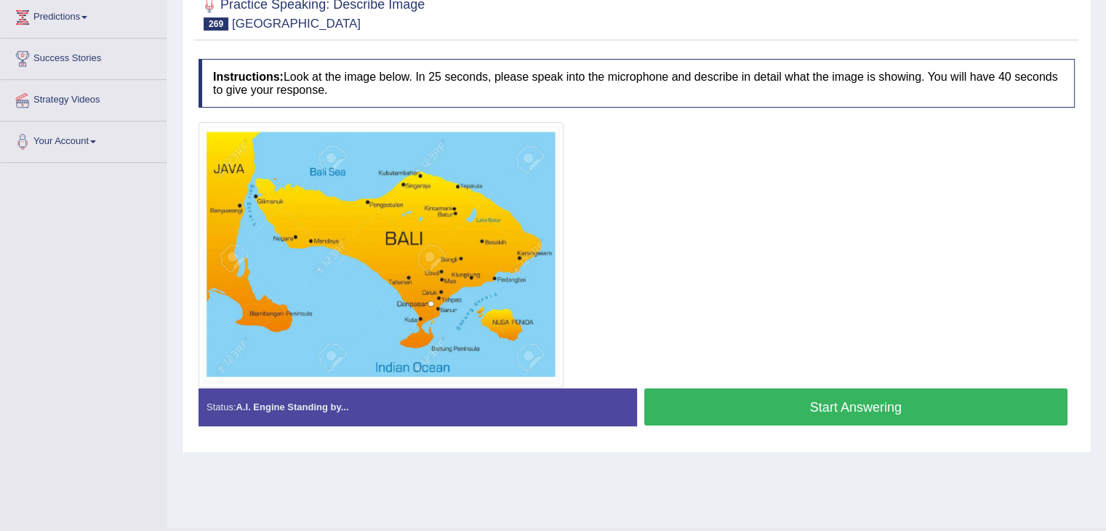
click at [764, 394] on button "Start Answering" at bounding box center [857, 406] width 424 height 37
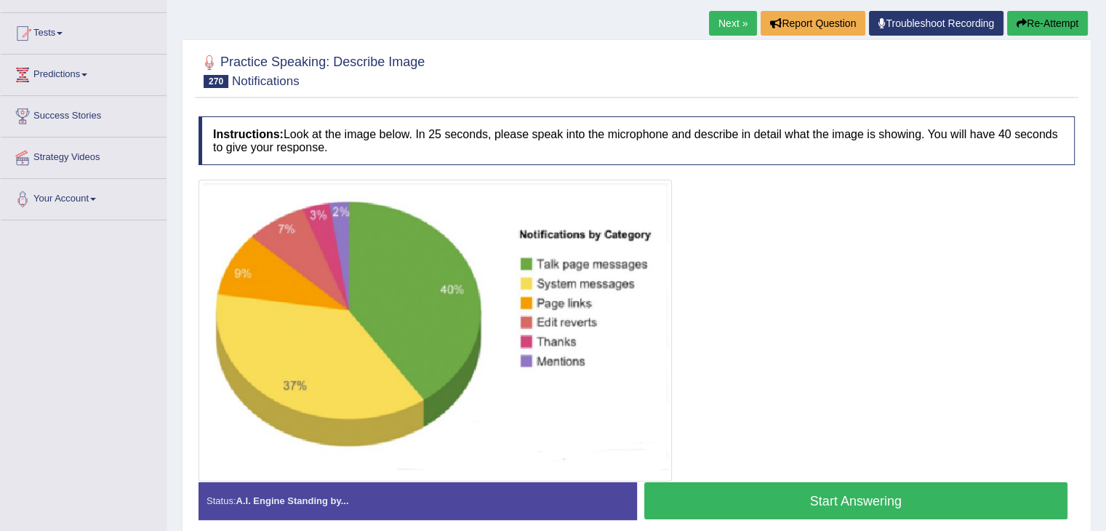
scroll to position [150, 0]
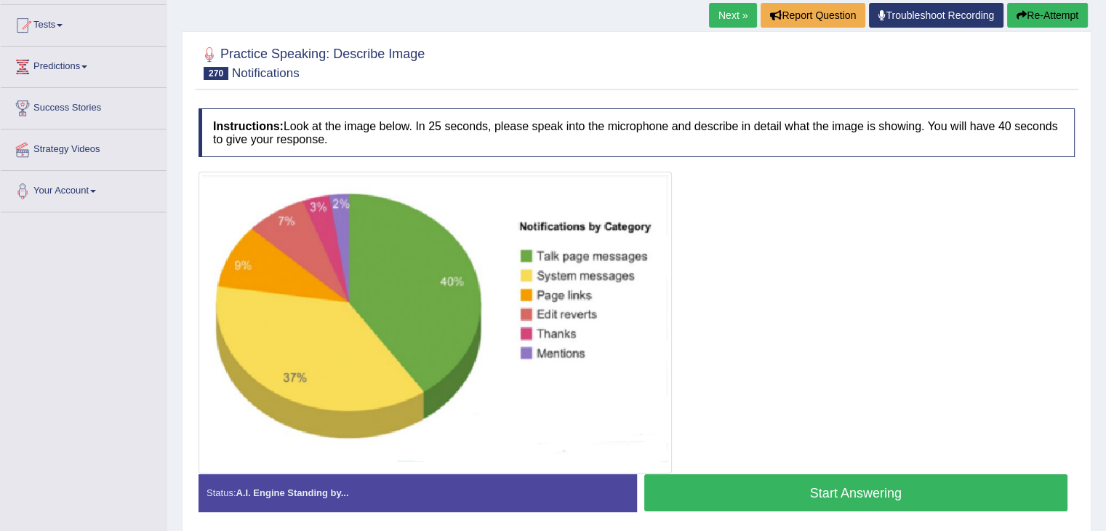
click at [751, 503] on button "Start Answering" at bounding box center [857, 492] width 424 height 37
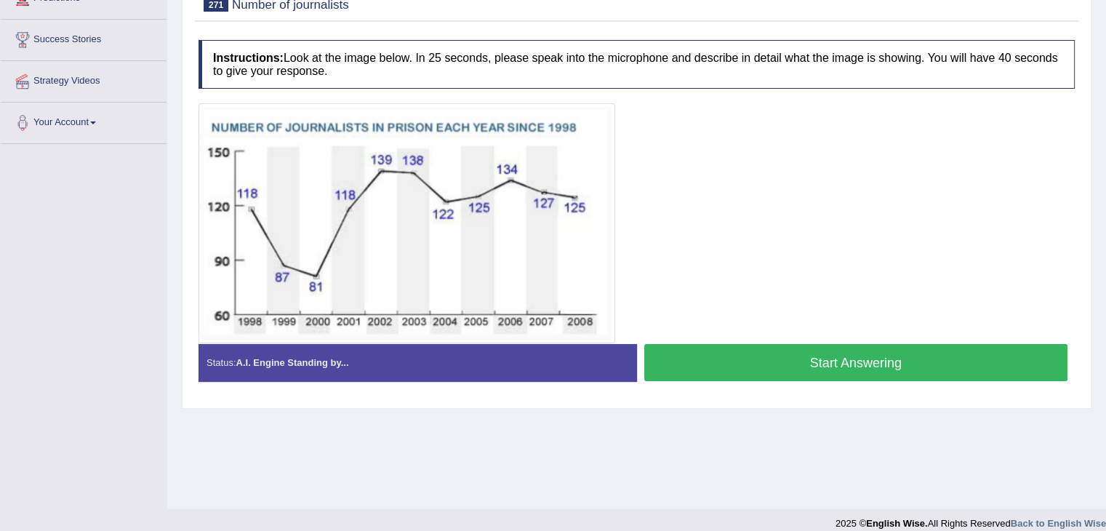
scroll to position [228, 0]
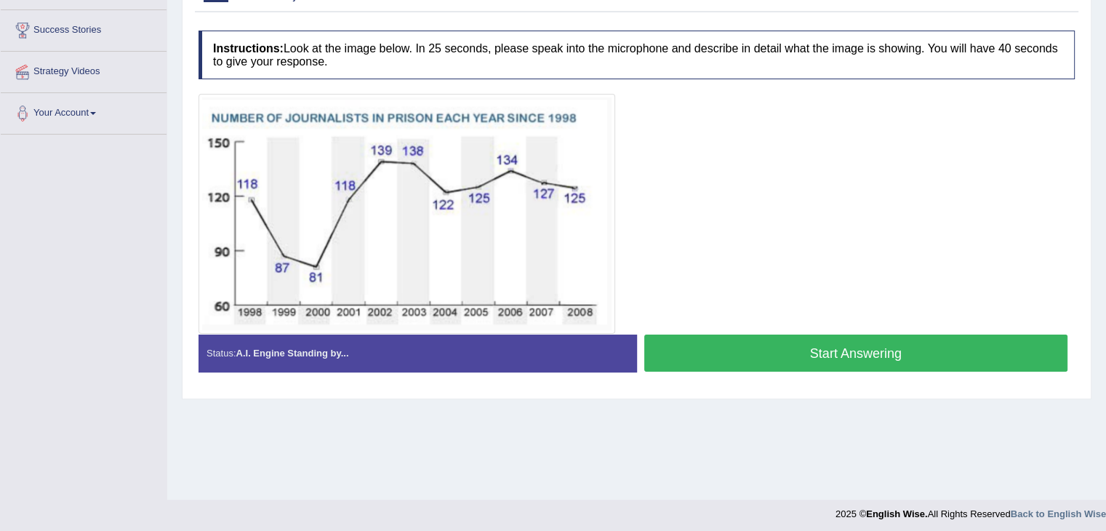
click at [257, 218] on img at bounding box center [407, 213] width 410 height 233
click at [297, 283] on img at bounding box center [407, 213] width 410 height 233
click at [773, 353] on button "Start Answering" at bounding box center [857, 353] width 424 height 37
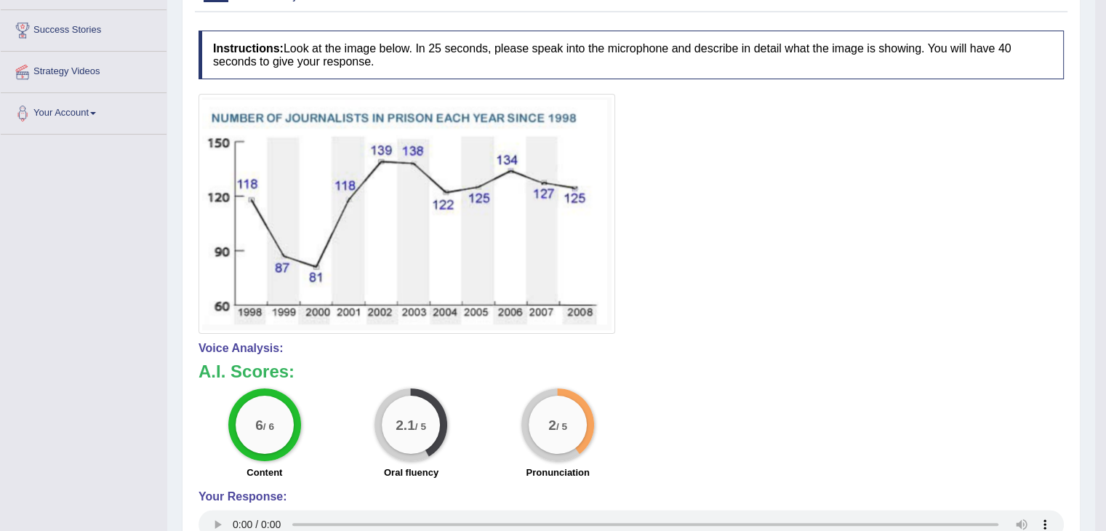
scroll to position [376, 0]
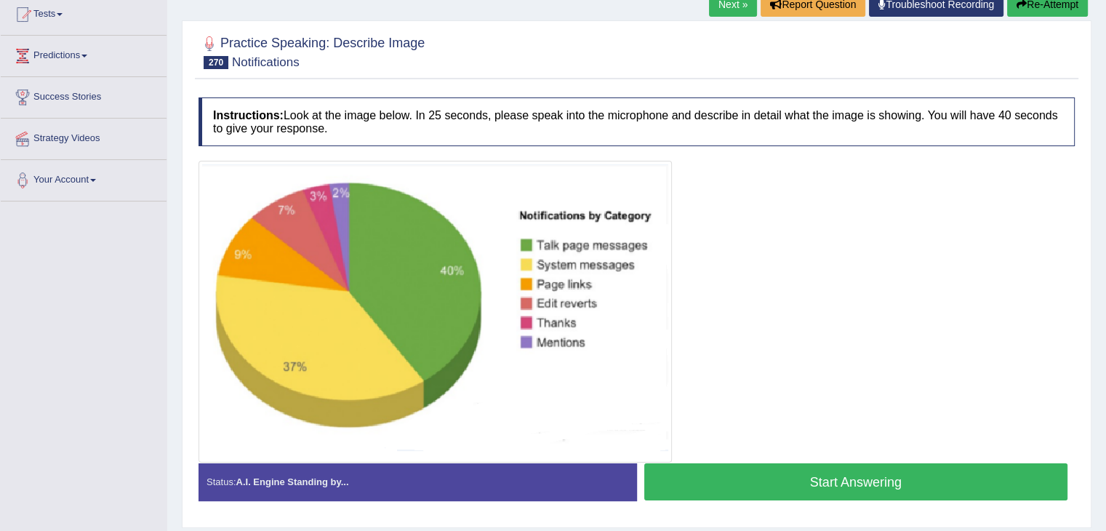
click at [728, 479] on button "Start Answering" at bounding box center [857, 481] width 424 height 37
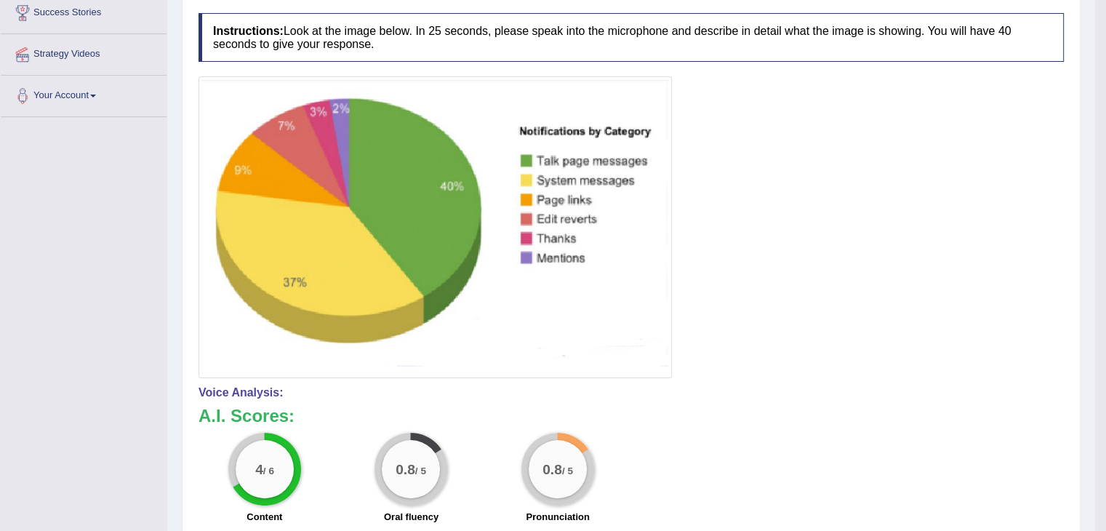
scroll to position [248, 0]
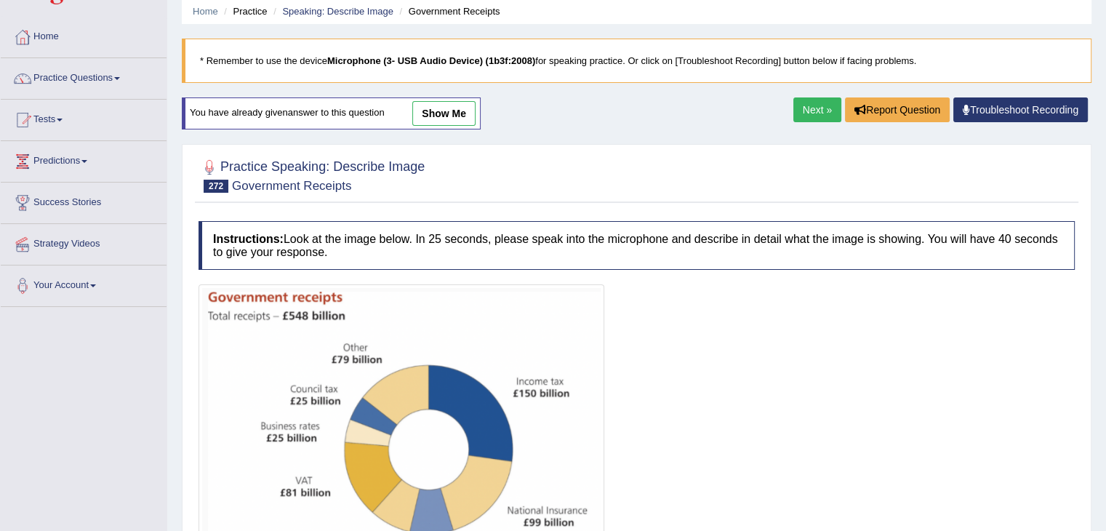
scroll to position [161, 0]
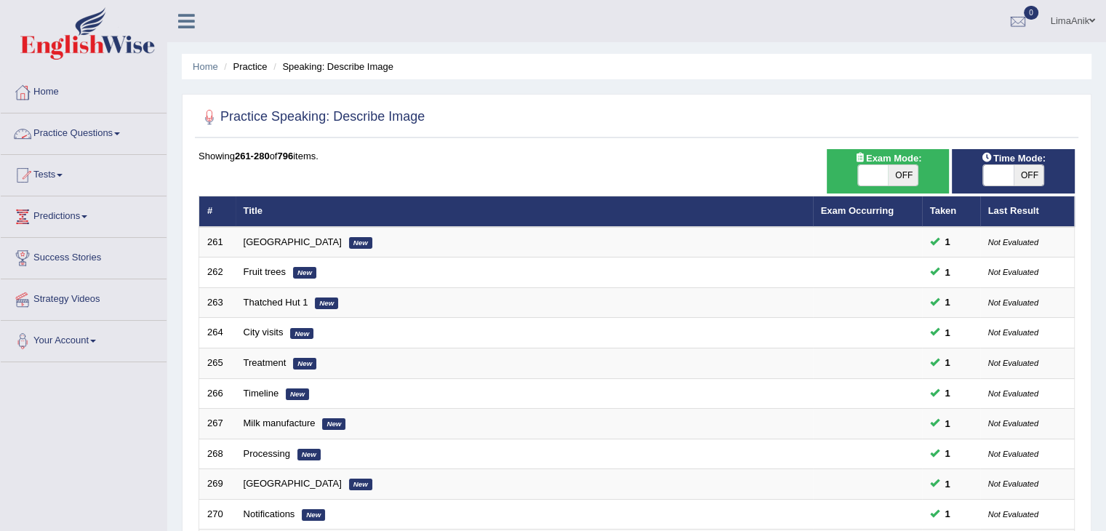
click at [105, 139] on link "Practice Questions" at bounding box center [84, 131] width 166 height 36
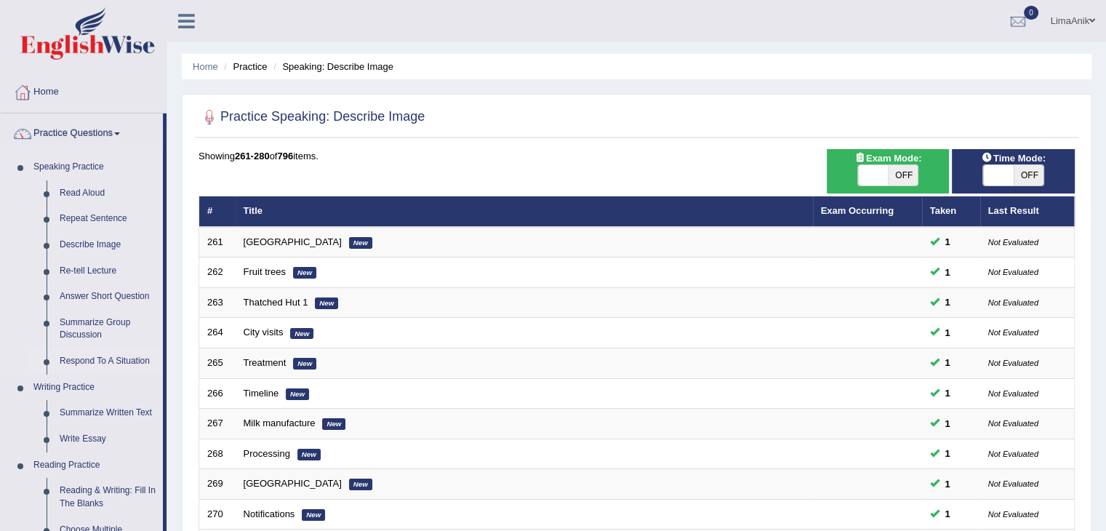
click at [115, 353] on link "Respond To A Situation" at bounding box center [108, 361] width 110 height 26
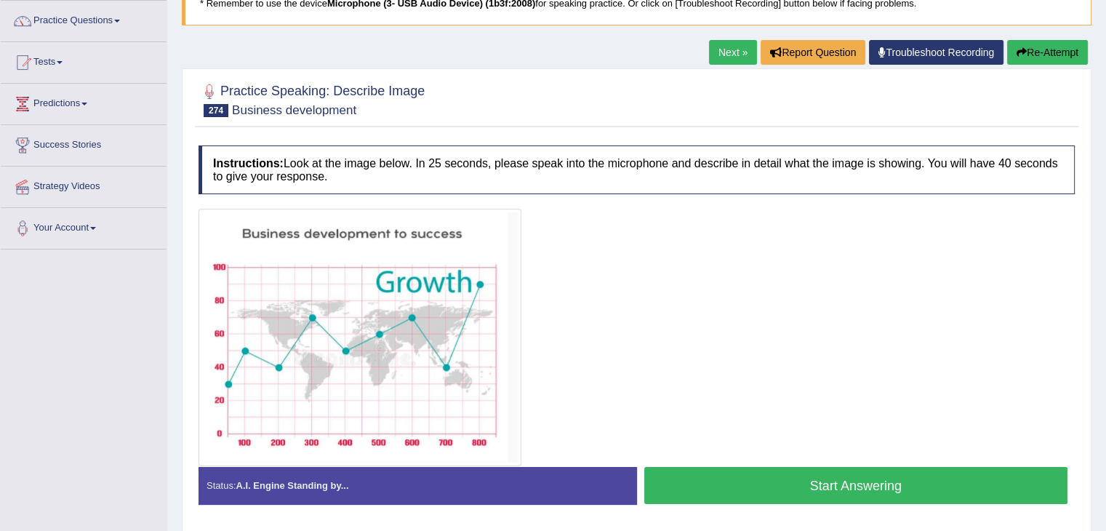
scroll to position [174, 0]
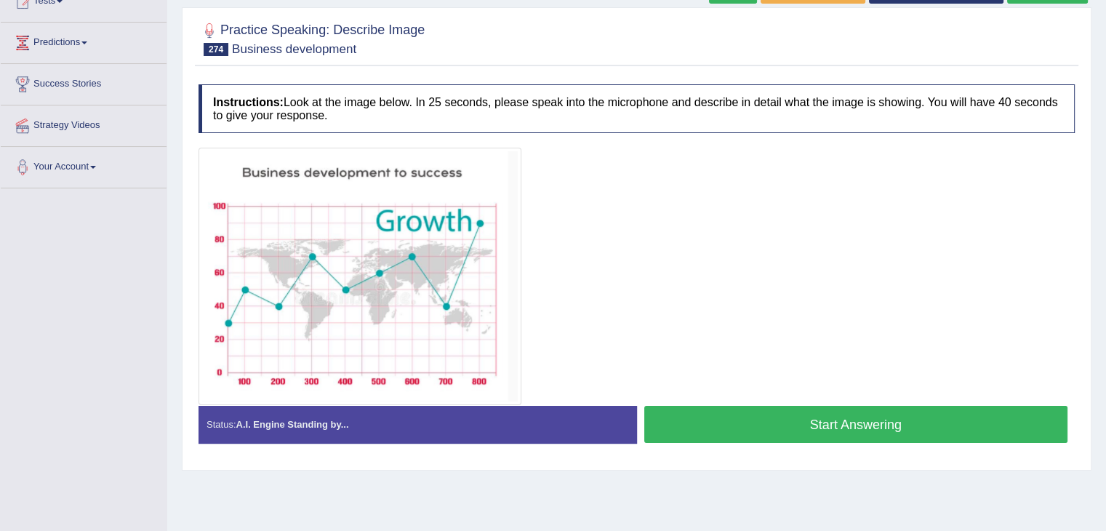
click at [230, 401] on div at bounding box center [360, 277] width 323 height 258
click at [804, 432] on button "Start Answering" at bounding box center [857, 424] width 424 height 37
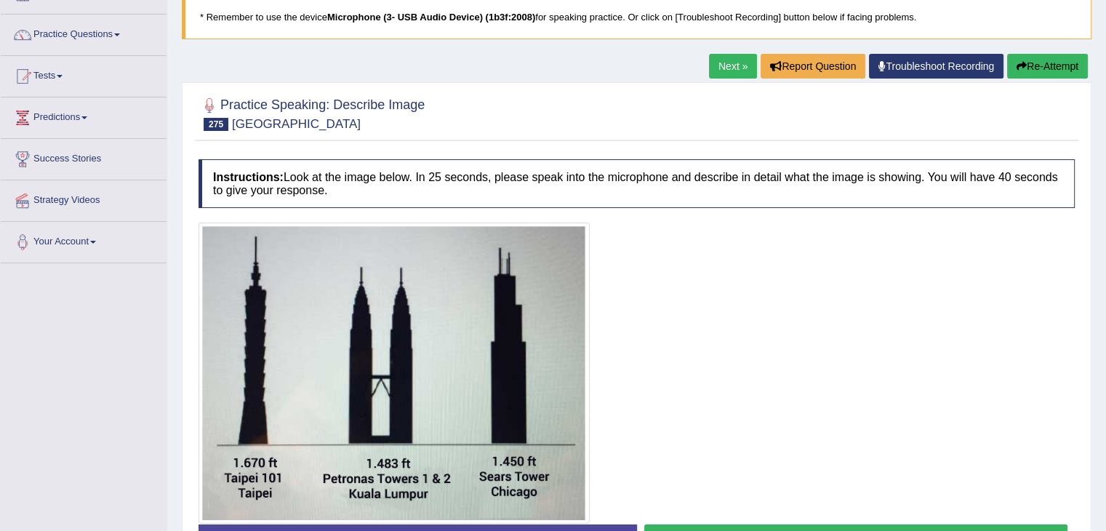
scroll to position [176, 0]
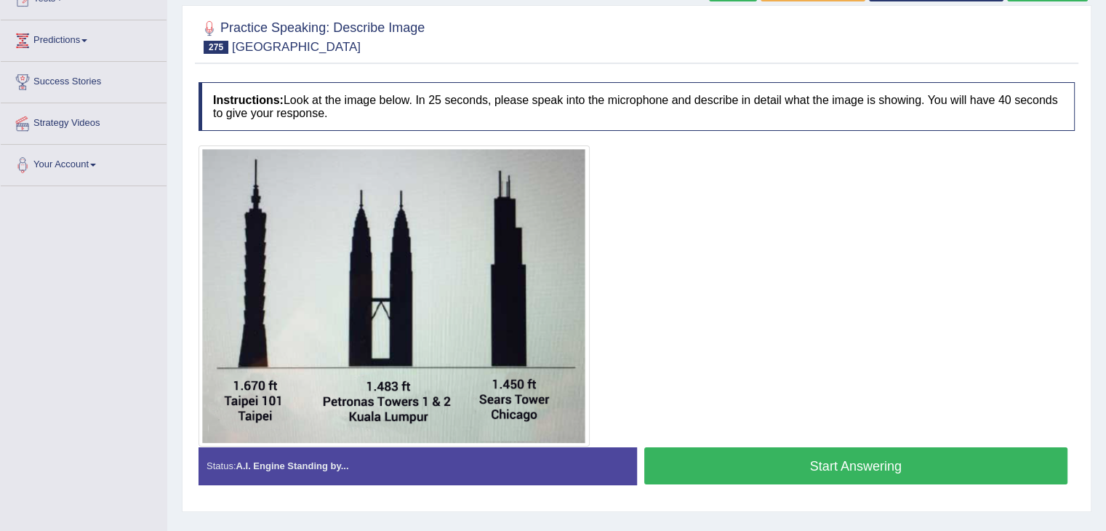
click at [785, 466] on button "Start Answering" at bounding box center [857, 465] width 424 height 37
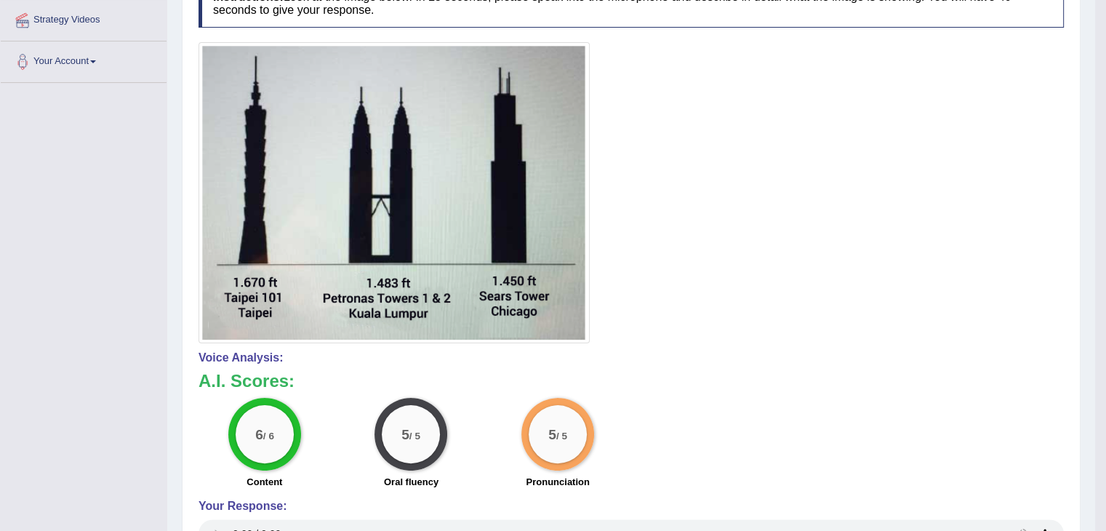
scroll to position [288, 0]
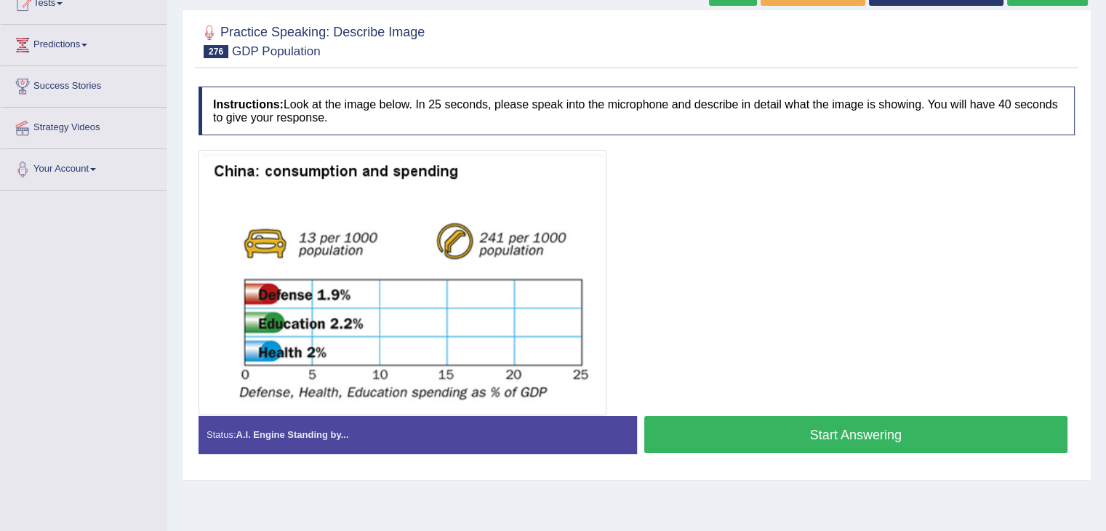
scroll to position [204, 0]
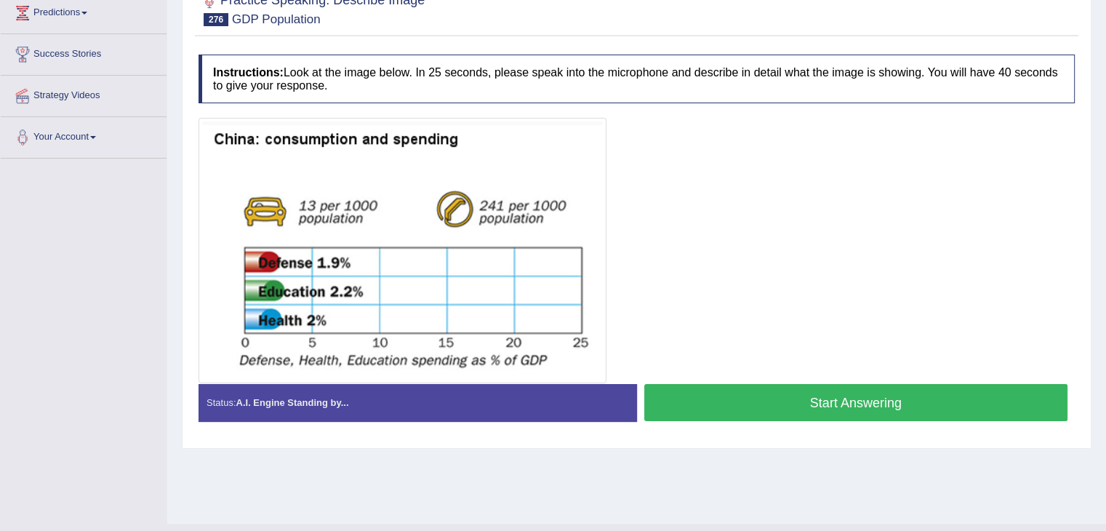
click at [872, 402] on button "Start Answering" at bounding box center [857, 402] width 424 height 37
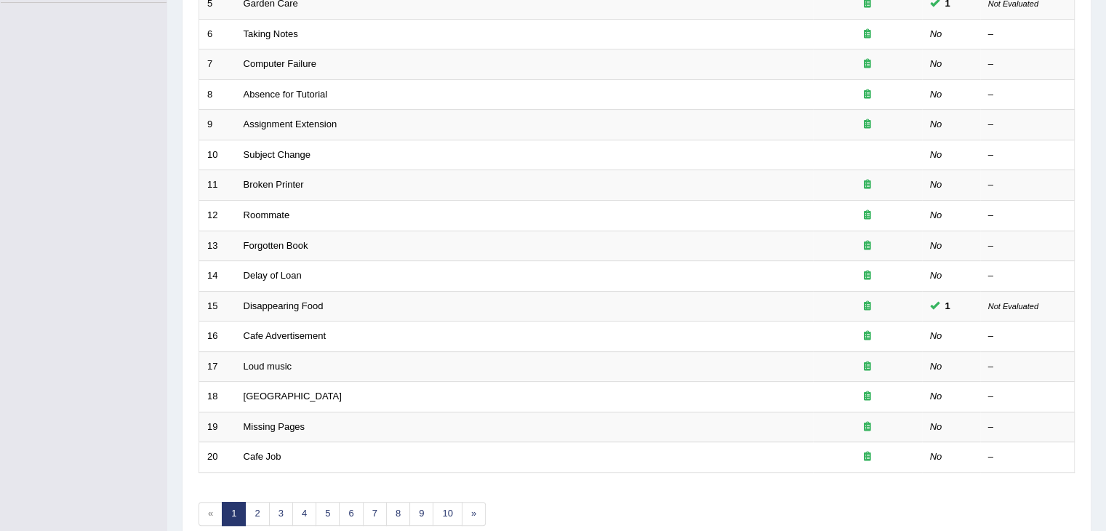
scroll to position [417, 0]
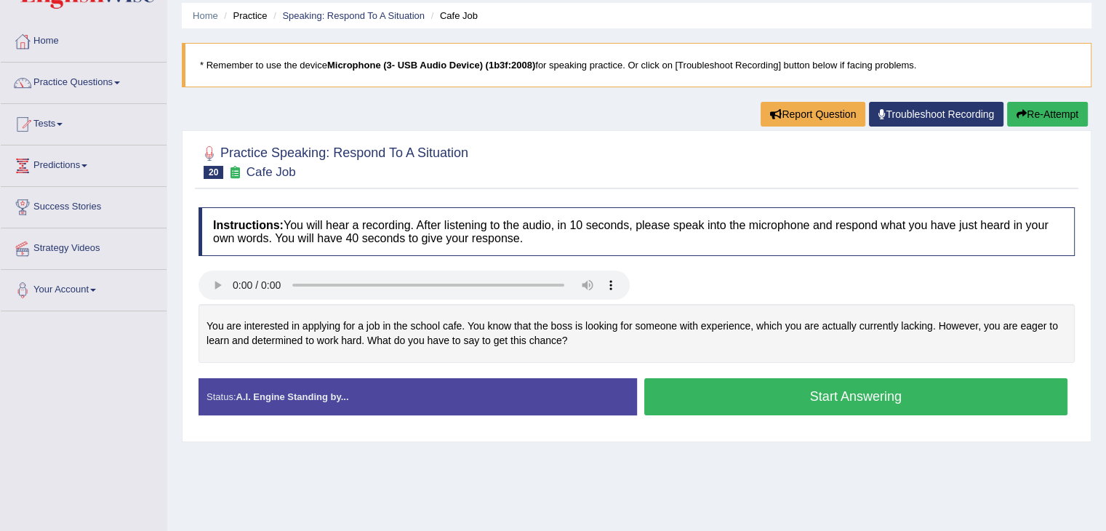
scroll to position [56, 0]
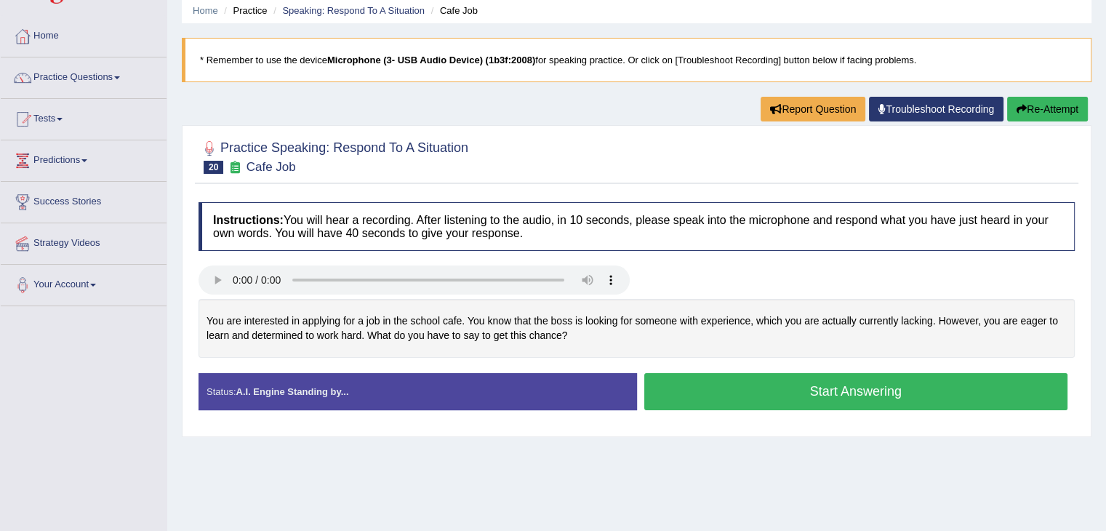
click at [738, 391] on button "Start Answering" at bounding box center [857, 391] width 424 height 37
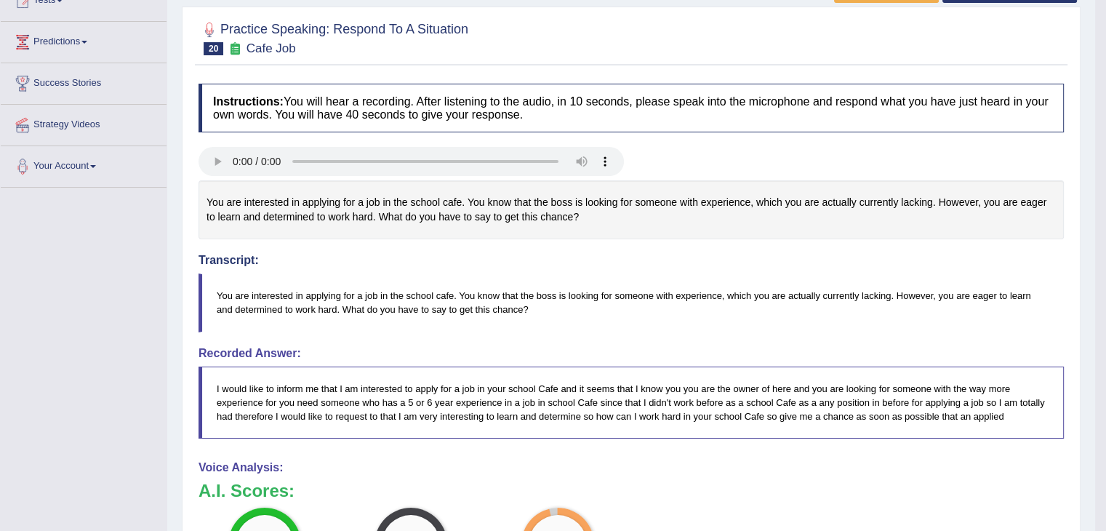
scroll to position [280, 0]
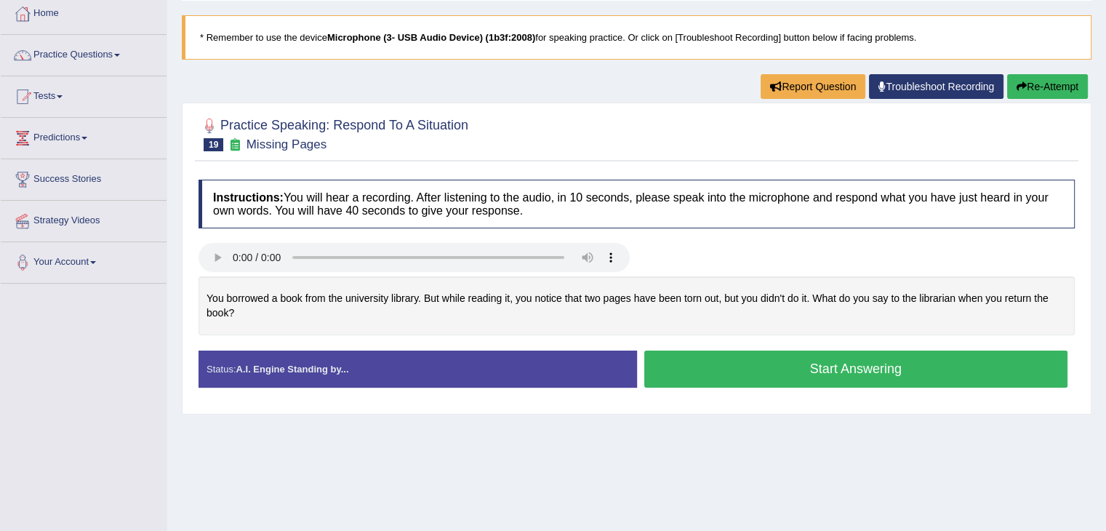
scroll to position [100, 0]
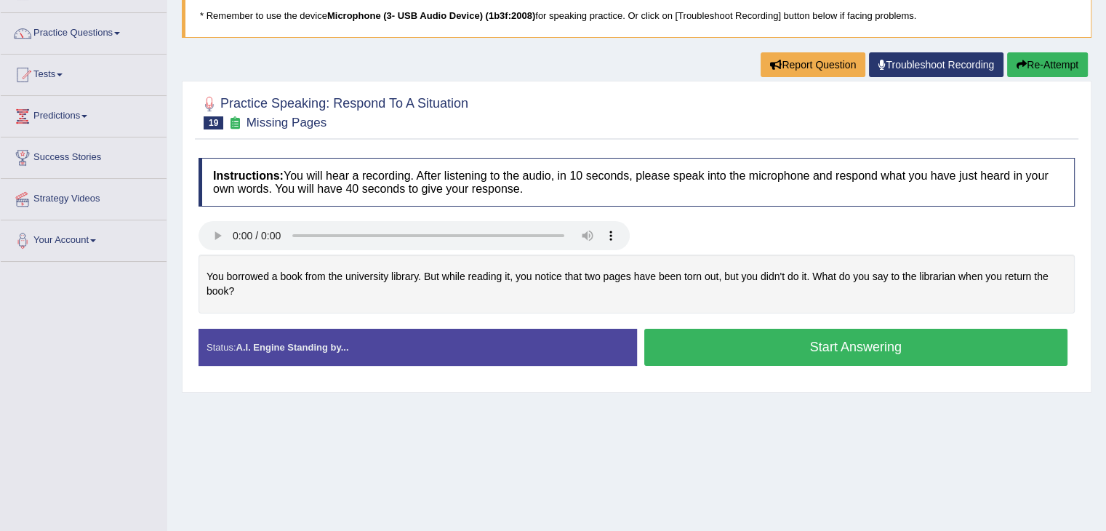
click at [728, 362] on button "Start Answering" at bounding box center [857, 347] width 424 height 37
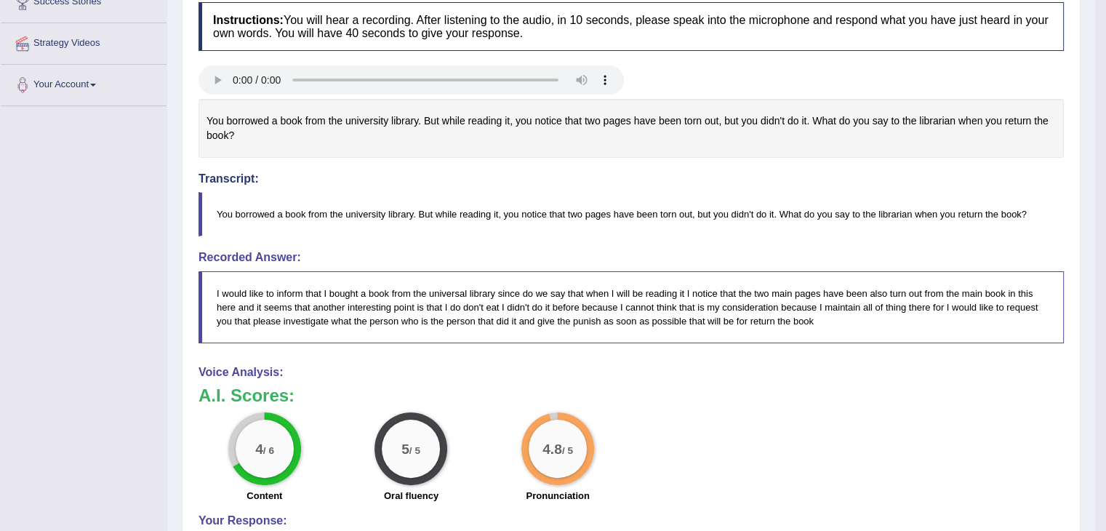
scroll to position [266, 0]
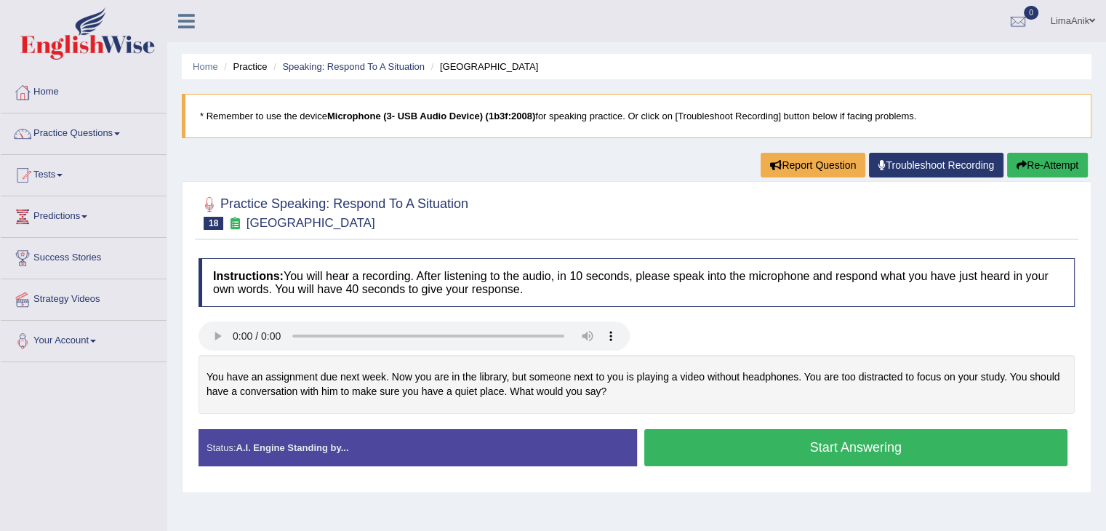
click at [743, 442] on button "Start Answering" at bounding box center [857, 447] width 424 height 37
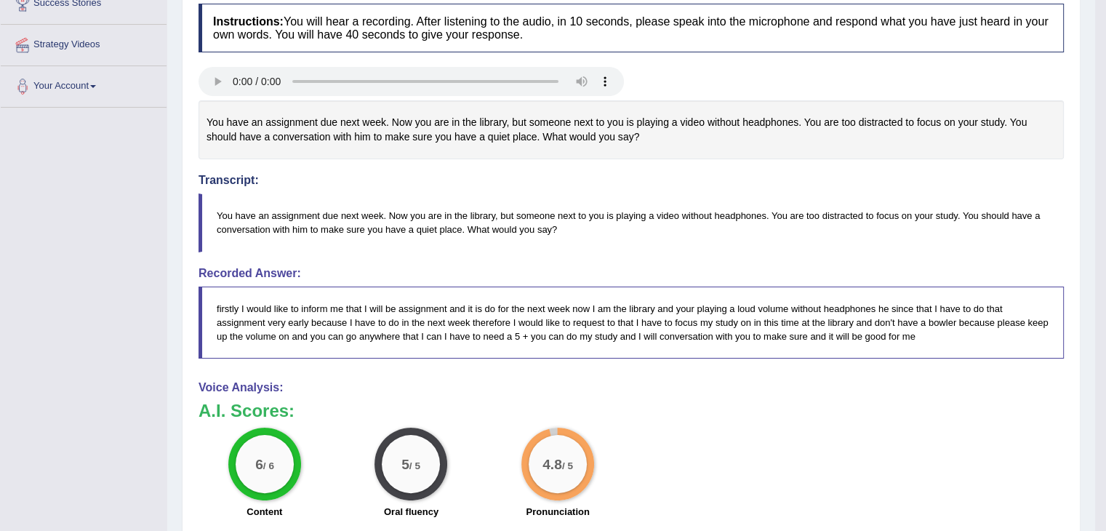
scroll to position [262, 0]
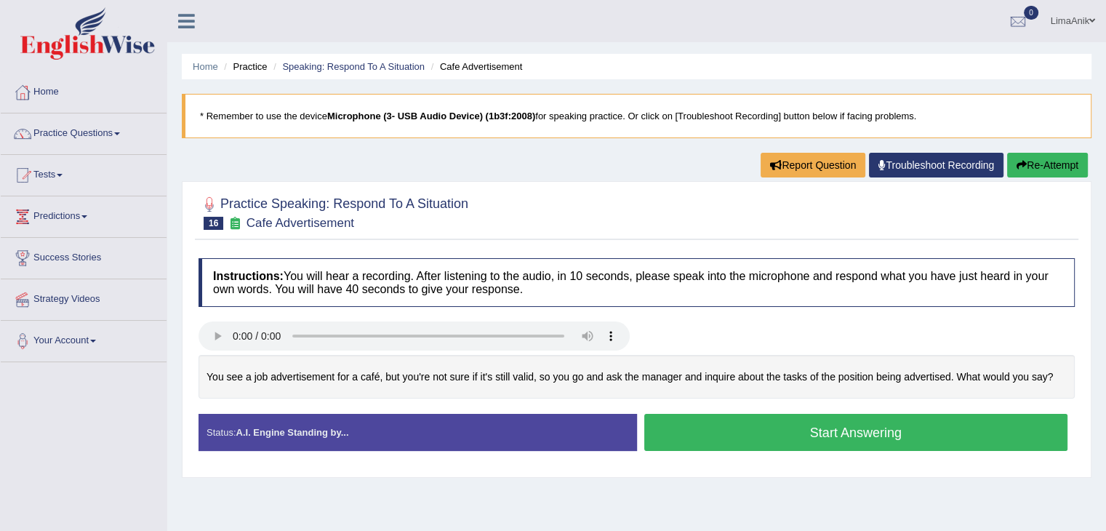
click at [770, 431] on button "Start Answering" at bounding box center [857, 432] width 424 height 37
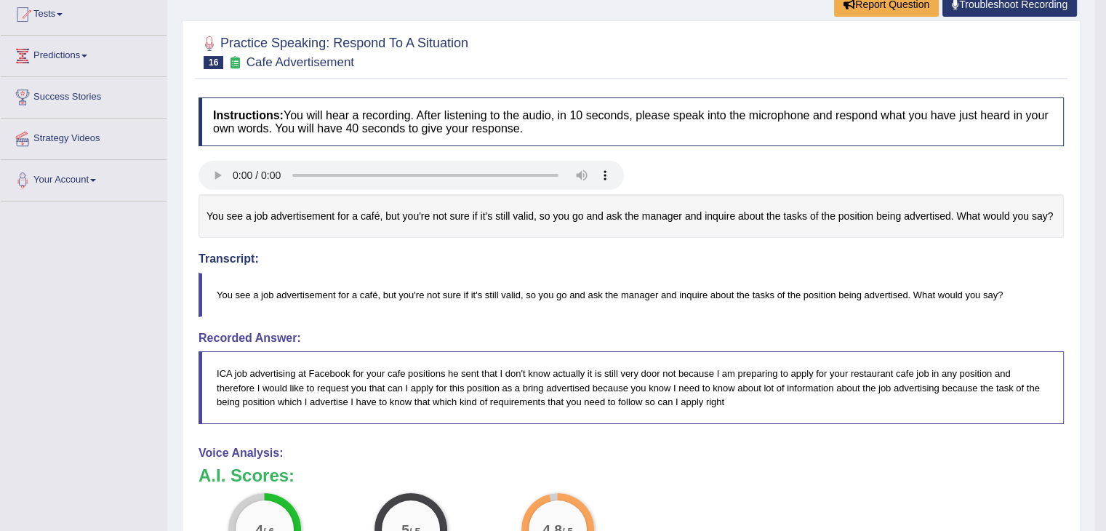
scroll to position [242, 0]
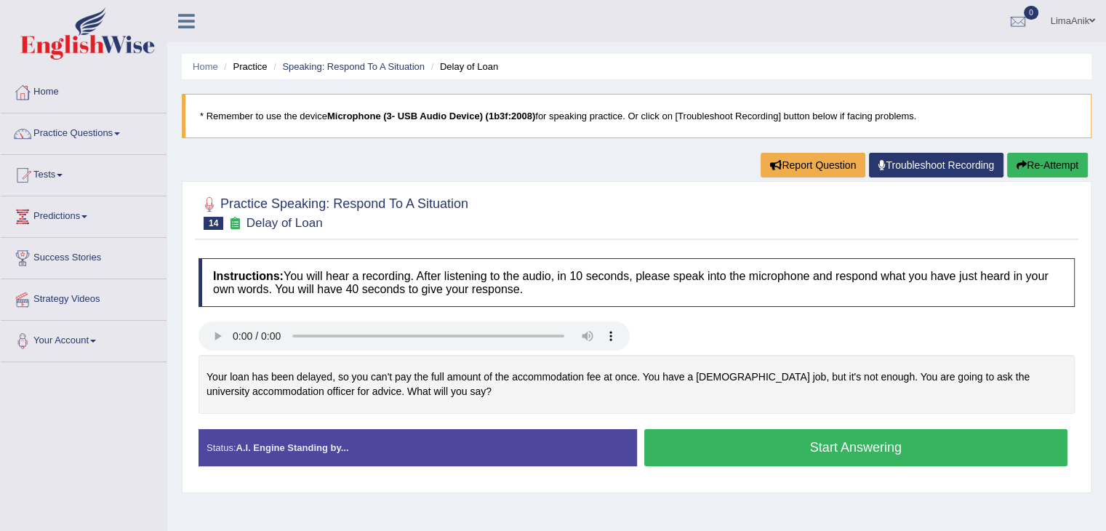
scroll to position [52, 0]
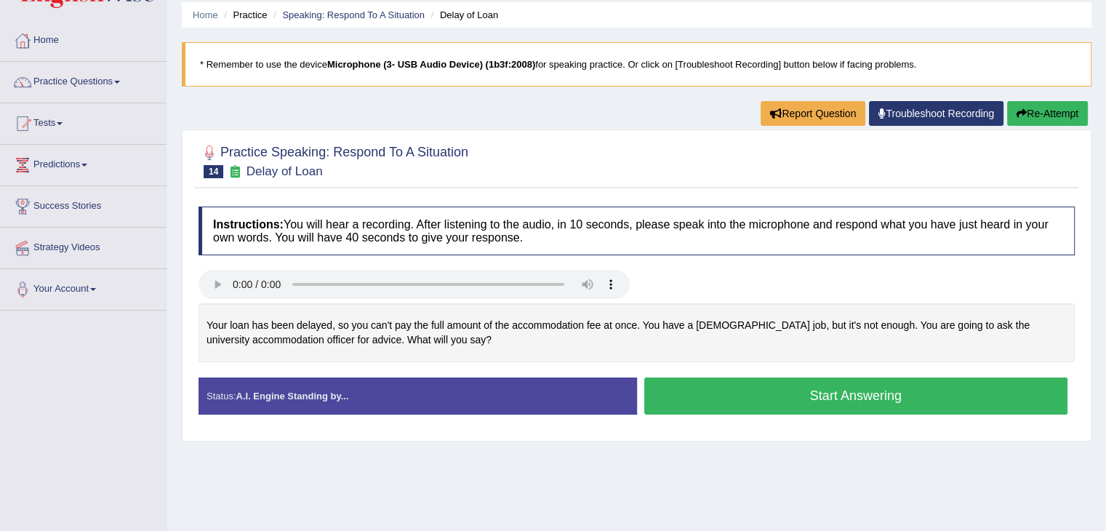
click at [766, 386] on button "Start Answering" at bounding box center [857, 396] width 424 height 37
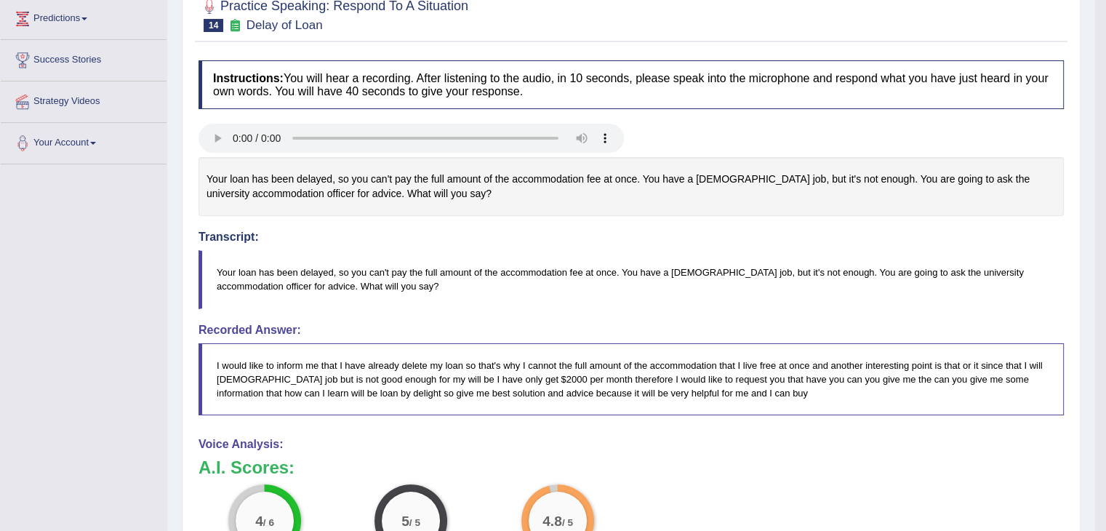
scroll to position [221, 0]
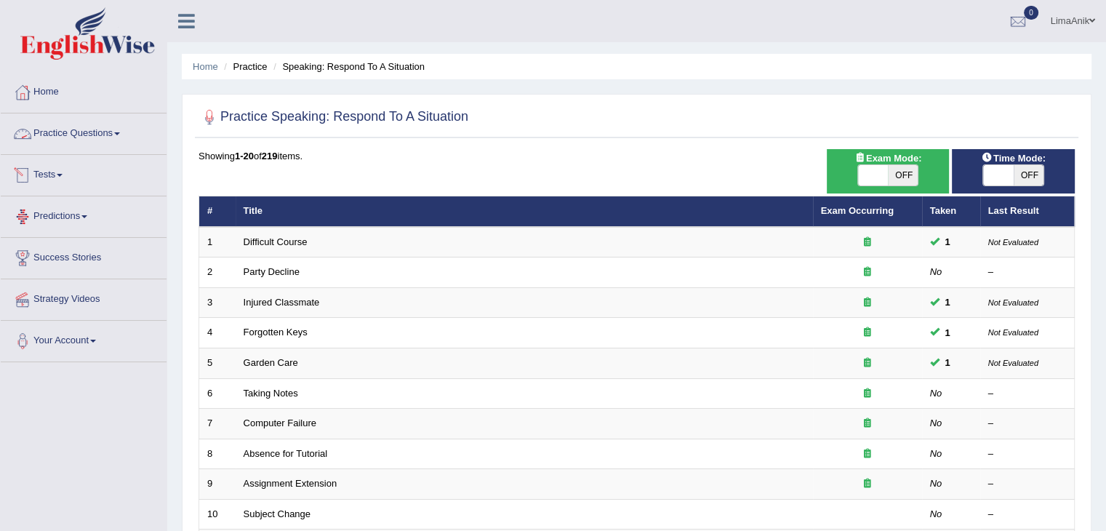
click at [60, 132] on link "Practice Questions" at bounding box center [84, 131] width 166 height 36
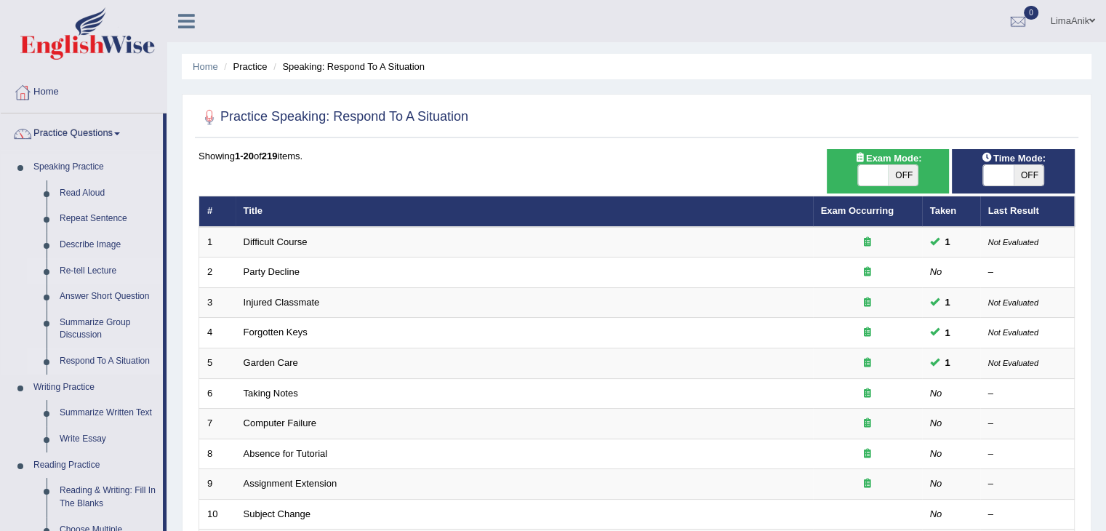
click at [70, 271] on link "Re-tell Lecture" at bounding box center [108, 271] width 110 height 26
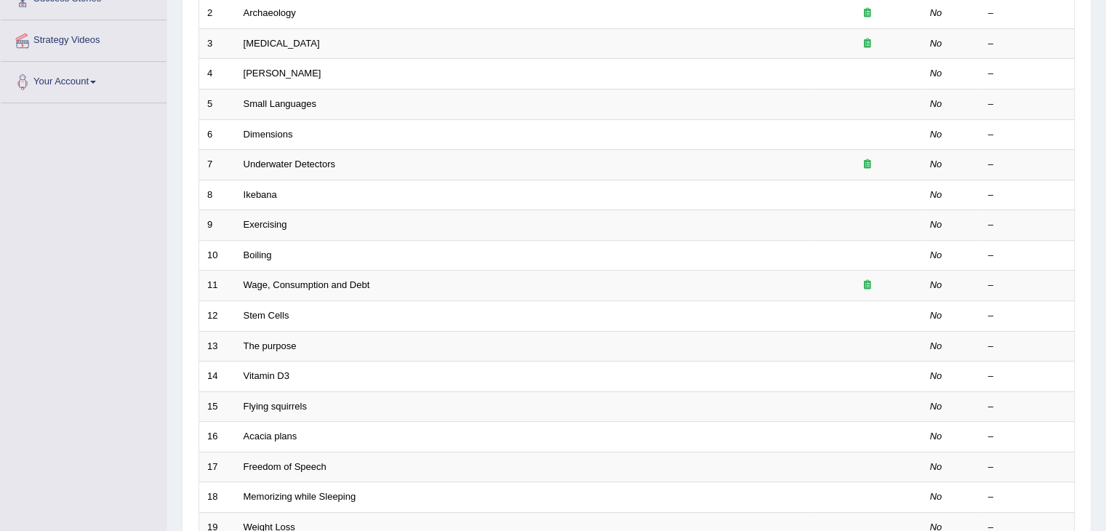
scroll to position [428, 0]
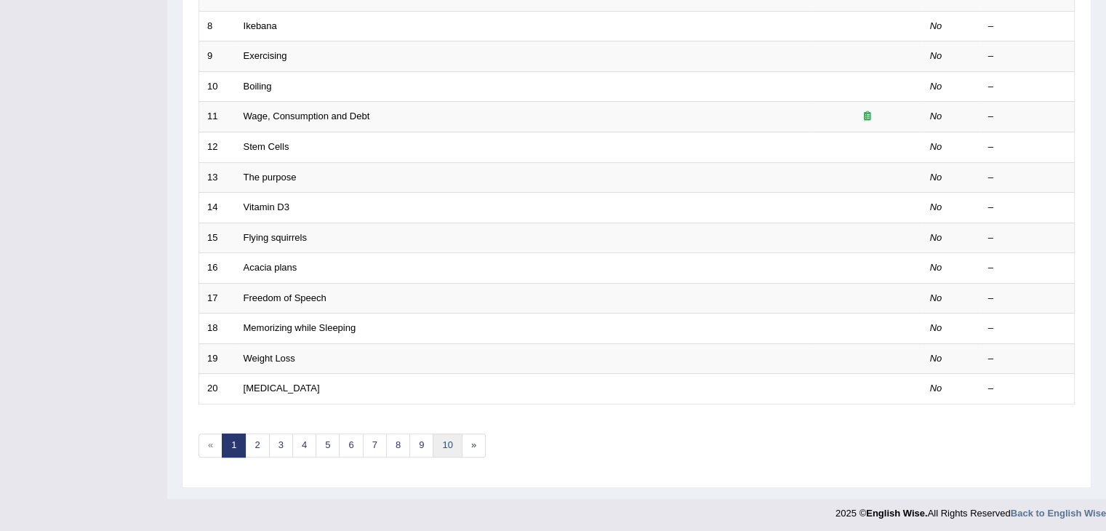
click at [442, 447] on link "10" at bounding box center [447, 446] width 29 height 24
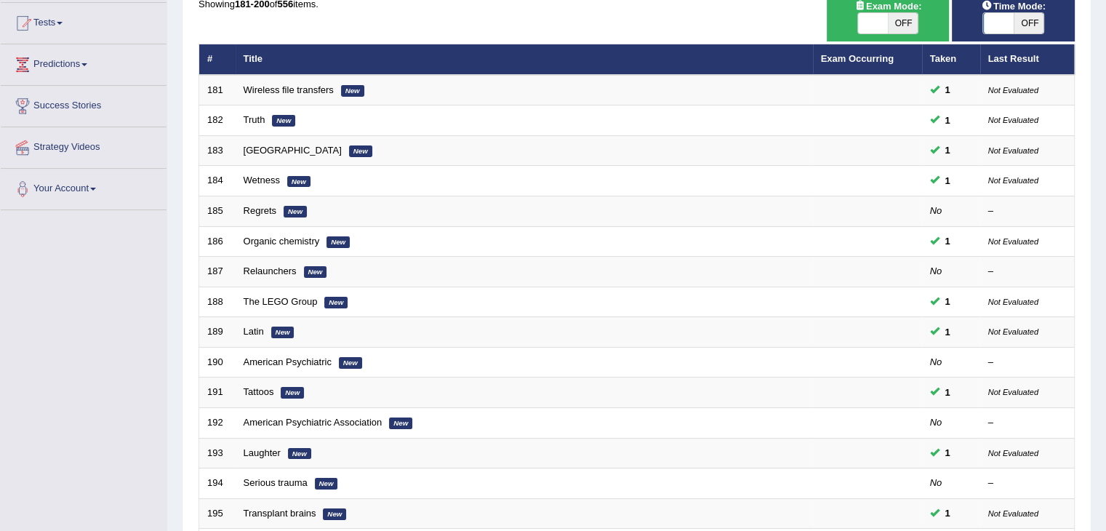
scroll to position [428, 0]
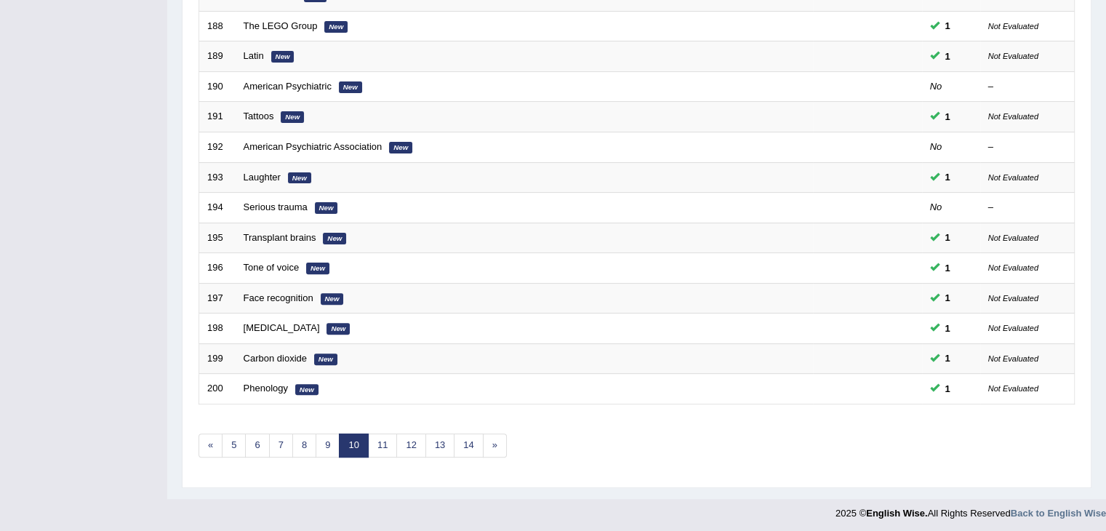
click at [465, 439] on link "14" at bounding box center [468, 446] width 29 height 24
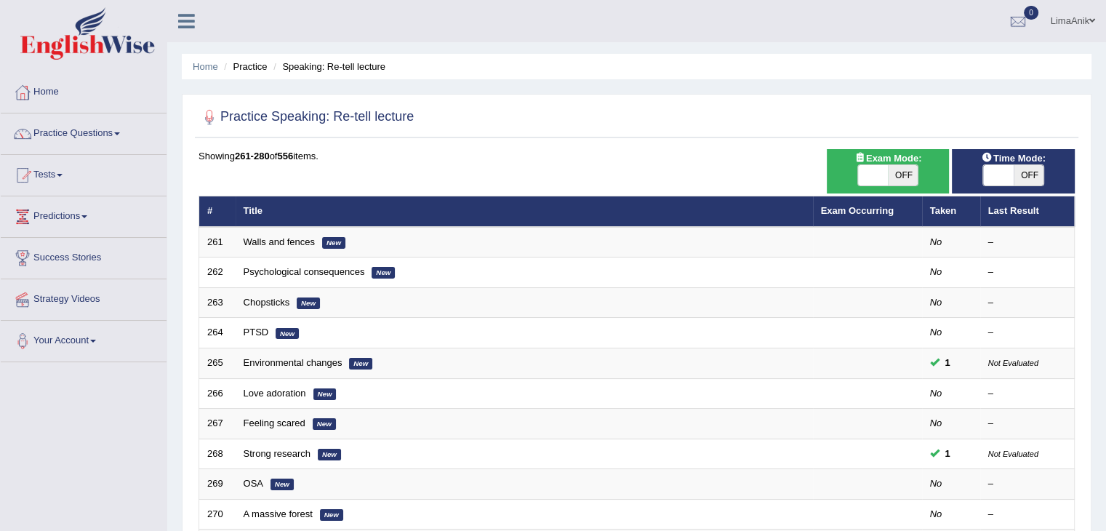
scroll to position [90, 0]
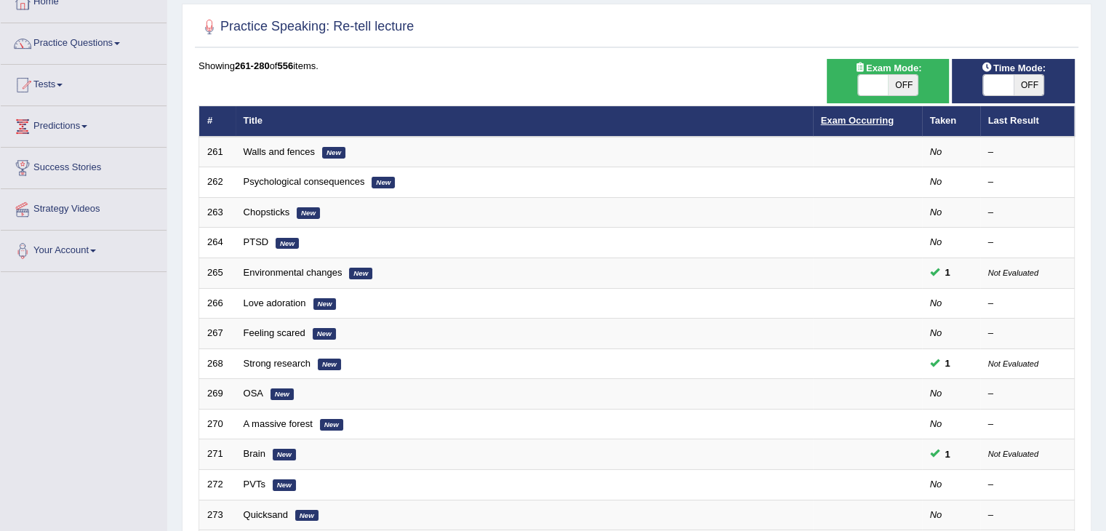
click at [840, 124] on link "Exam Occurring" at bounding box center [857, 120] width 73 height 11
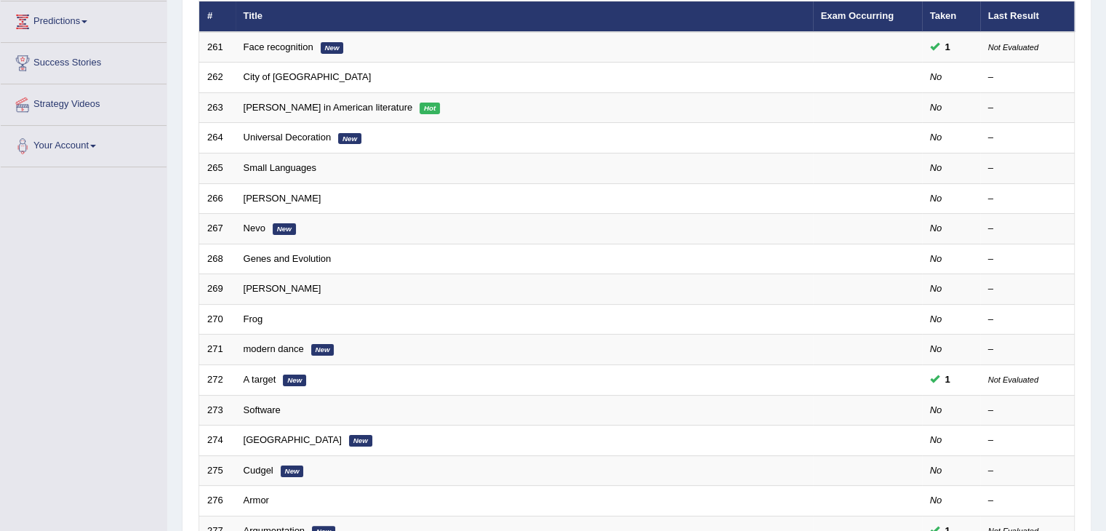
scroll to position [199, 0]
